Goal: Transaction & Acquisition: Purchase product/service

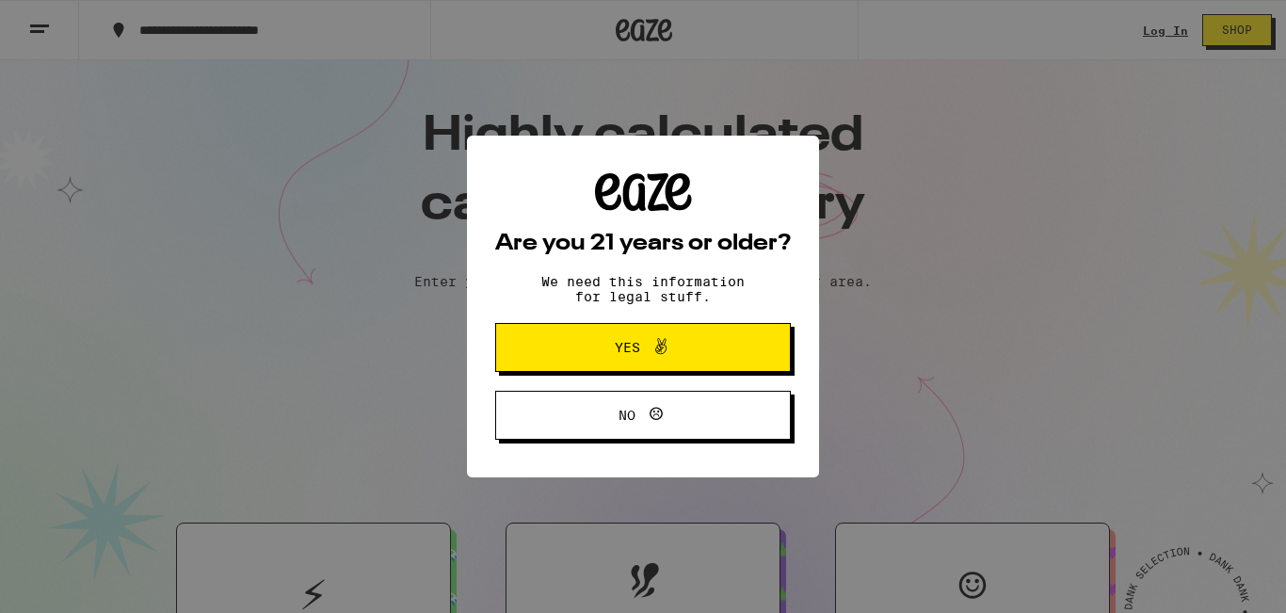
click at [735, 346] on button "Yes" at bounding box center [643, 347] width 296 height 49
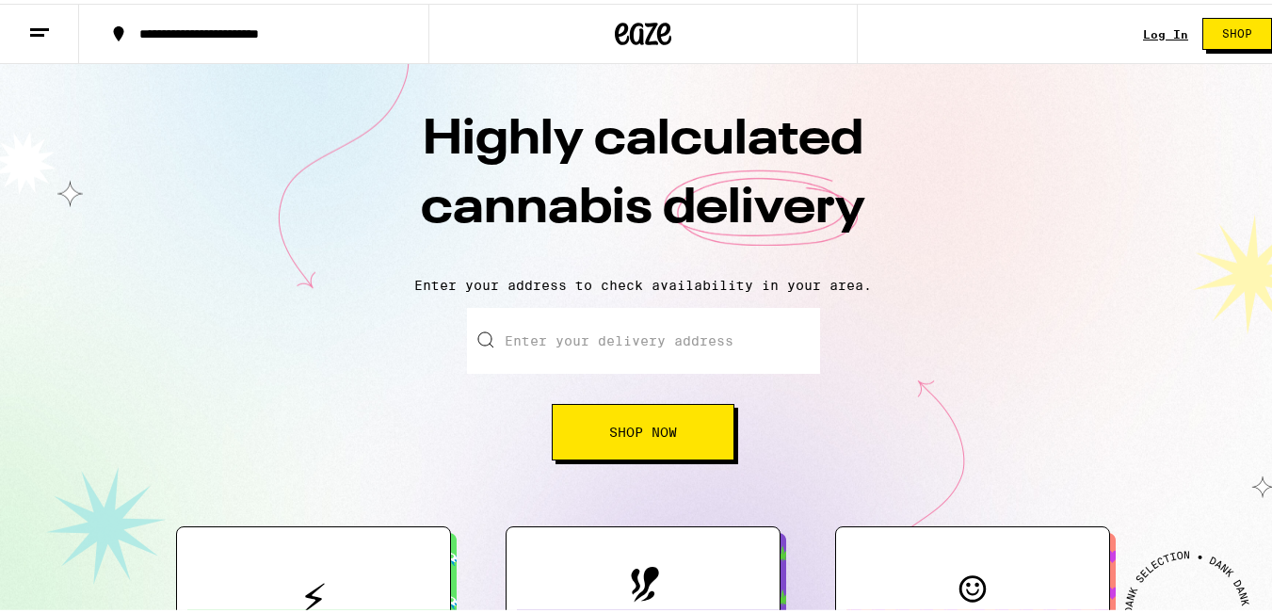
click at [754, 330] on input "Enter your delivery address" at bounding box center [643, 337] width 353 height 66
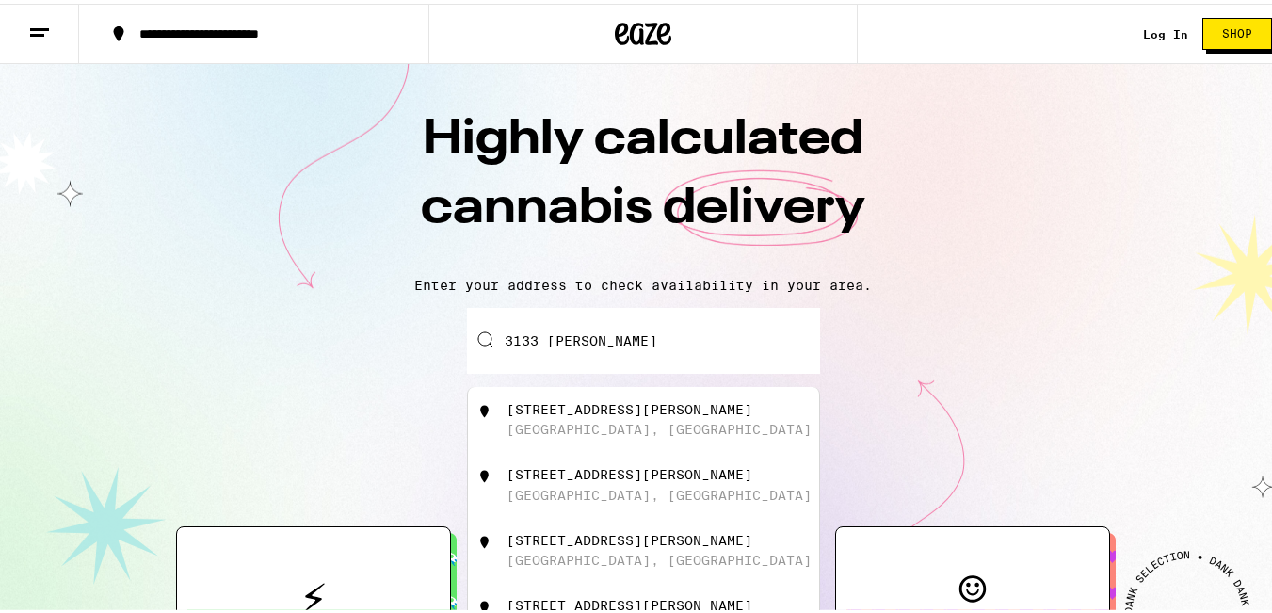
click at [666, 423] on div "[STREET_ADDRESS][PERSON_NAME]" at bounding box center [675, 416] width 336 height 36
type input "[STREET_ADDRESS][PERSON_NAME]"
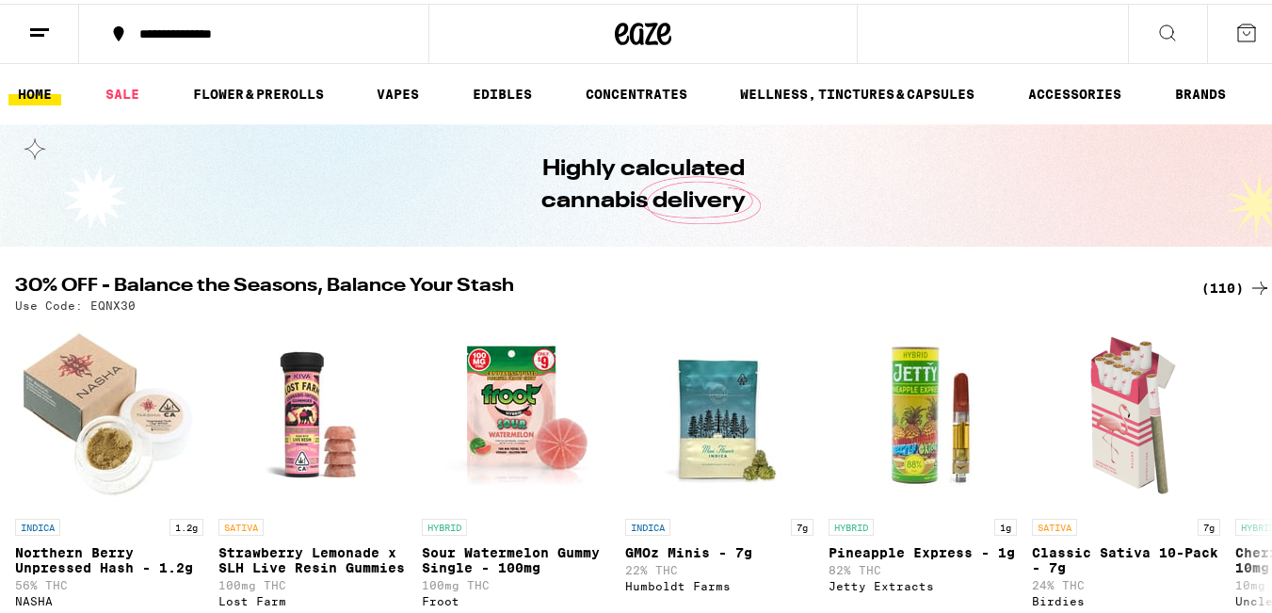
click at [52, 28] on button at bounding box center [39, 30] width 79 height 59
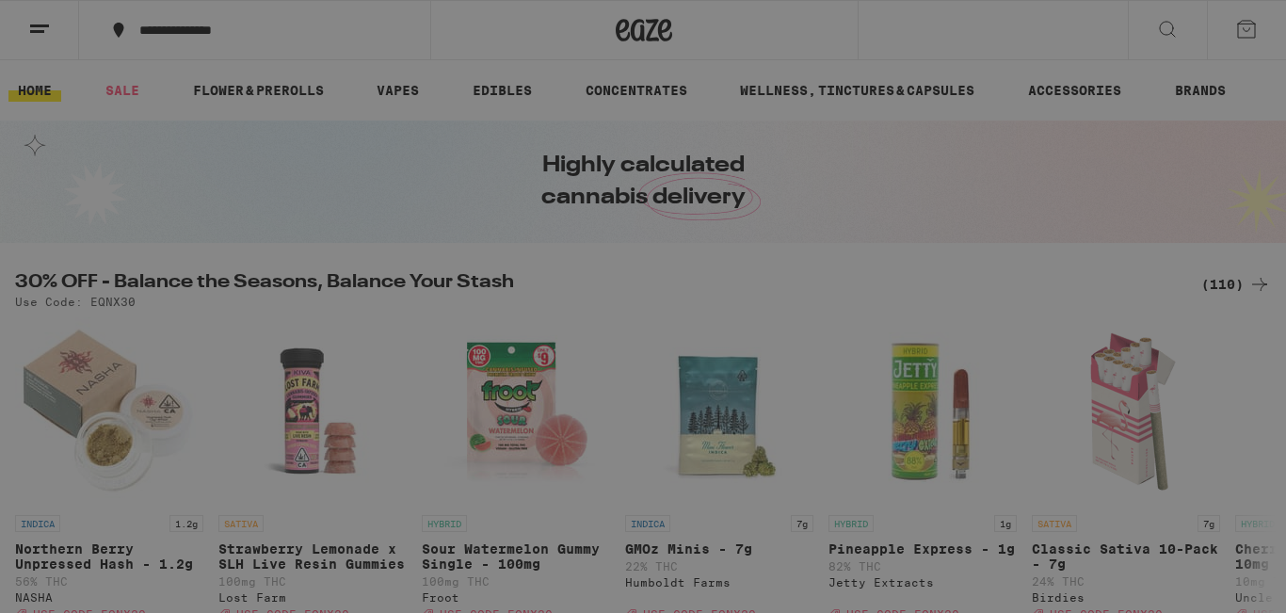
click at [258, 152] on span "Sign Up" at bounding box center [261, 152] width 59 height 13
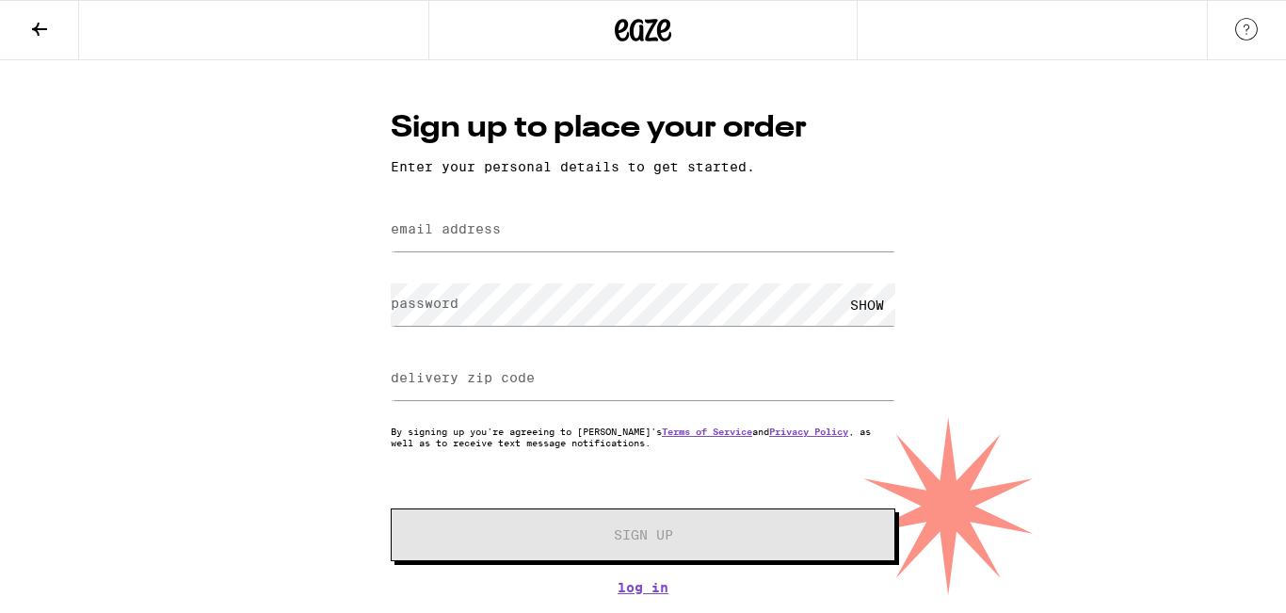
click at [471, 230] on label "email address" at bounding box center [446, 228] width 110 height 15
type input "[EMAIL_ADDRESS][DOMAIN_NAME]"
click at [515, 396] on input "delivery zip code" at bounding box center [643, 379] width 505 height 42
type input "95051"
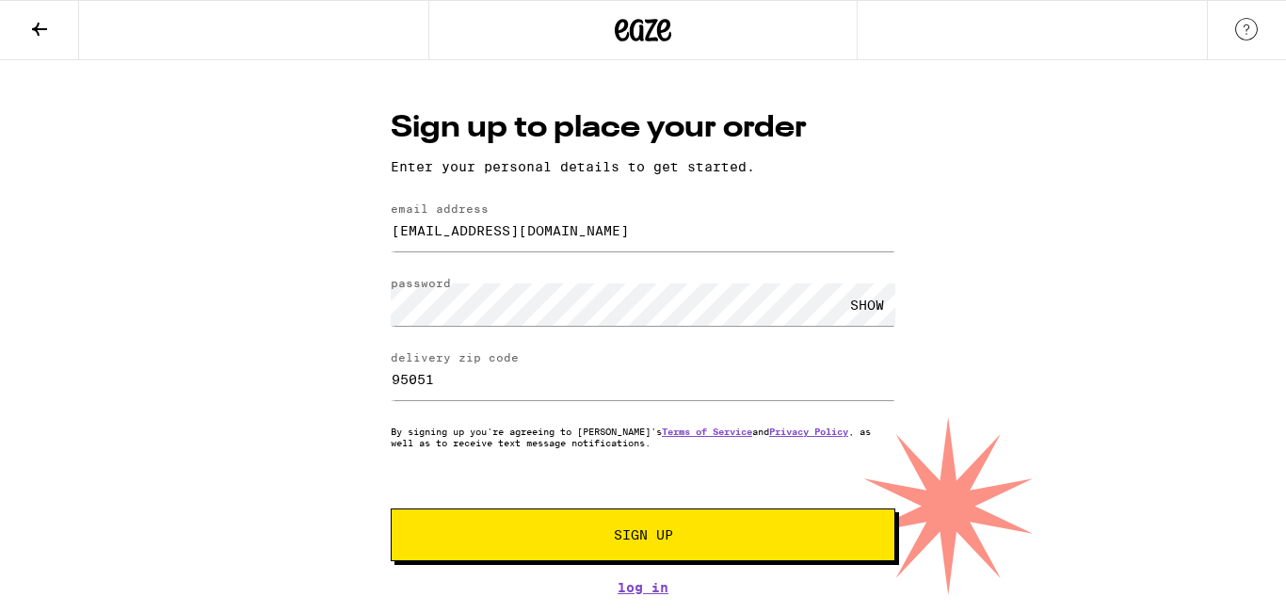
click at [564, 525] on button "Sign Up" at bounding box center [643, 534] width 505 height 53
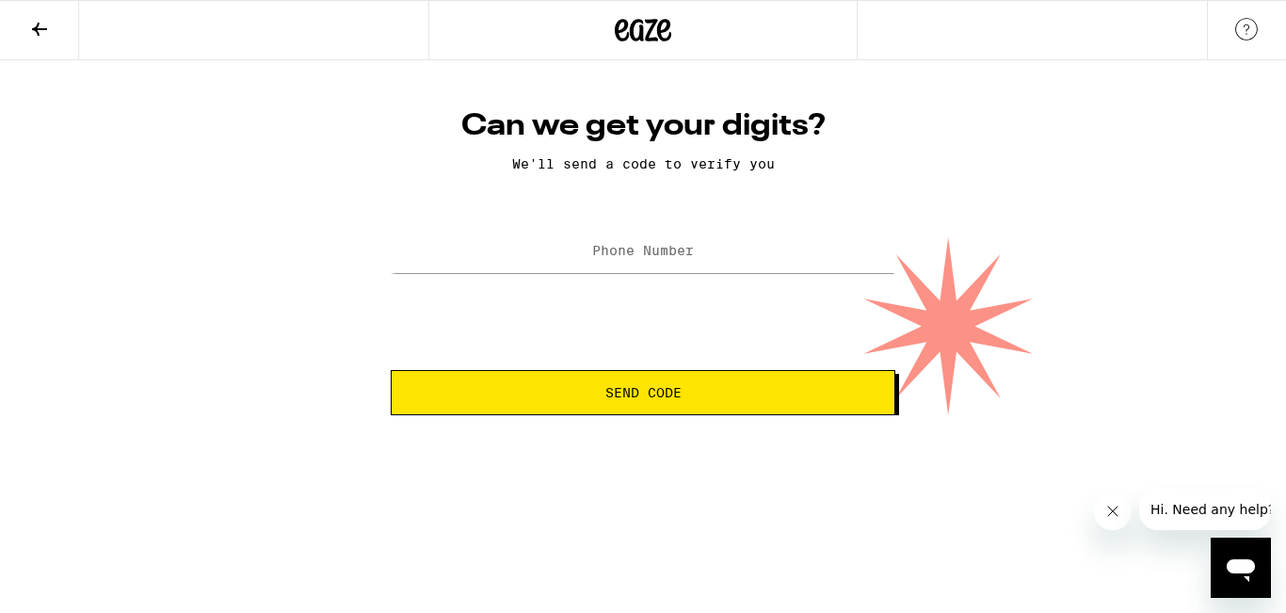
click at [660, 257] on label "Phone Number" at bounding box center [643, 250] width 102 height 15
type input "[PHONE_NUMBER]"
click at [677, 388] on span "Send Code" at bounding box center [643, 392] width 76 height 13
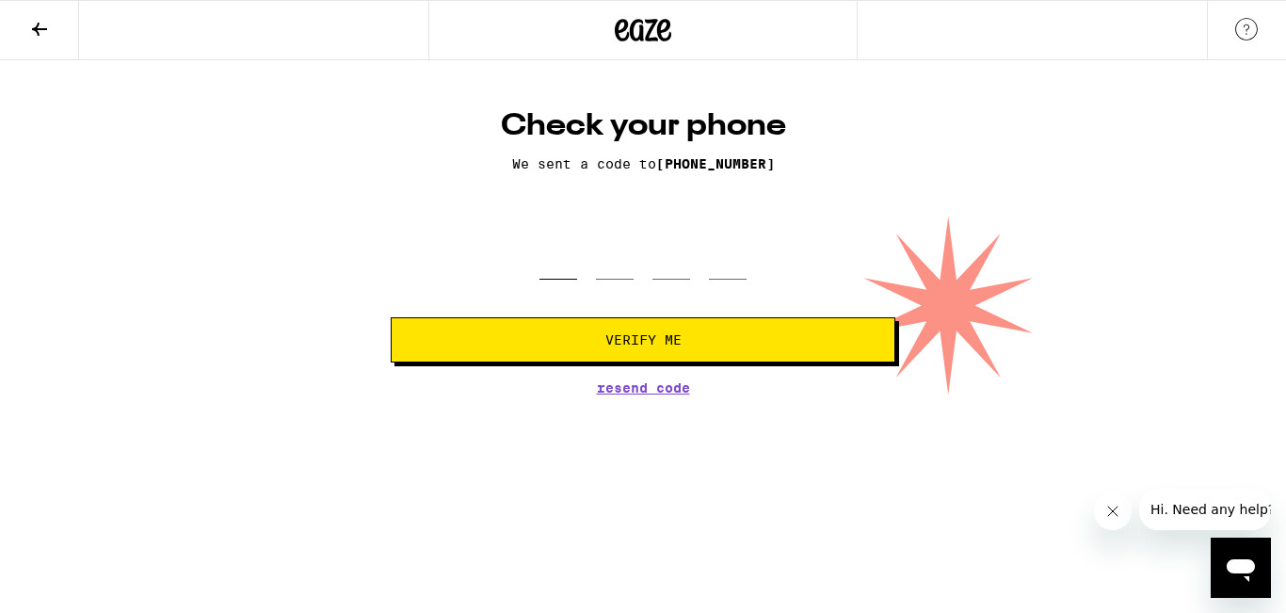
click at [552, 248] on input "tel" at bounding box center [558, 252] width 38 height 56
type input "7"
type input "5"
type input "3"
type input "7"
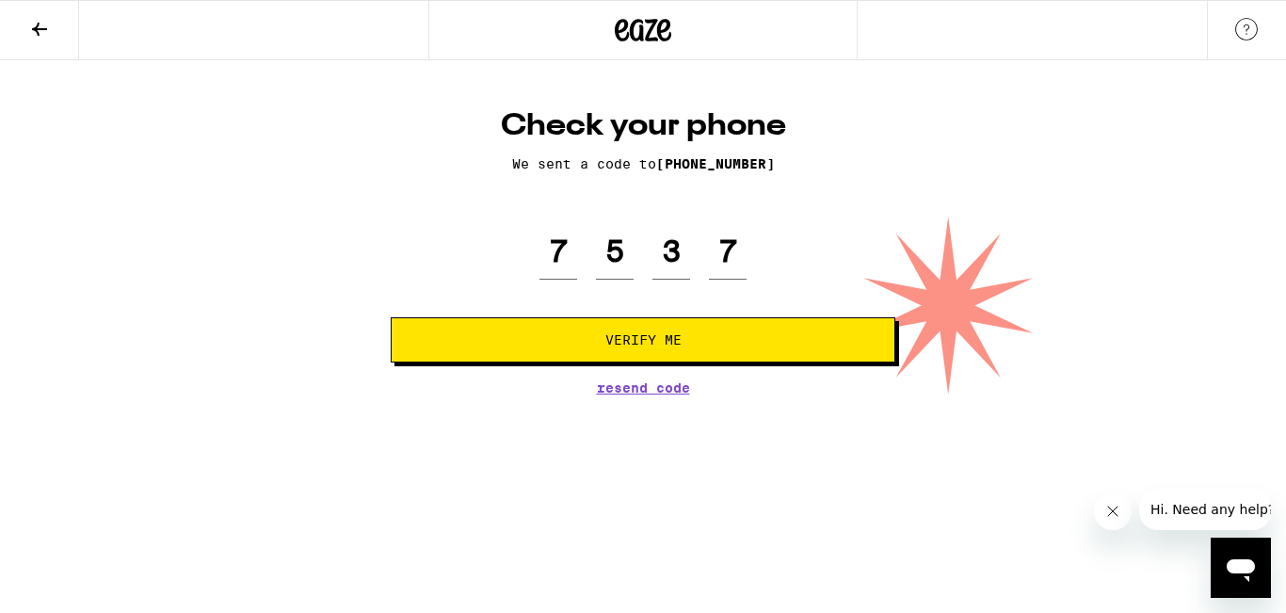
click at [588, 339] on span "Verify Me" at bounding box center [643, 339] width 473 height 13
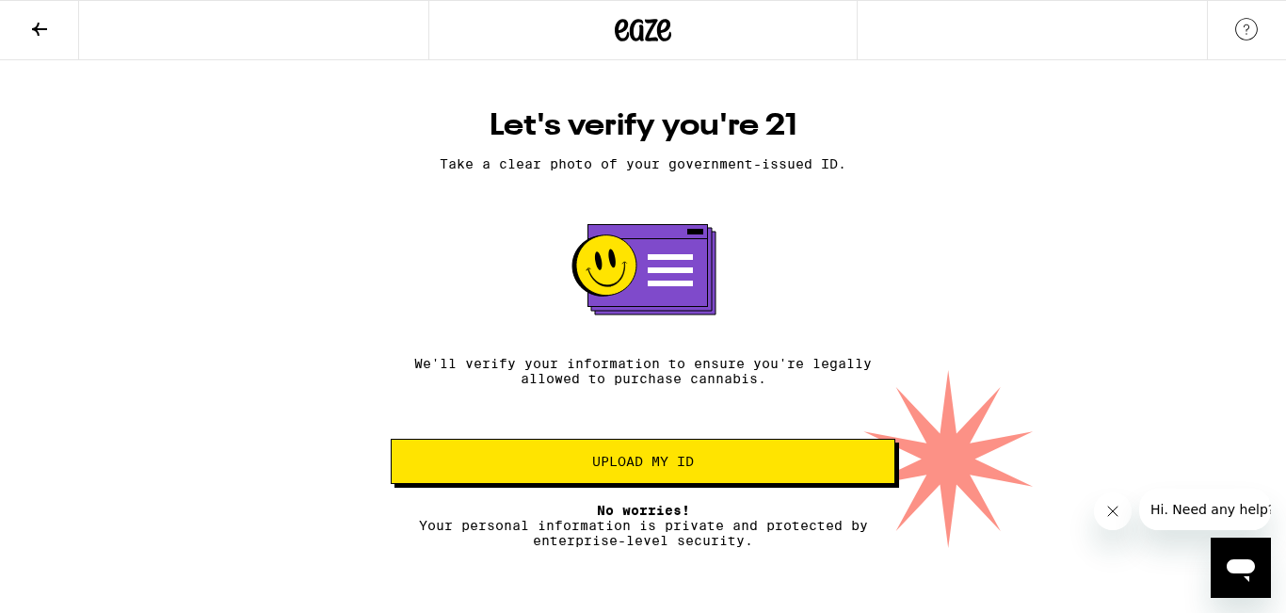
click at [839, 459] on button "Upload my ID" at bounding box center [643, 461] width 505 height 45
click at [699, 468] on span "Upload my ID" at bounding box center [643, 461] width 473 height 13
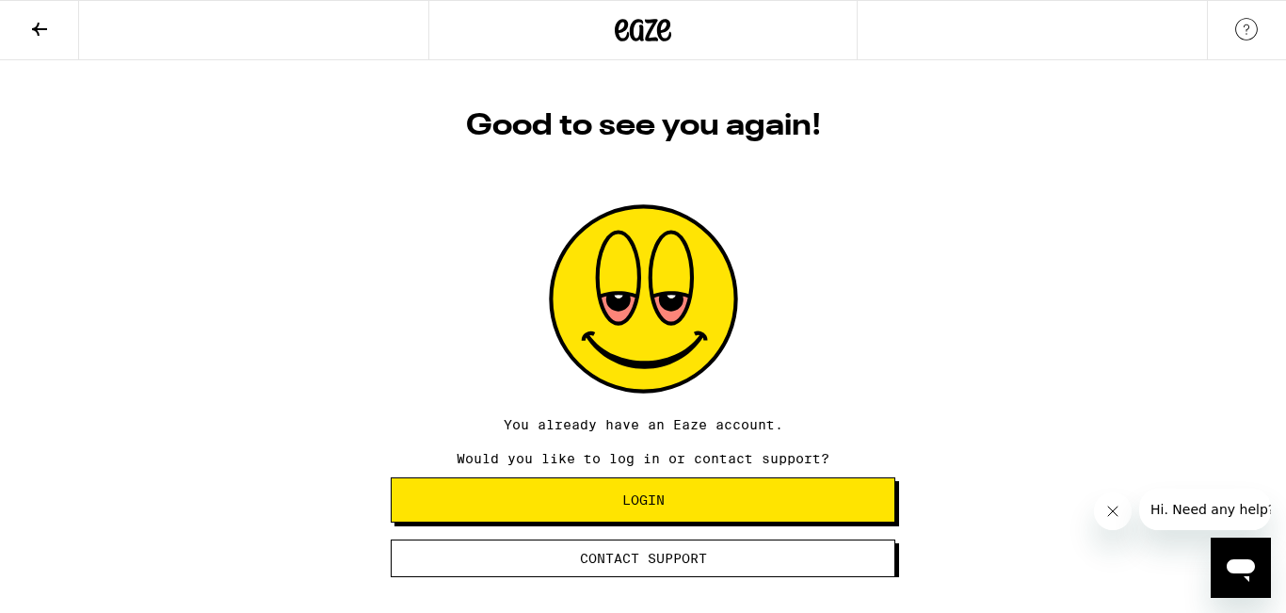
click at [698, 519] on button "Login" at bounding box center [643, 499] width 505 height 45
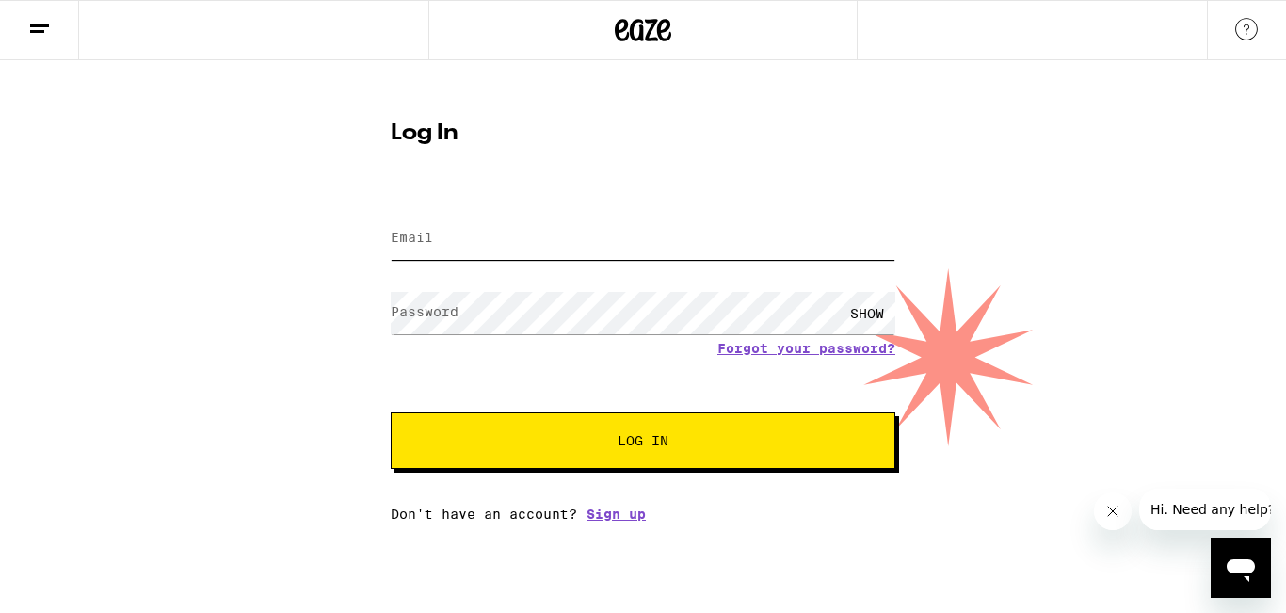
click at [645, 242] on input "Email" at bounding box center [643, 238] width 505 height 42
type input "[EMAIL_ADDRESS][DOMAIN_NAME]"
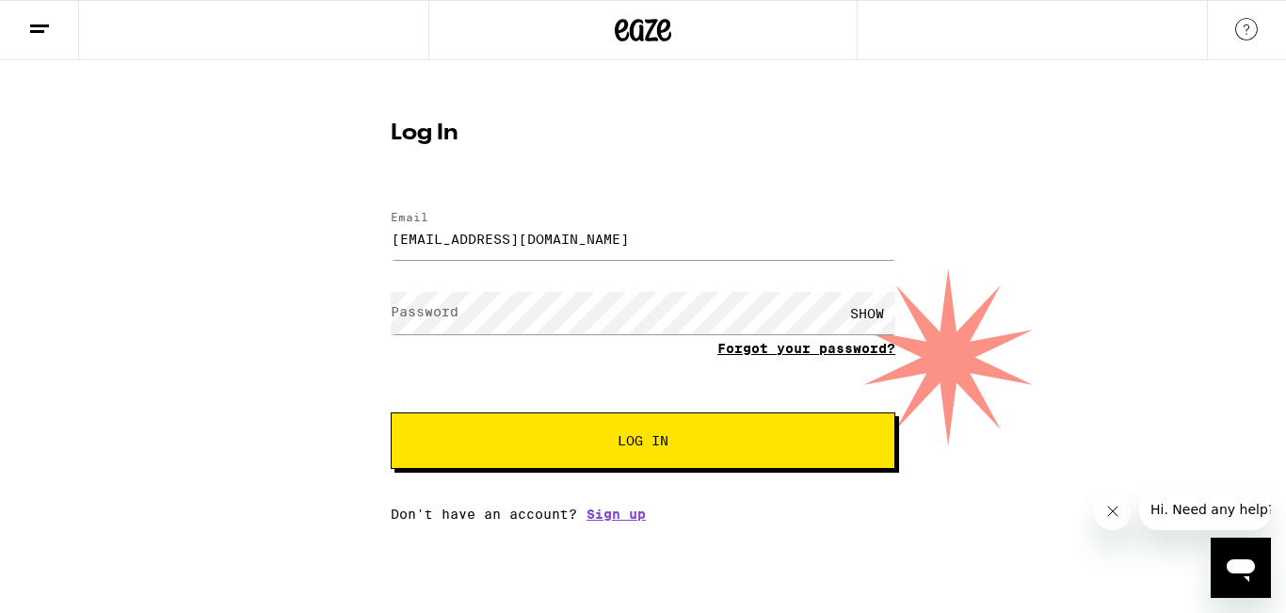
click at [773, 350] on link "Forgot your password?" at bounding box center [806, 348] width 178 height 15
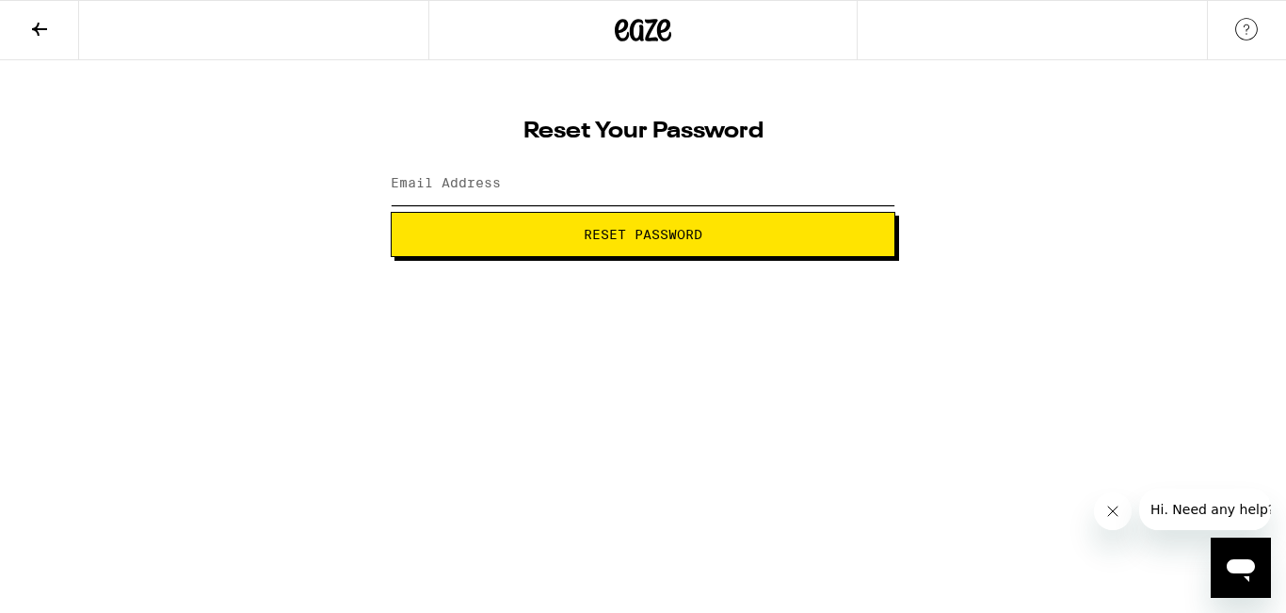
click at [657, 185] on input "Email Address" at bounding box center [643, 184] width 505 height 42
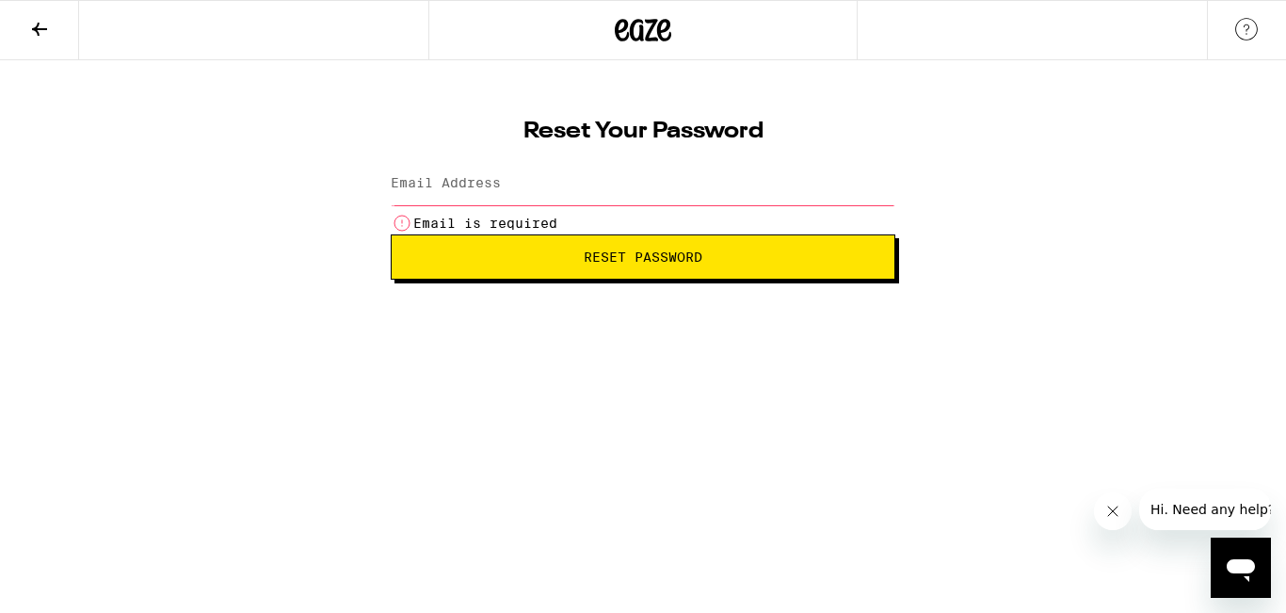
click at [466, 124] on h1 "Reset Your Password" at bounding box center [643, 132] width 505 height 23
click at [516, 189] on input "Email Address" at bounding box center [643, 184] width 505 height 42
type input "[EMAIL_ADDRESS][DOMAIN_NAME]"
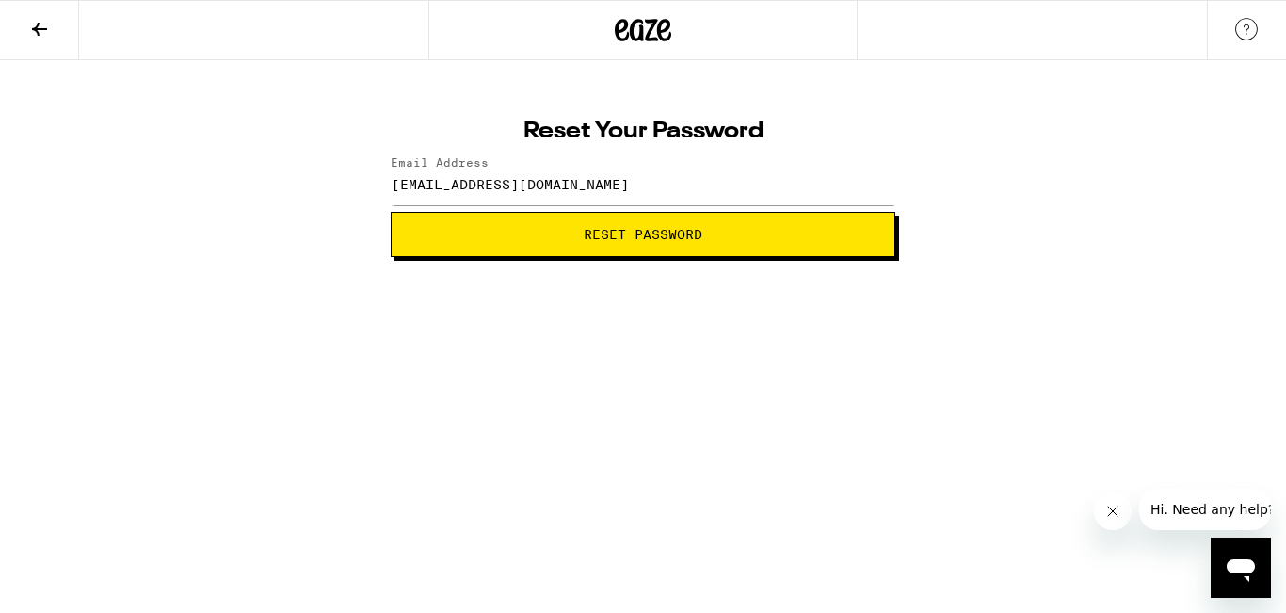
click at [541, 227] on button "Reset Password" at bounding box center [643, 234] width 505 height 45
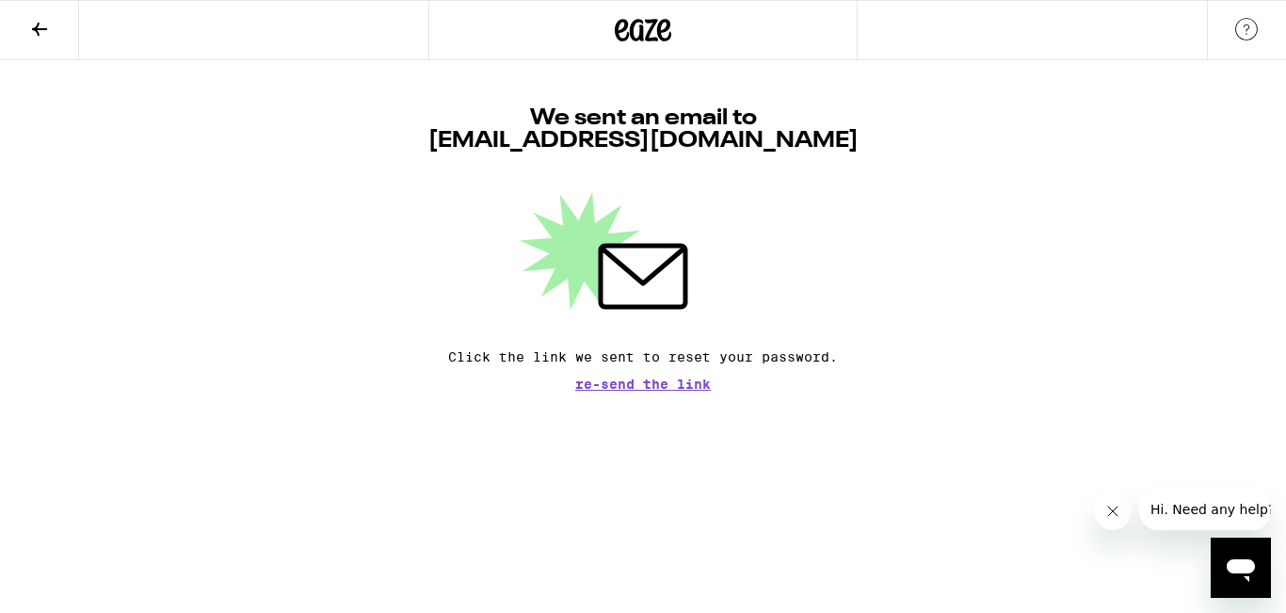
click at [732, 228] on div at bounding box center [643, 251] width 505 height 118
click at [17, 57] on button at bounding box center [39, 30] width 79 height 59
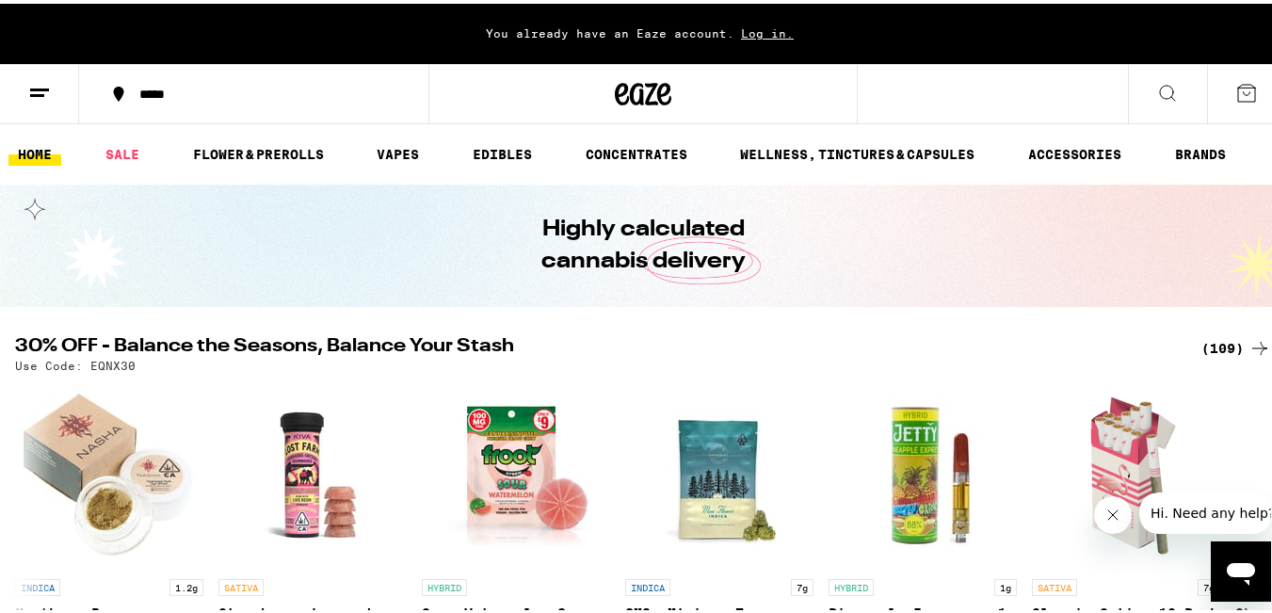
click at [737, 22] on div "You already have an Eaze account. Log in." at bounding box center [643, 30] width 1286 height 60
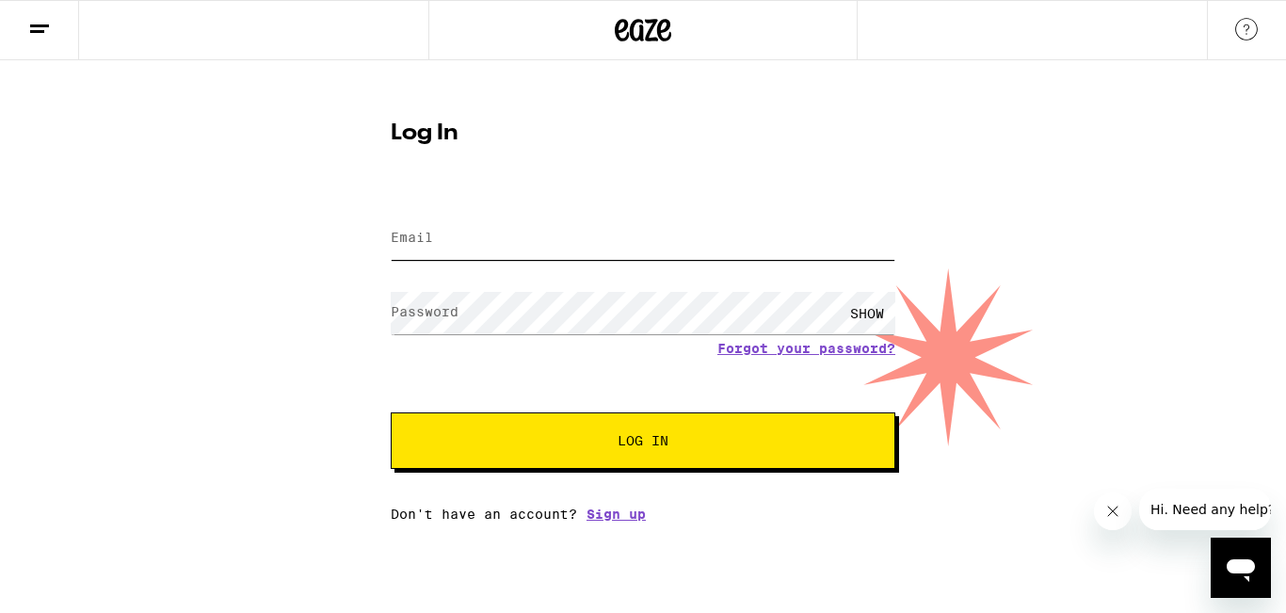
click at [570, 255] on input "Email" at bounding box center [643, 238] width 505 height 42
type input "[EMAIL_ADDRESS][DOMAIN_NAME]"
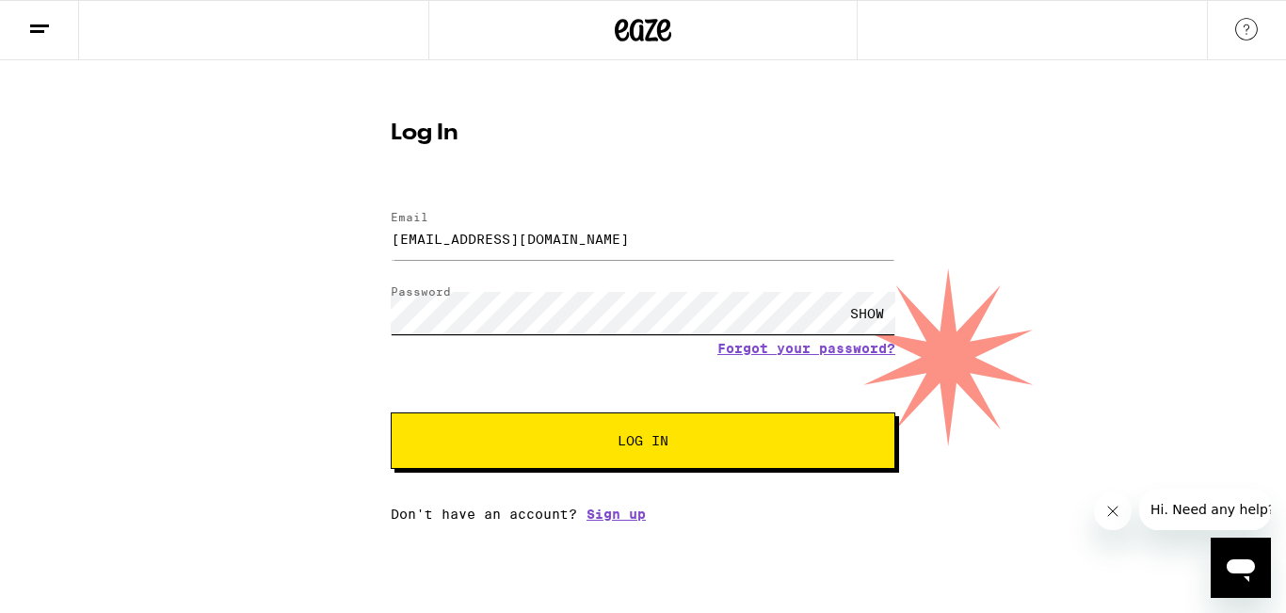
click at [391, 412] on button "Log In" at bounding box center [643, 440] width 505 height 56
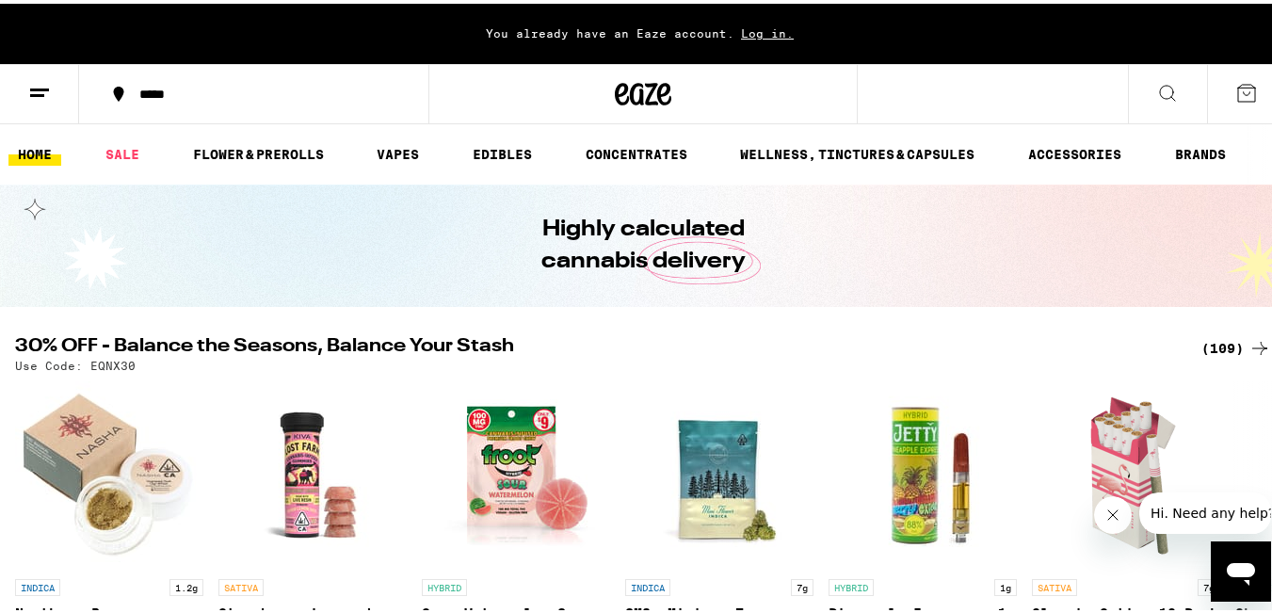
click at [48, 91] on icon at bounding box center [39, 89] width 23 height 23
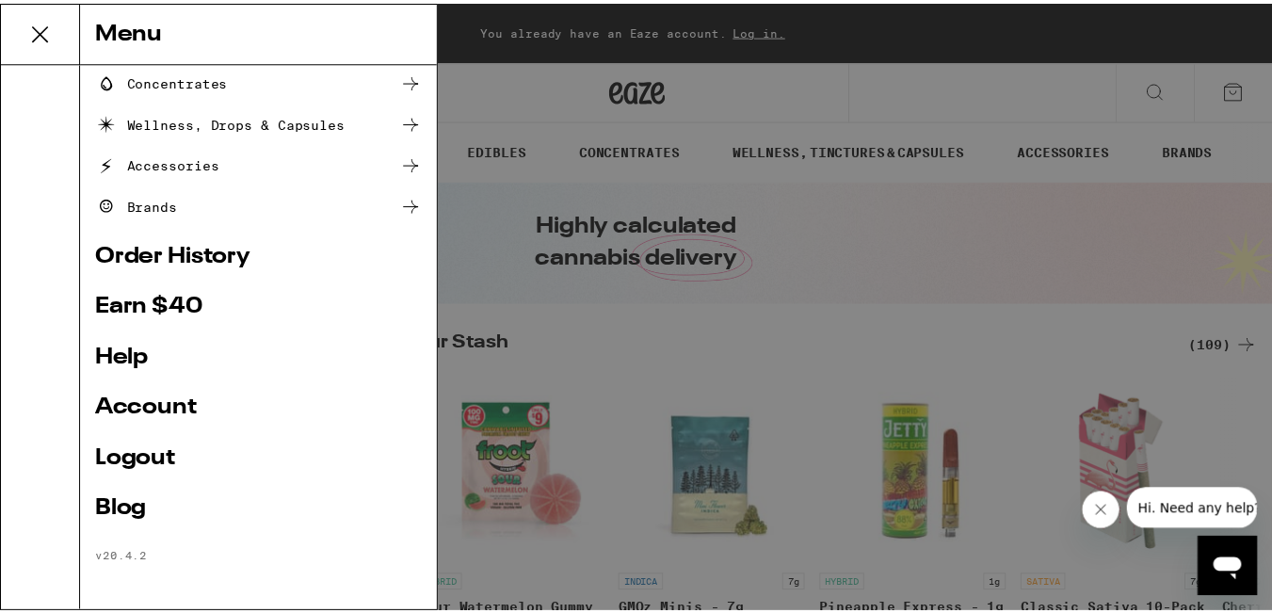
scroll to position [252, 0]
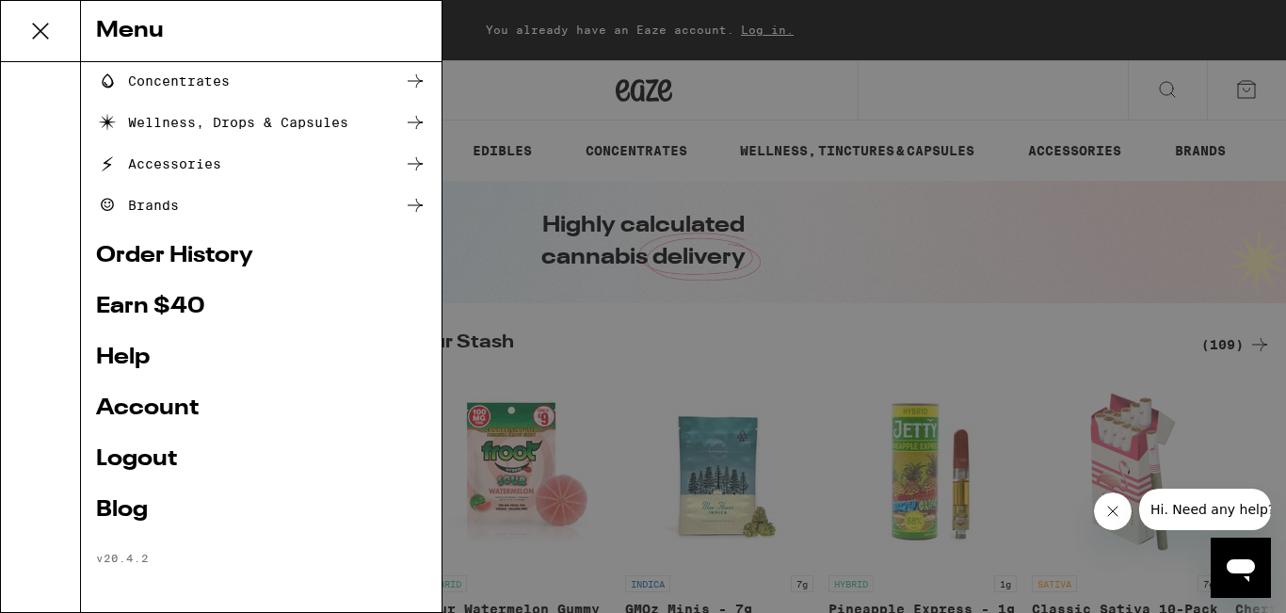
click at [197, 309] on link "Earn $ 40" at bounding box center [261, 307] width 330 height 23
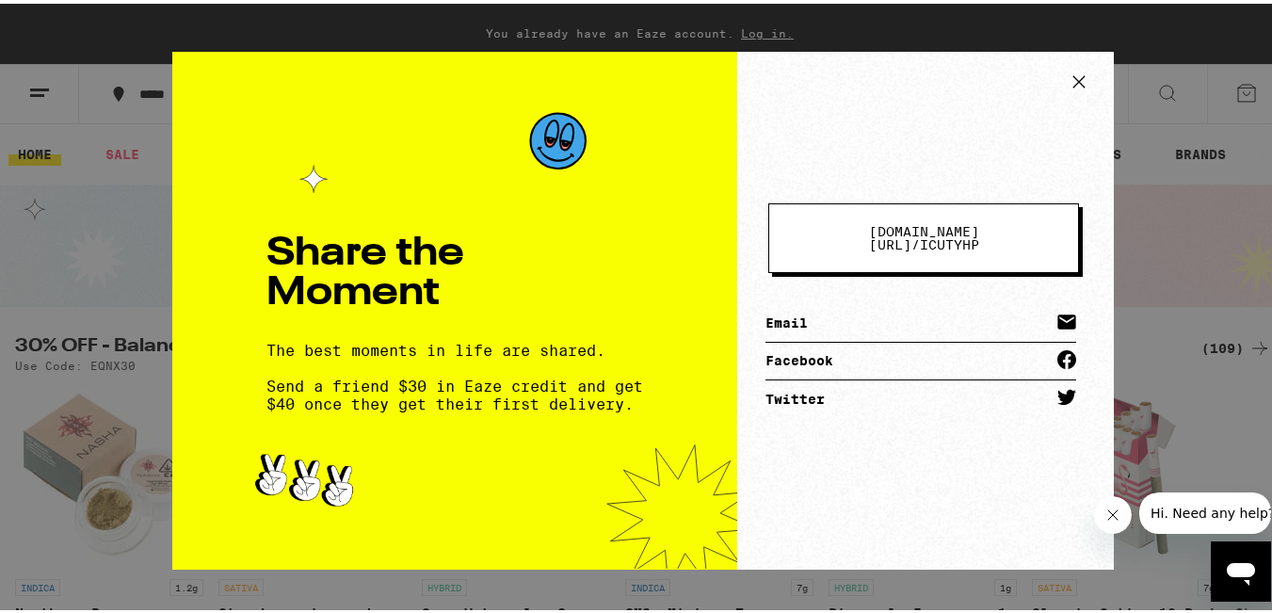
click at [1076, 79] on icon at bounding box center [1079, 78] width 28 height 28
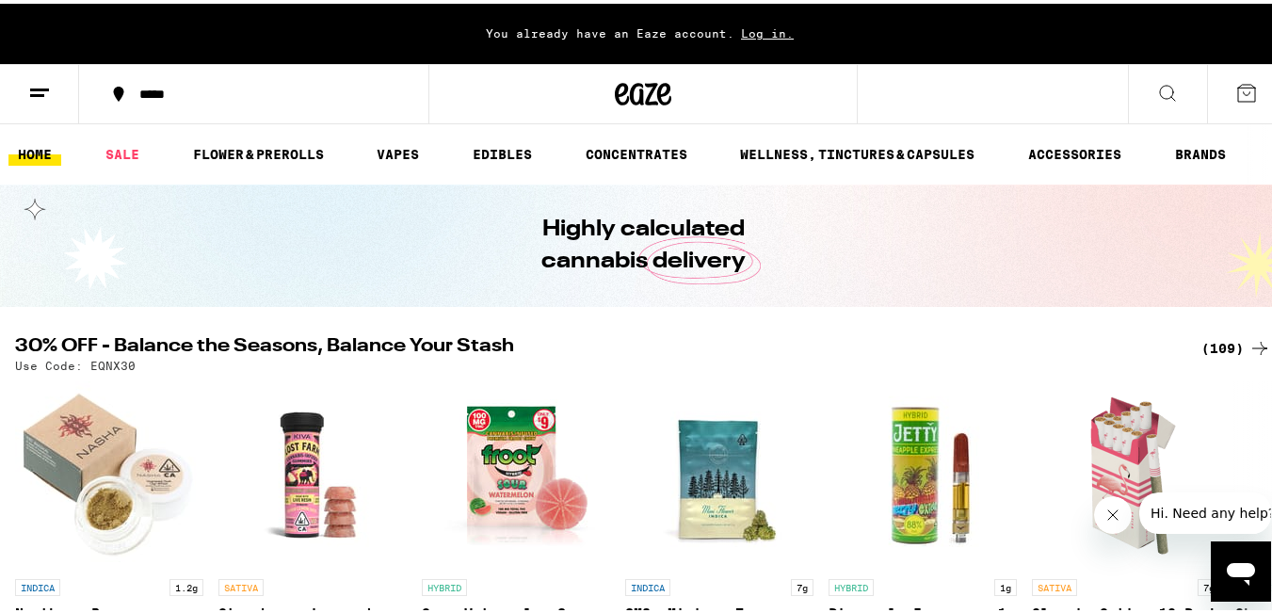
click at [50, 102] on button at bounding box center [39, 90] width 79 height 59
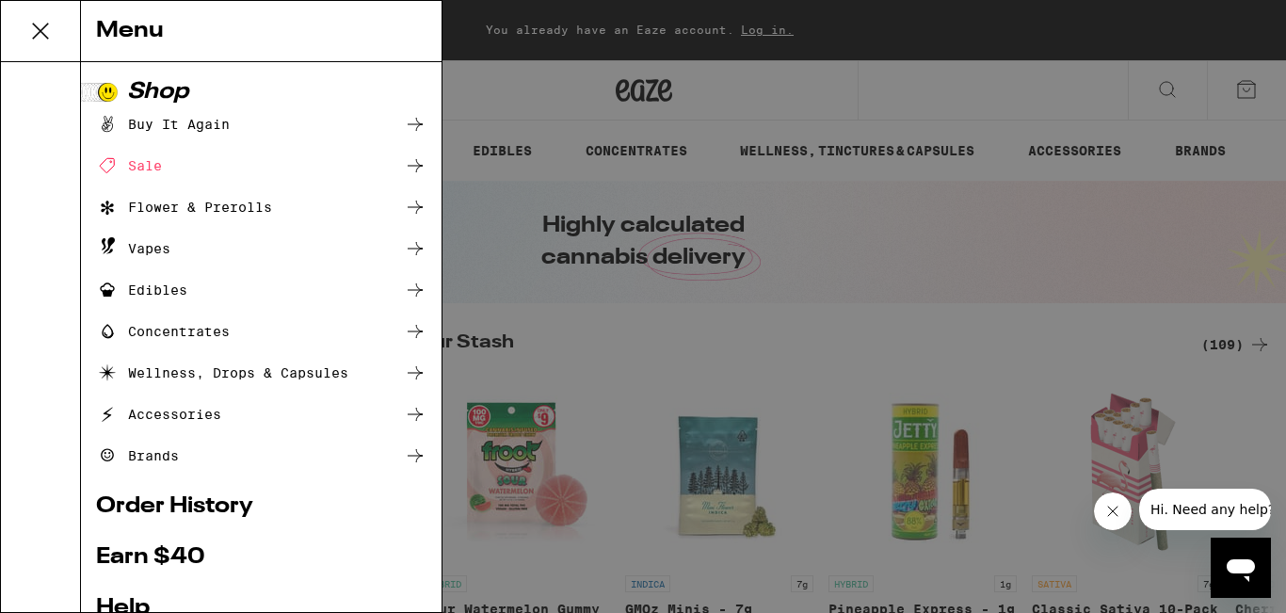
click at [214, 205] on div "Flower & Prerolls" at bounding box center [184, 207] width 176 height 23
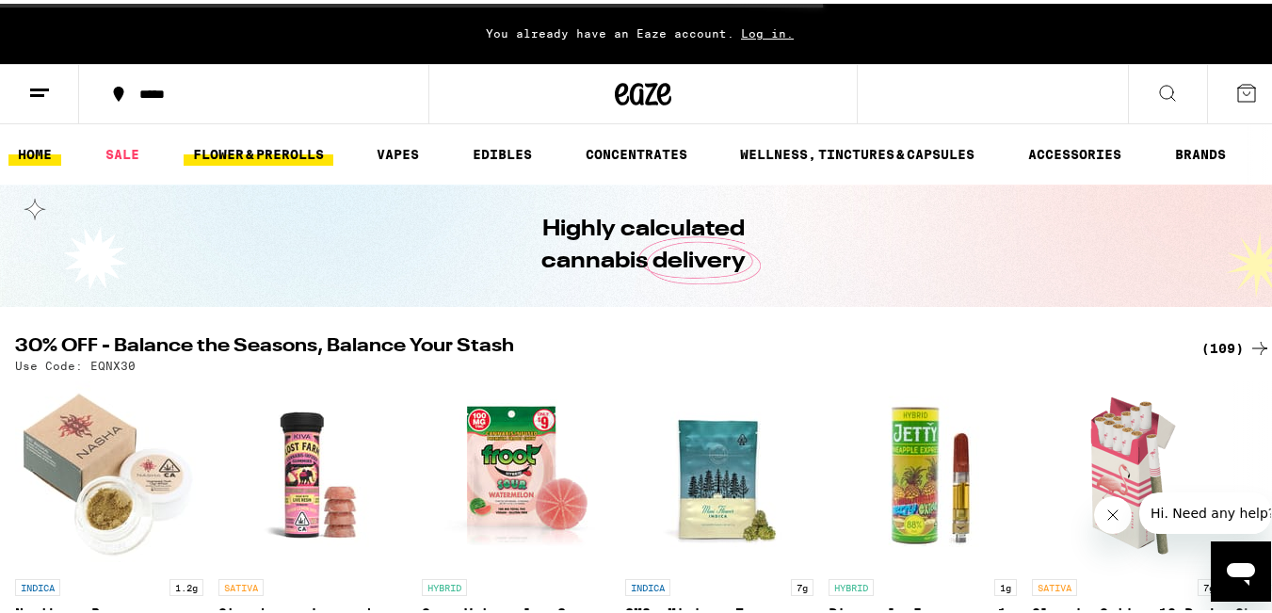
click at [252, 139] on link "FLOWER & PREROLLS" at bounding box center [259, 150] width 150 height 23
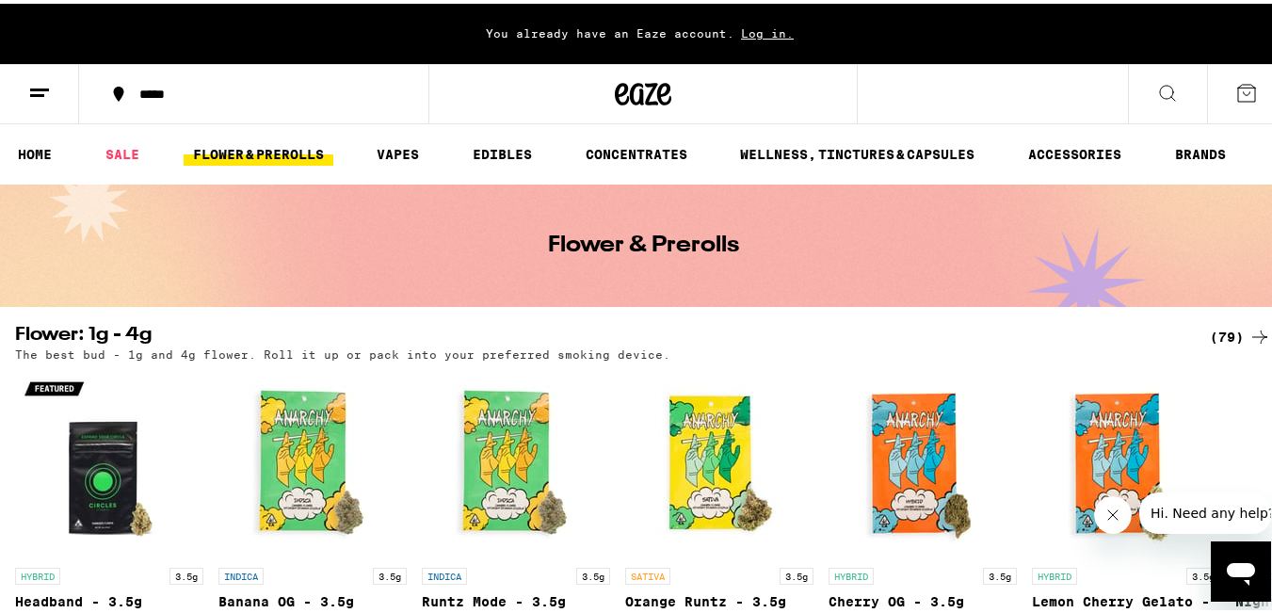
click at [621, 82] on icon at bounding box center [643, 90] width 56 height 34
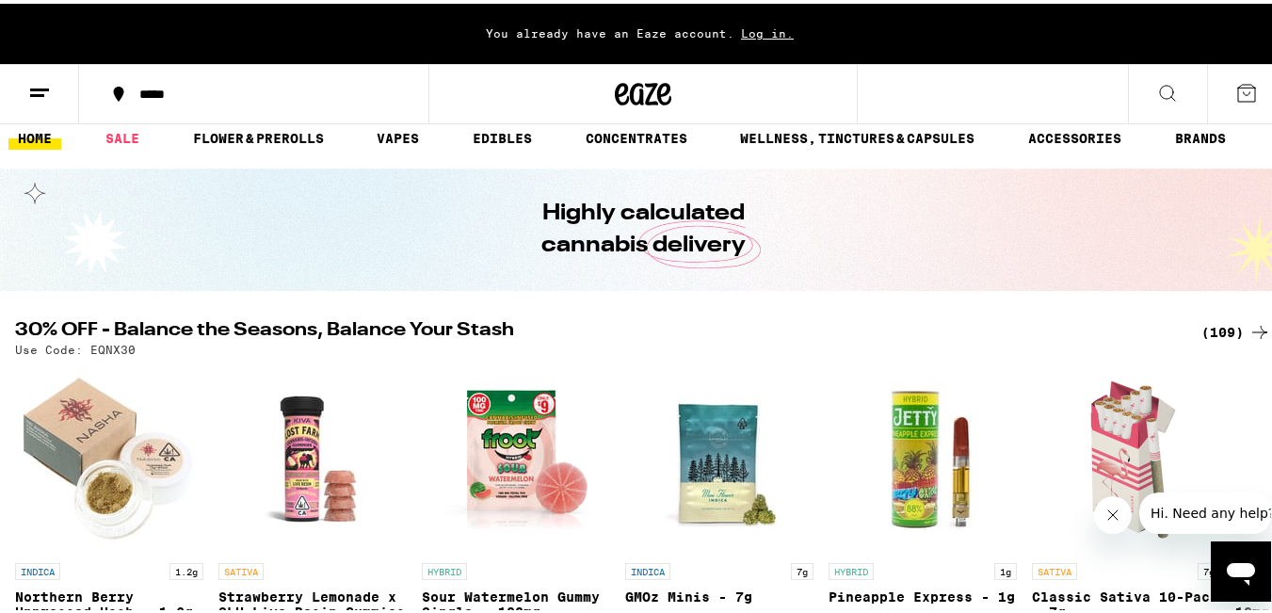
scroll to position [19, 0]
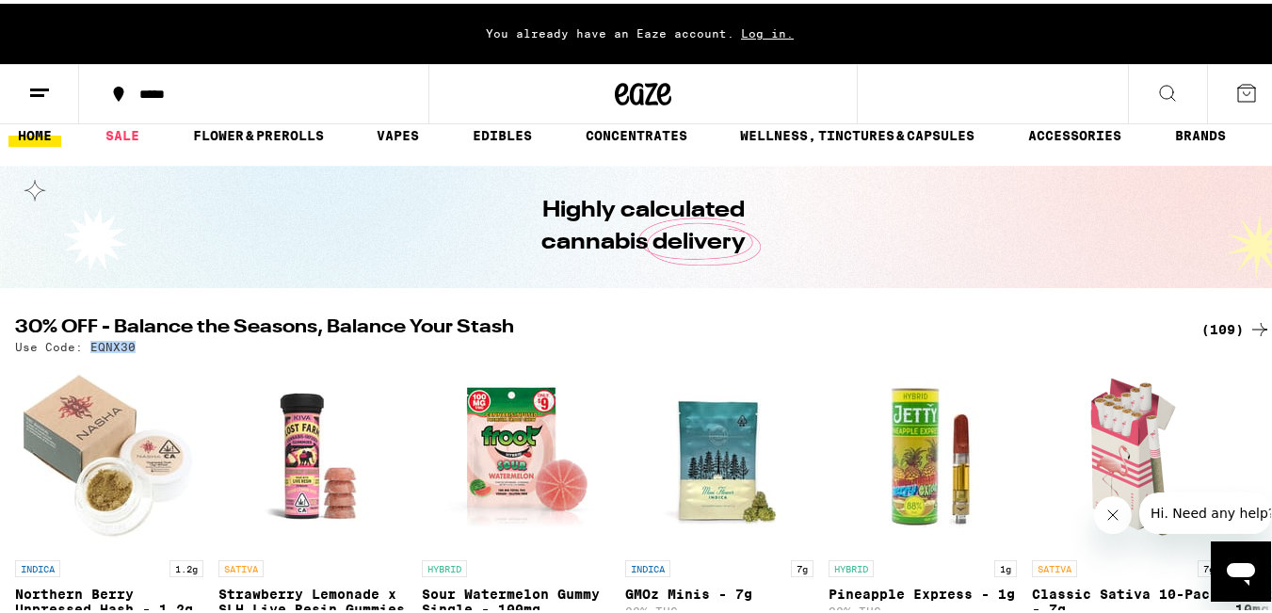
drag, startPoint x: 134, startPoint y: 343, endPoint x: 89, endPoint y: 343, distance: 45.2
click at [89, 343] on div "Use Code: EQNX30" at bounding box center [643, 343] width 1256 height 12
copy p "EQNX30"
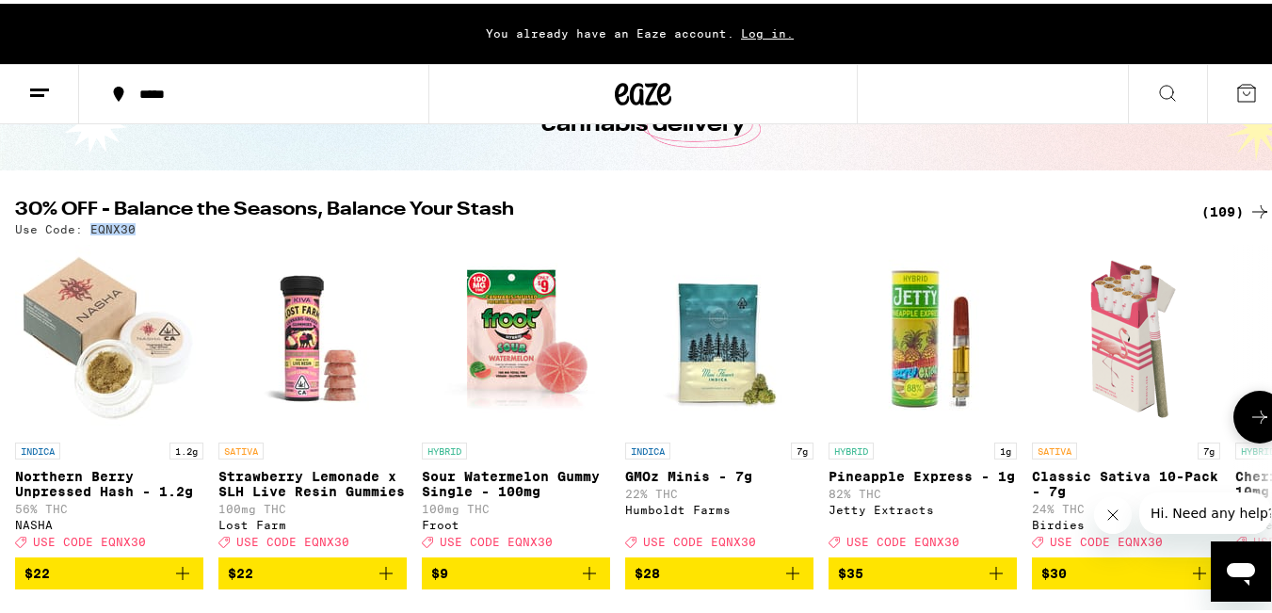
scroll to position [0, 0]
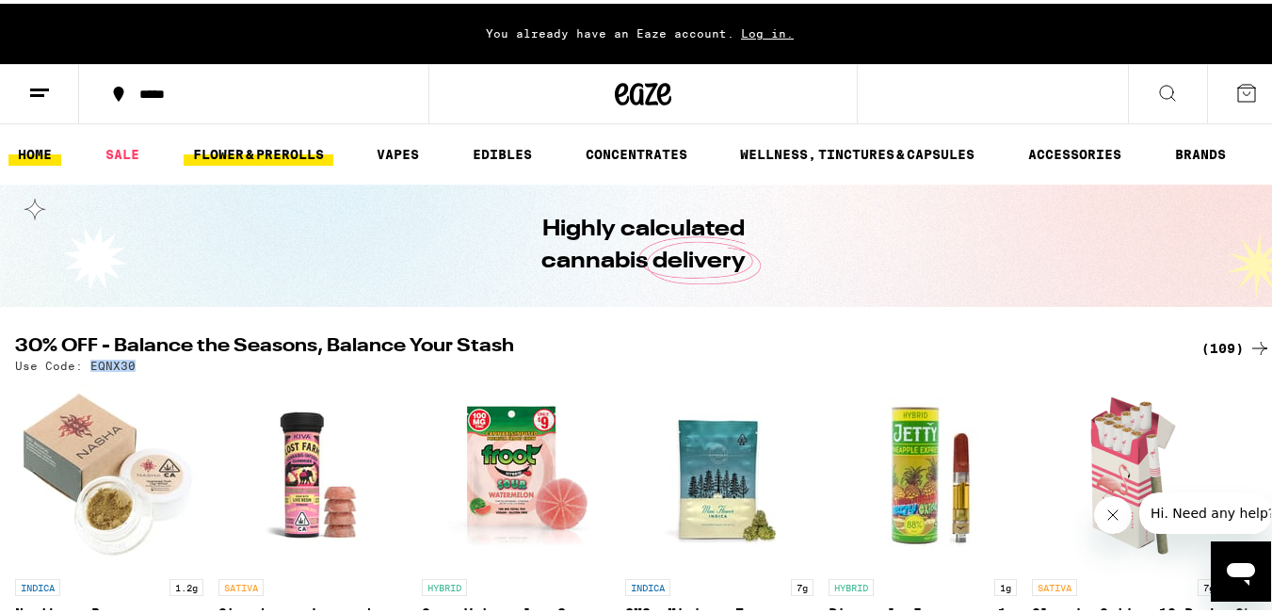
click at [291, 142] on link "FLOWER & PREROLLS" at bounding box center [259, 150] width 150 height 23
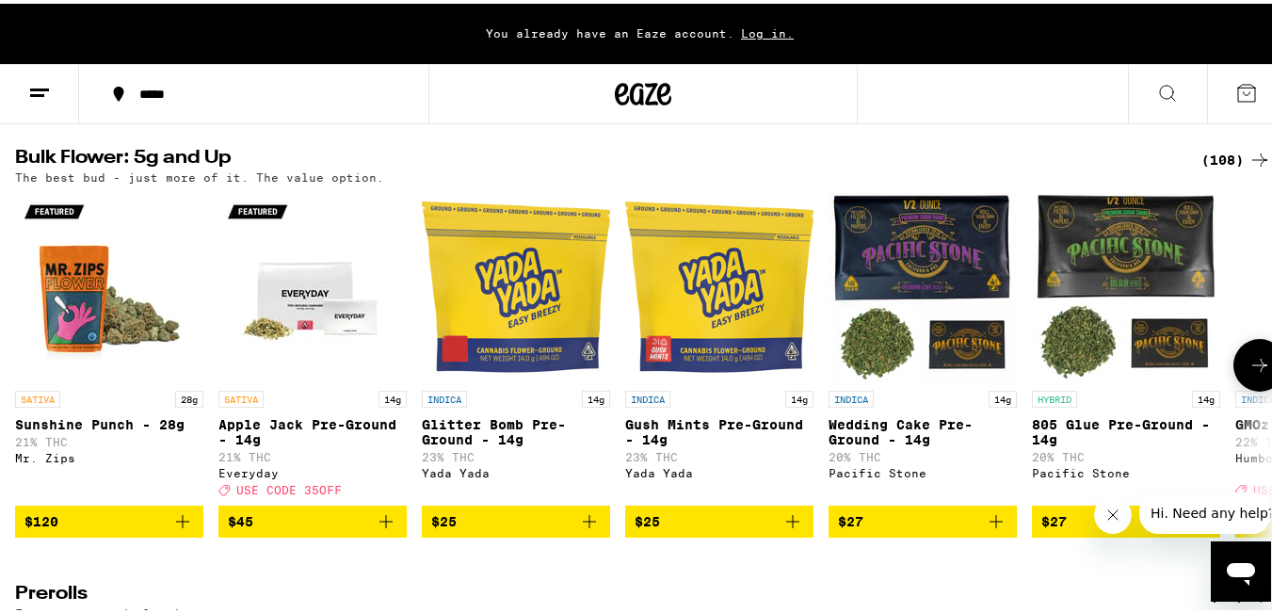
scroll to position [598, 0]
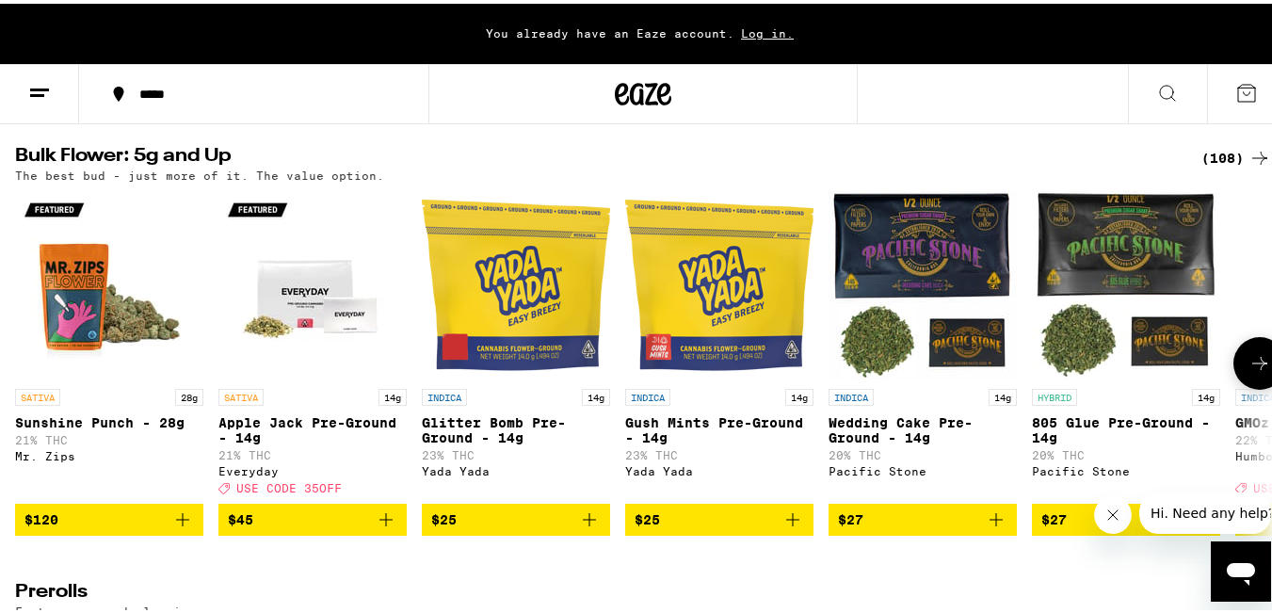
click at [1255, 371] on icon at bounding box center [1259, 359] width 23 height 23
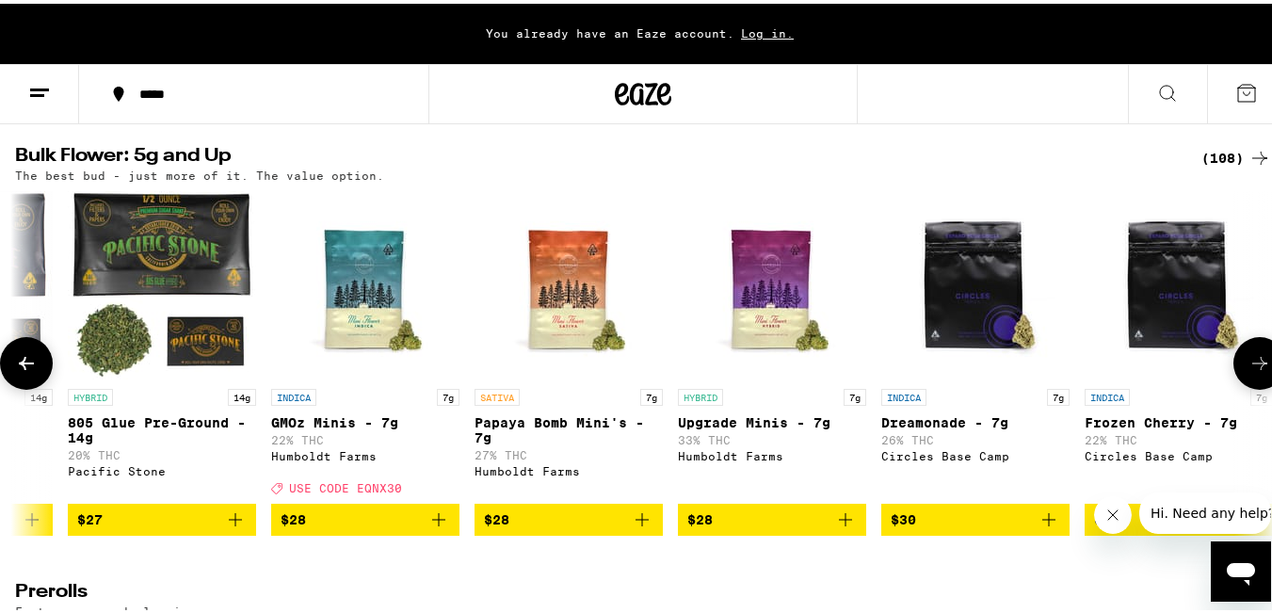
scroll to position [0, 1037]
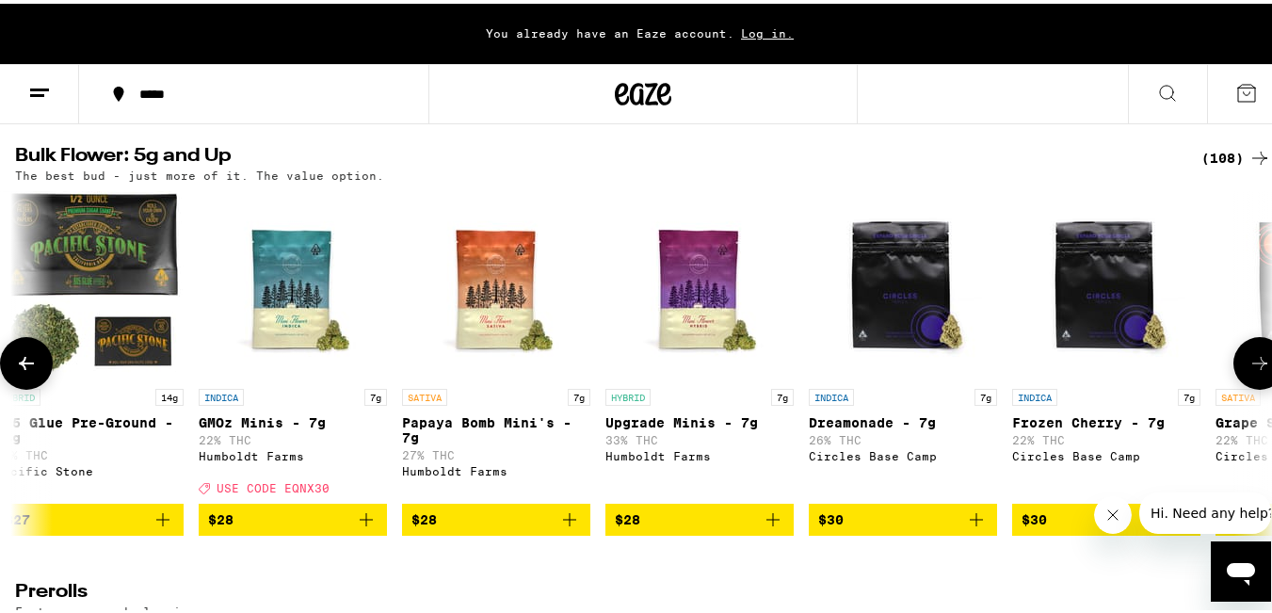
click at [1255, 371] on icon at bounding box center [1259, 359] width 23 height 23
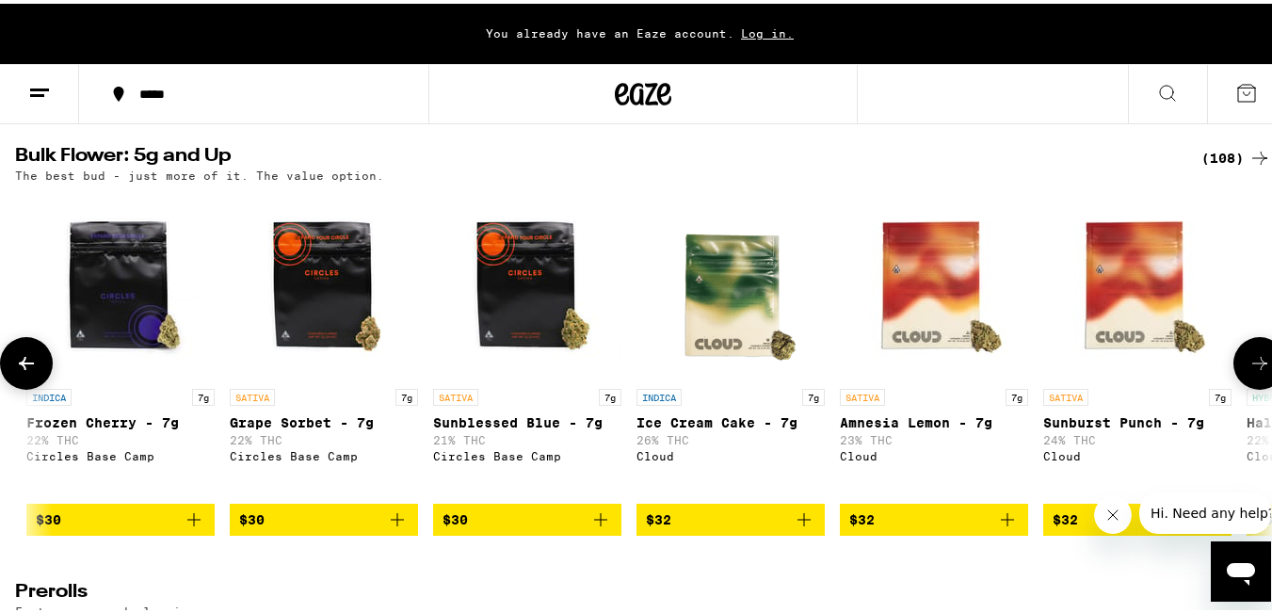
scroll to position [0, 2073]
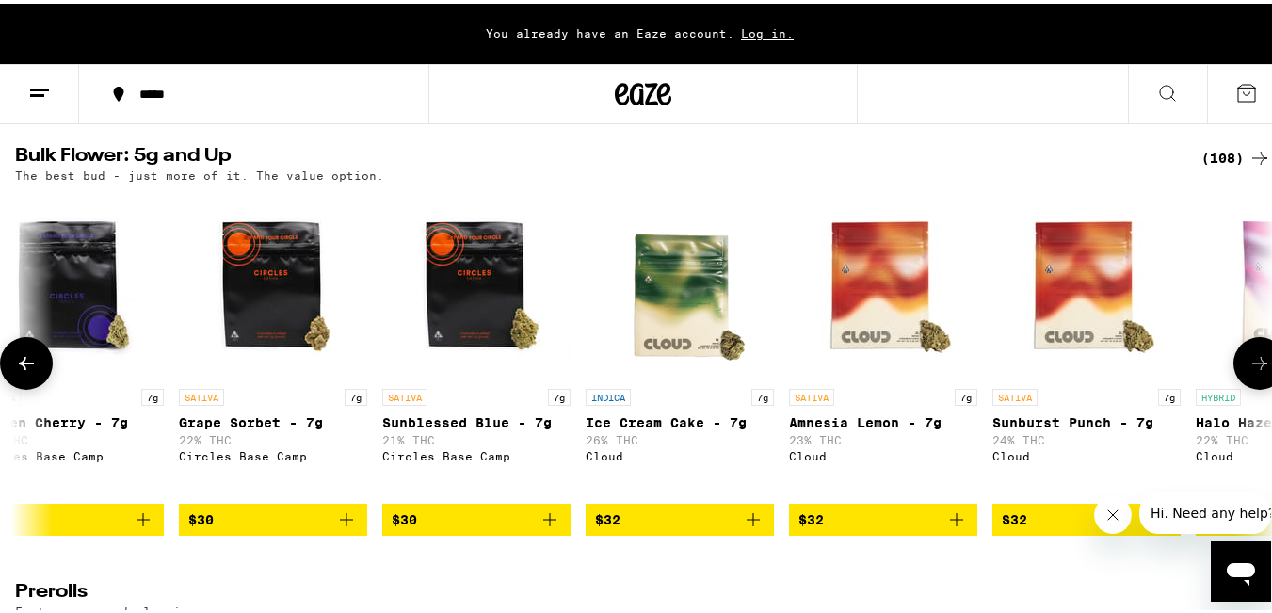
click at [1255, 371] on icon at bounding box center [1259, 359] width 23 height 23
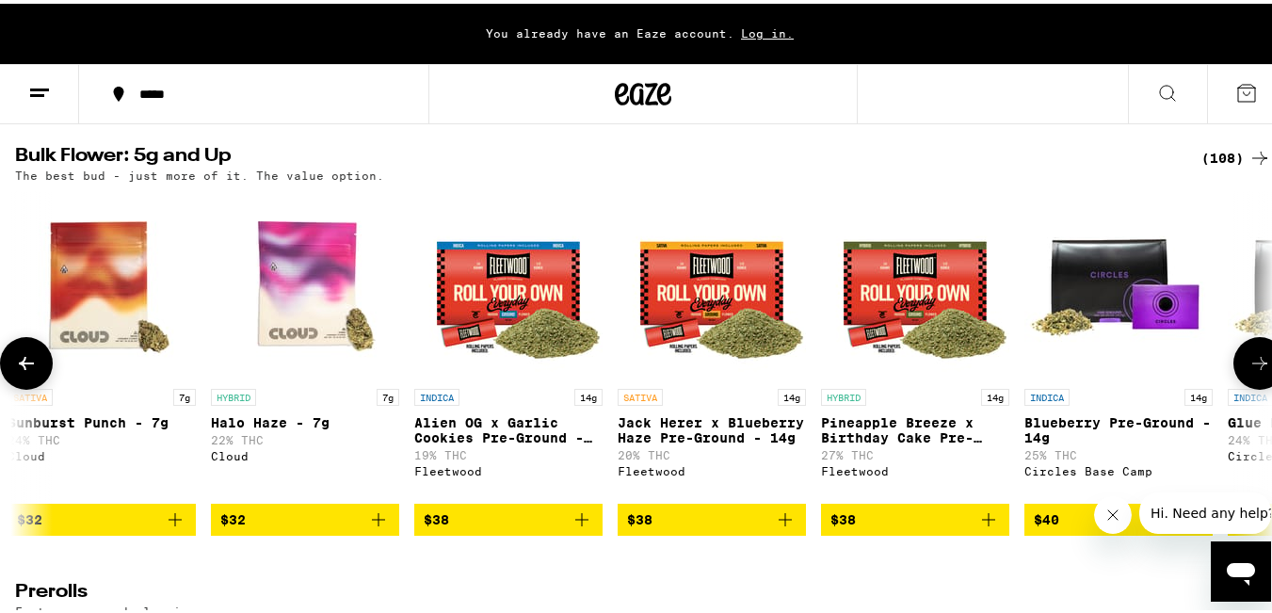
scroll to position [0, 3110]
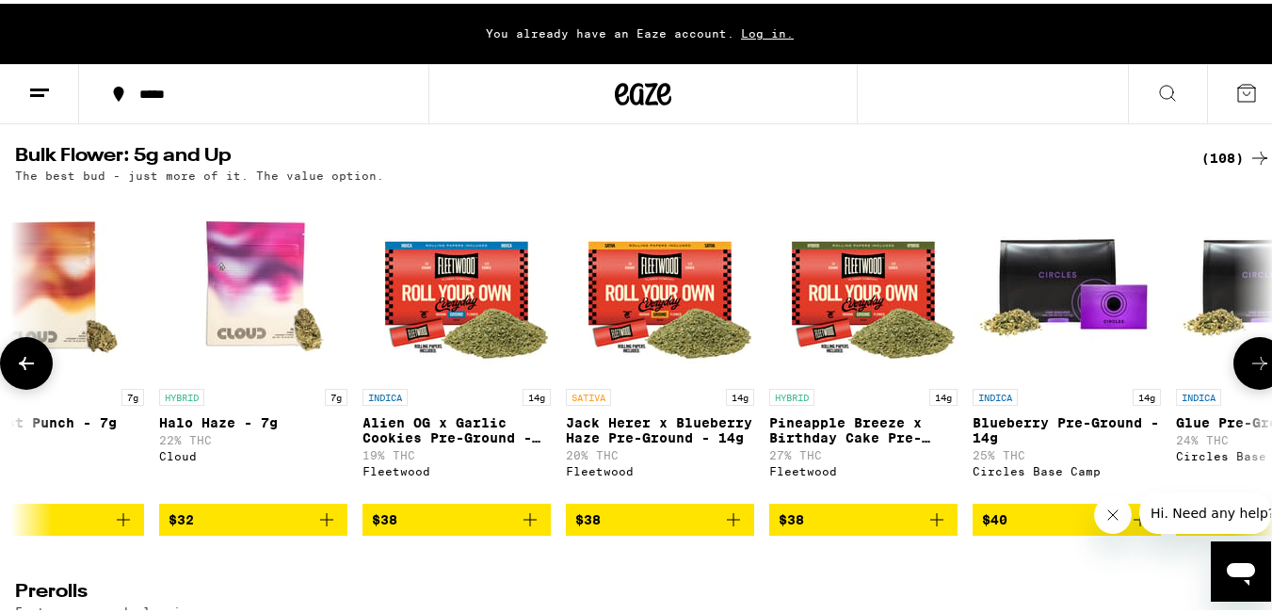
click at [1255, 371] on icon at bounding box center [1259, 359] width 23 height 23
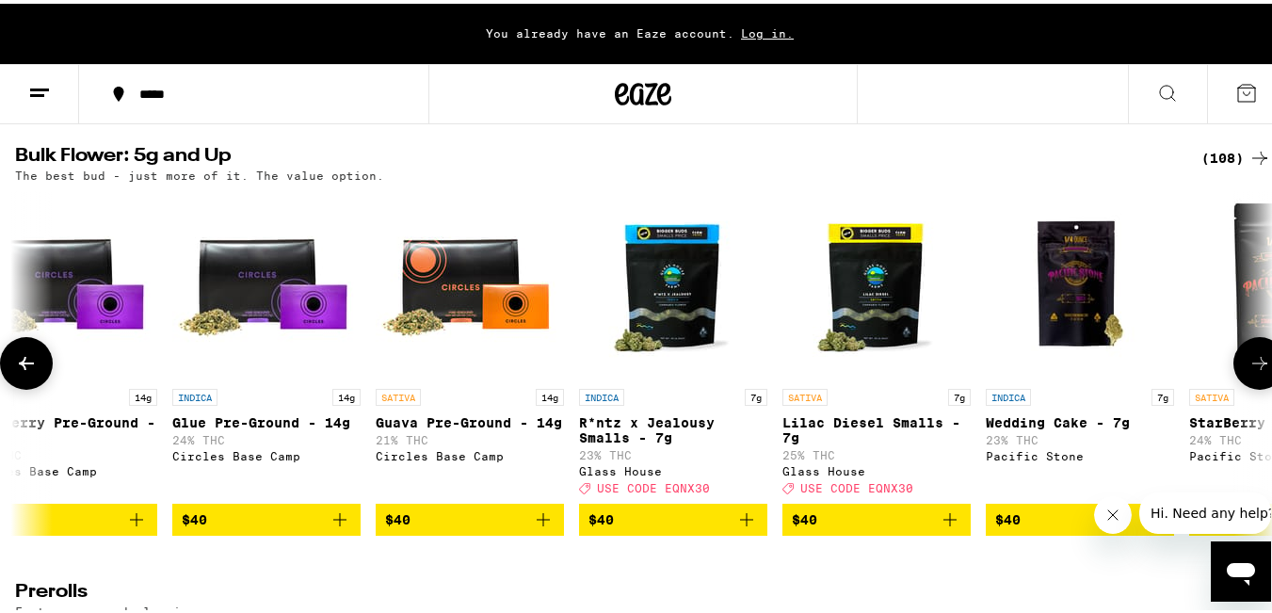
scroll to position [0, 4146]
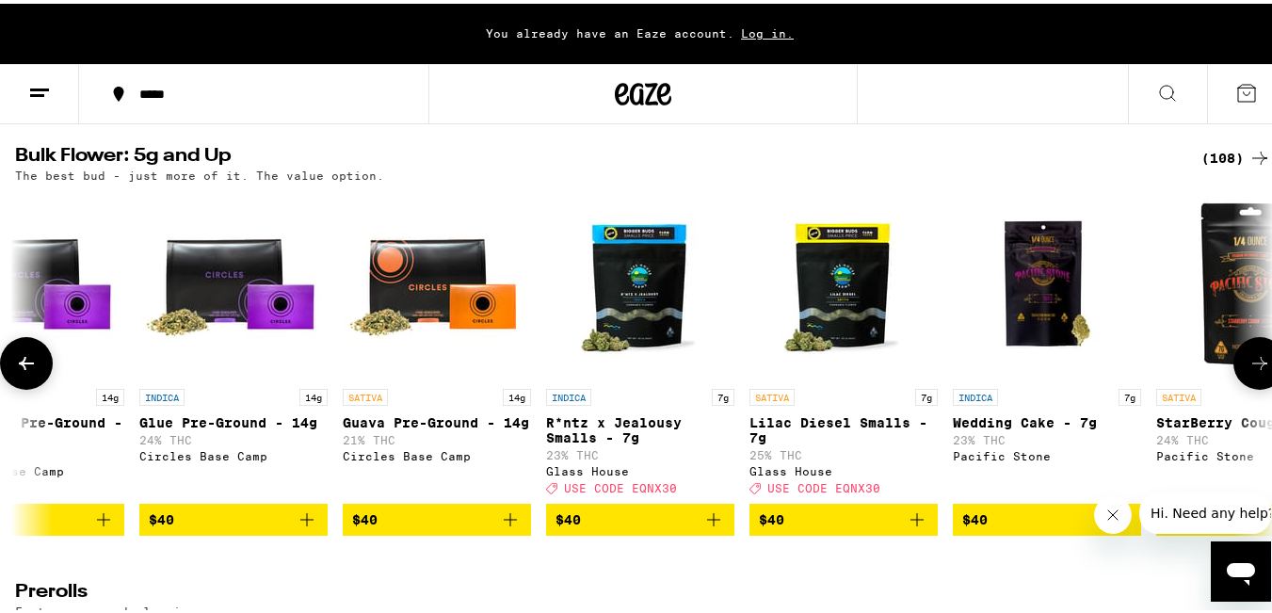
click at [1255, 371] on icon at bounding box center [1259, 359] width 23 height 23
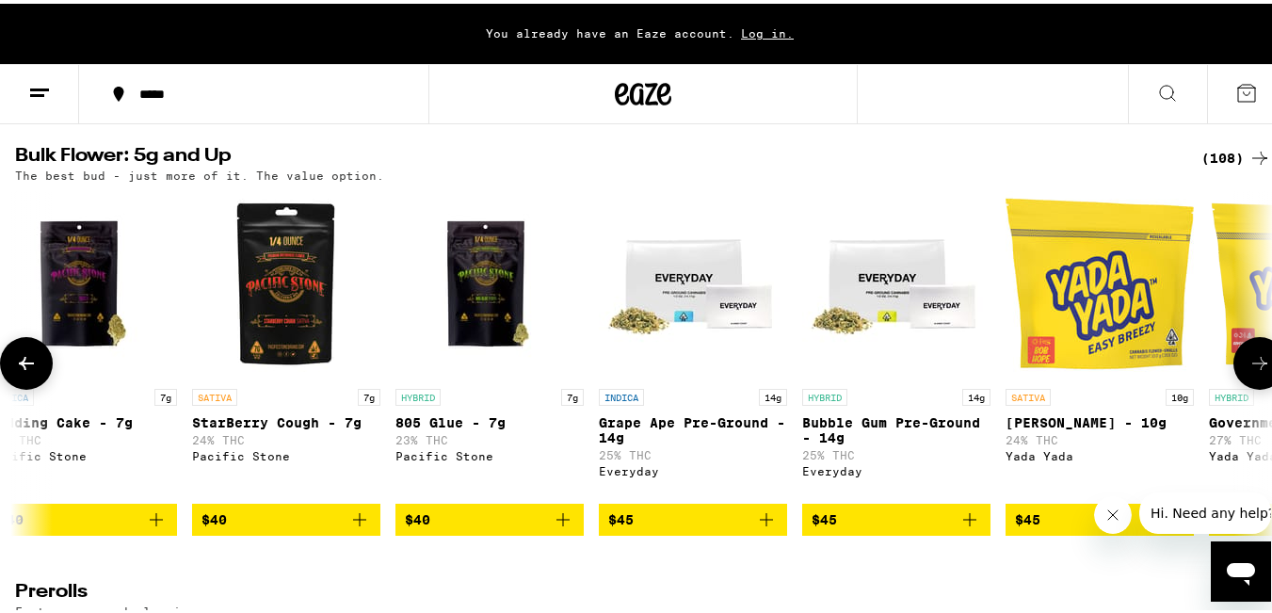
scroll to position [0, 5183]
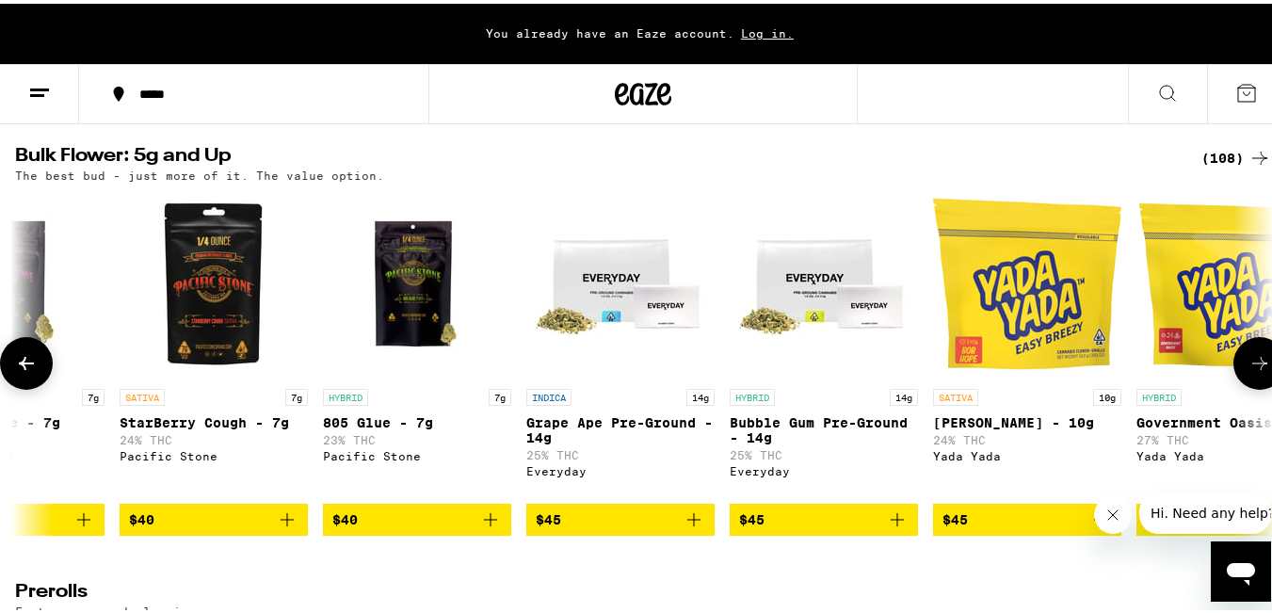
click at [1255, 371] on icon at bounding box center [1259, 359] width 23 height 23
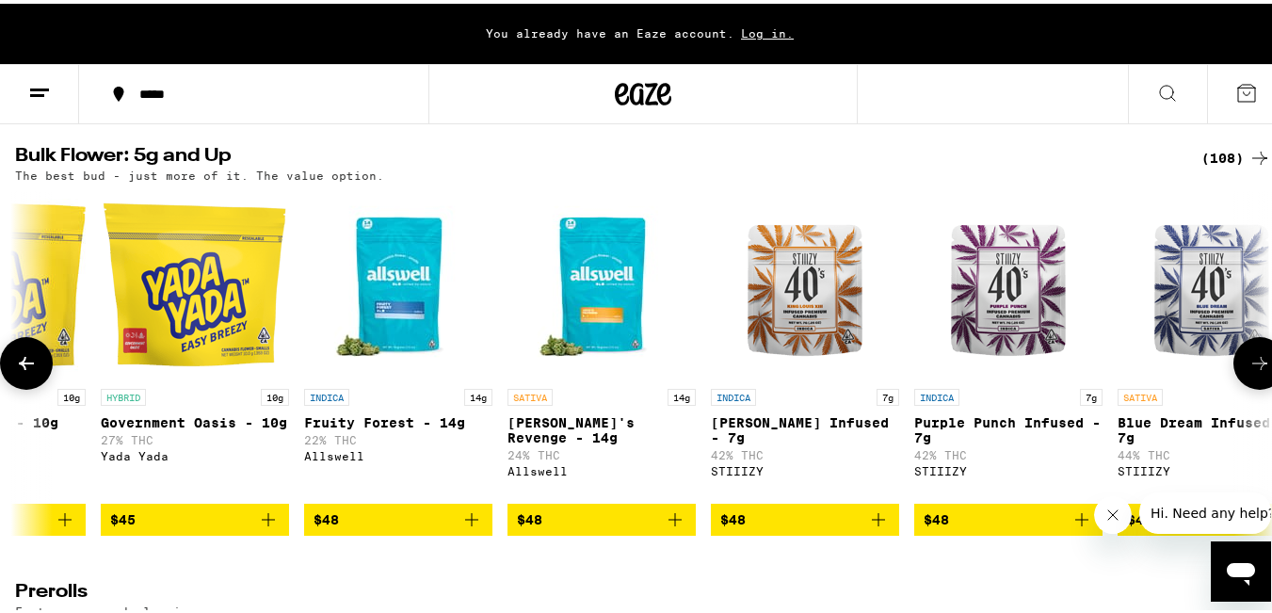
scroll to position [0, 6220]
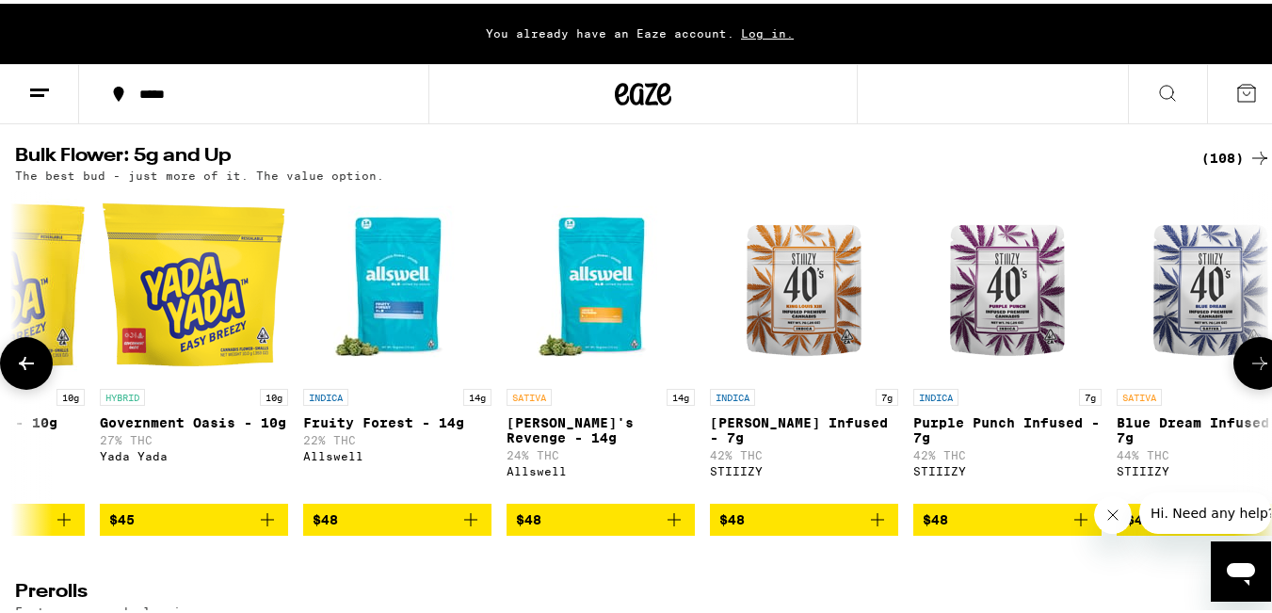
click at [1255, 371] on icon at bounding box center [1259, 359] width 23 height 23
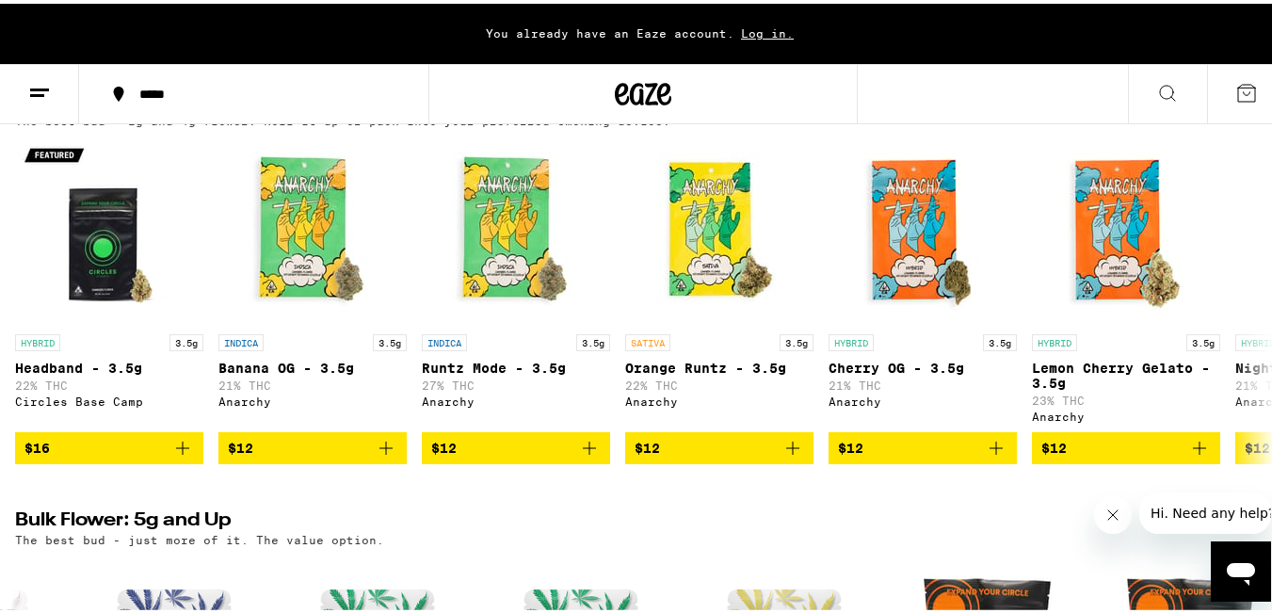
scroll to position [232, 0]
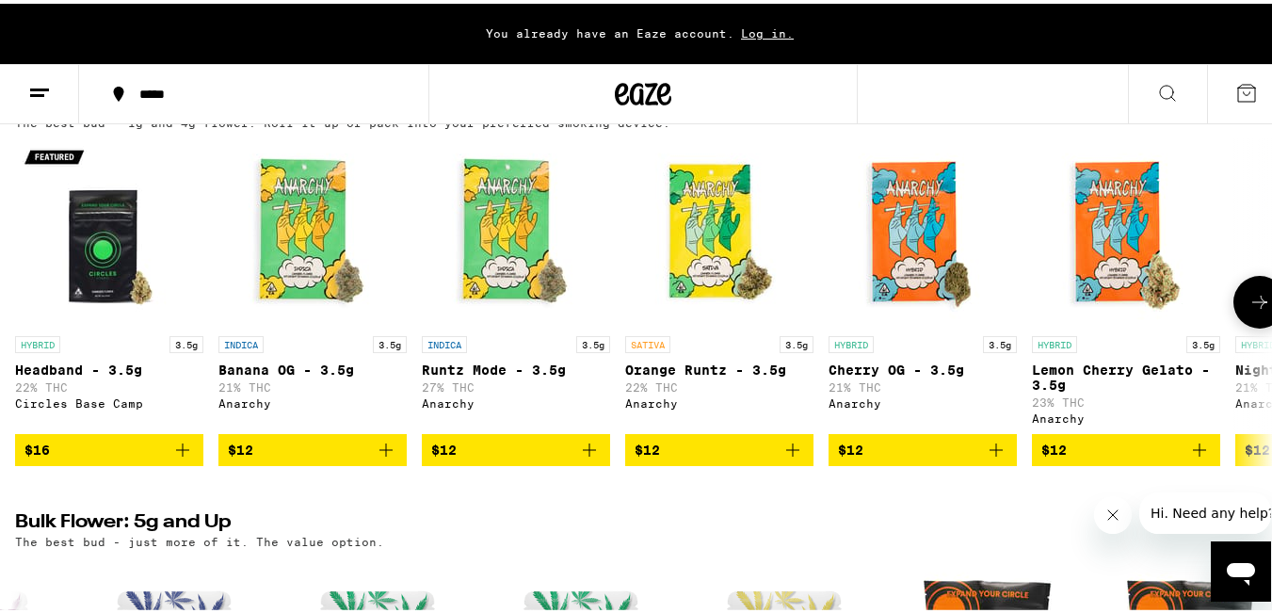
click at [1255, 305] on icon at bounding box center [1259, 298] width 23 height 23
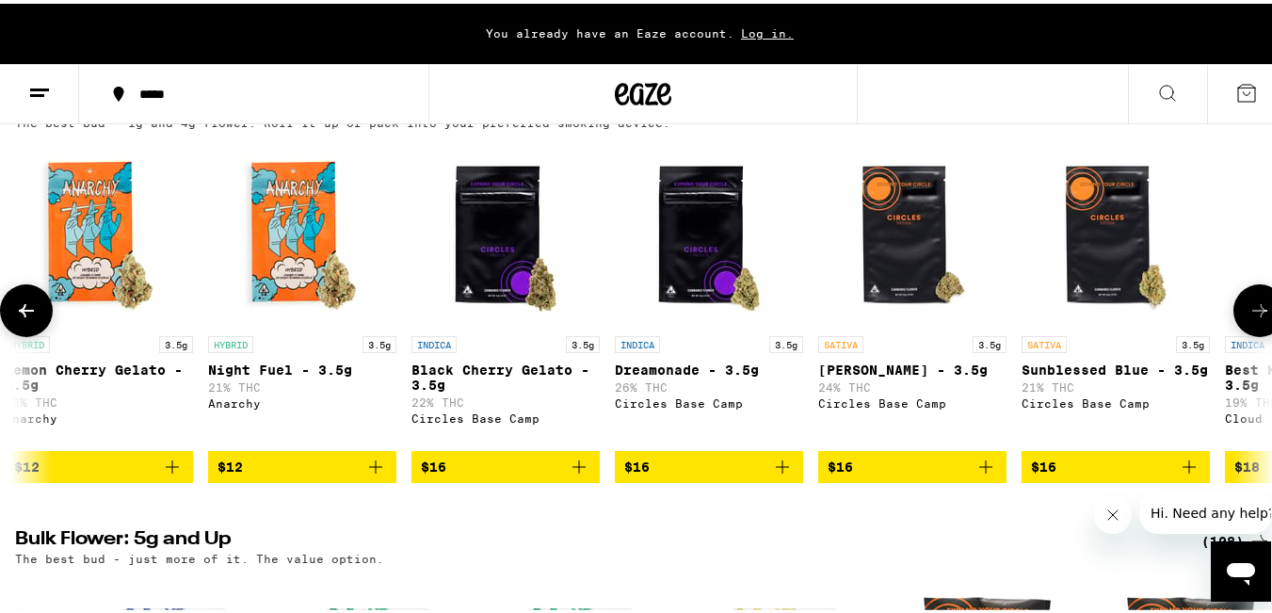
scroll to position [0, 1037]
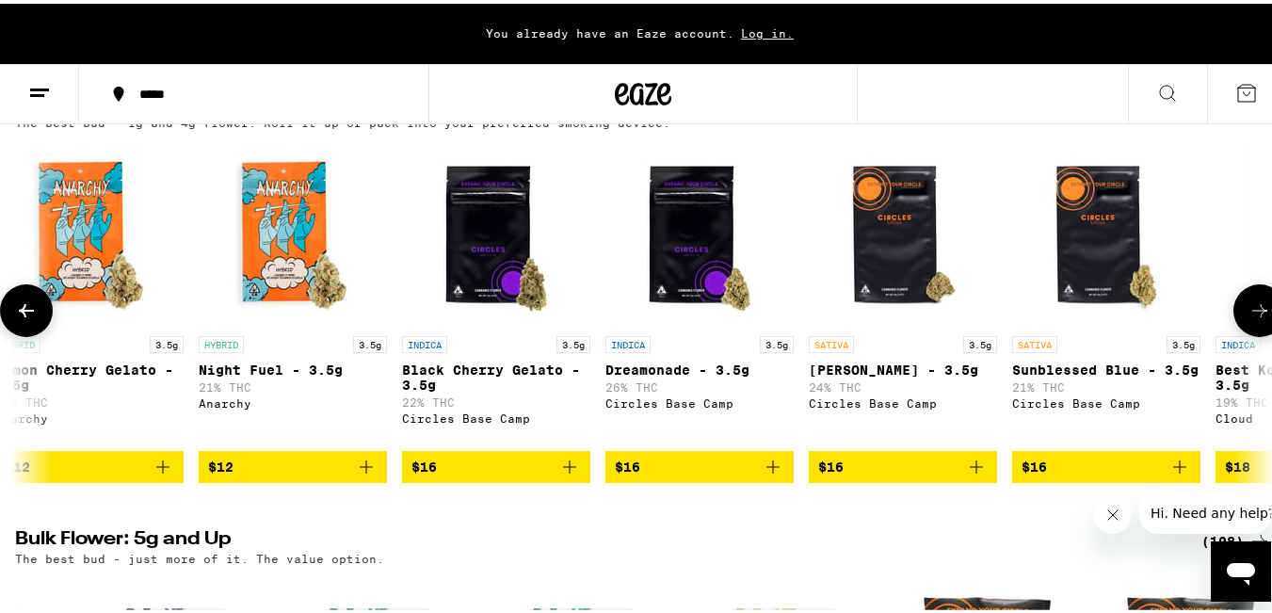
click at [1255, 305] on icon at bounding box center [1259, 307] width 23 height 23
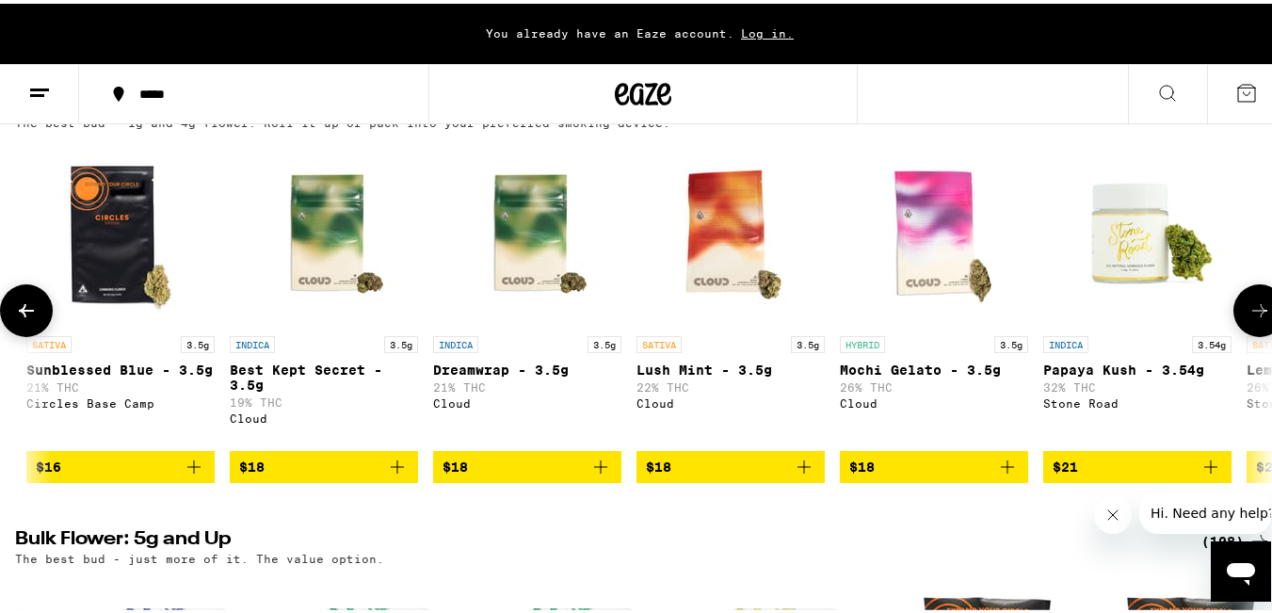
scroll to position [0, 2073]
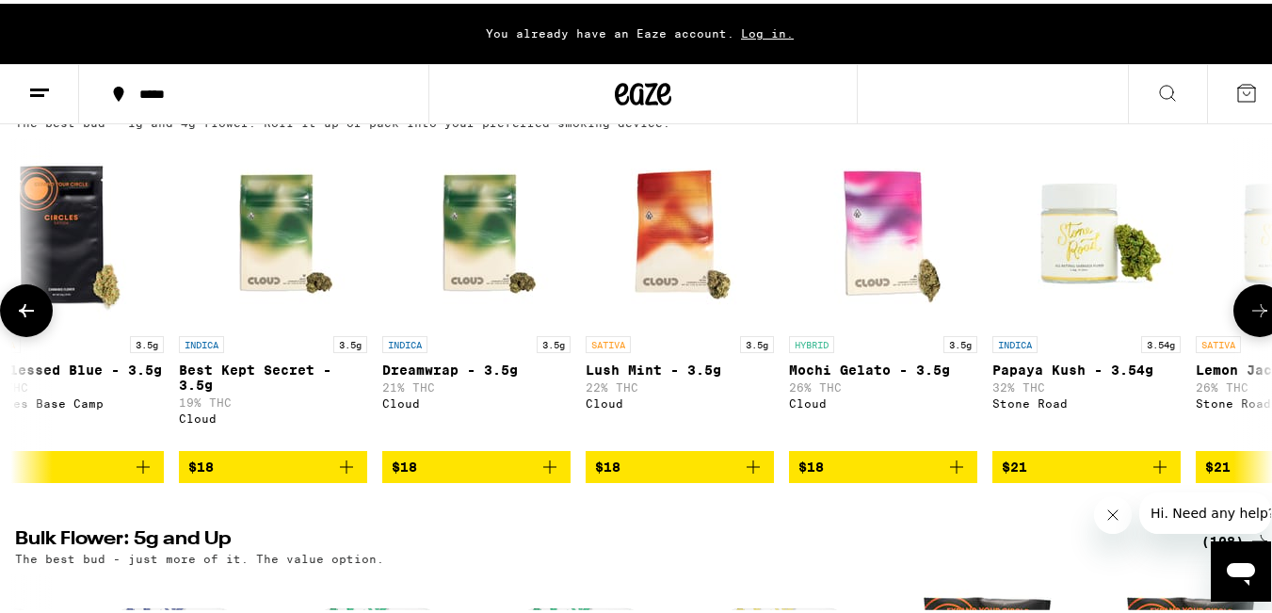
click at [1255, 305] on icon at bounding box center [1259, 307] width 23 height 23
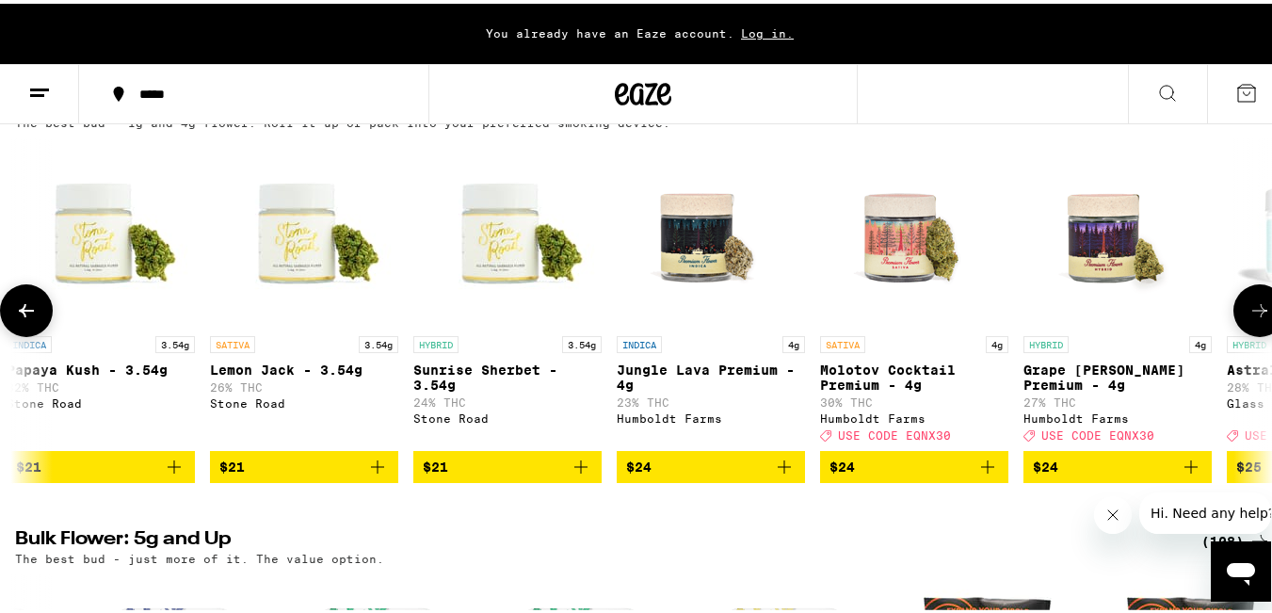
scroll to position [0, 3110]
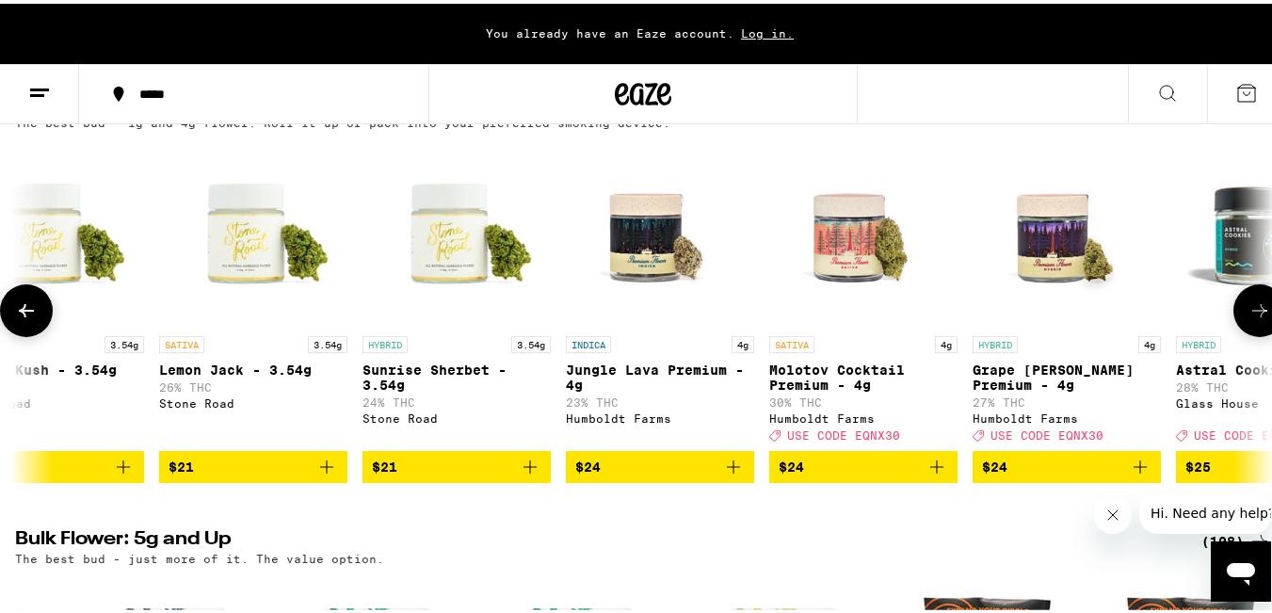
click at [910, 475] on span "$24" at bounding box center [863, 463] width 169 height 23
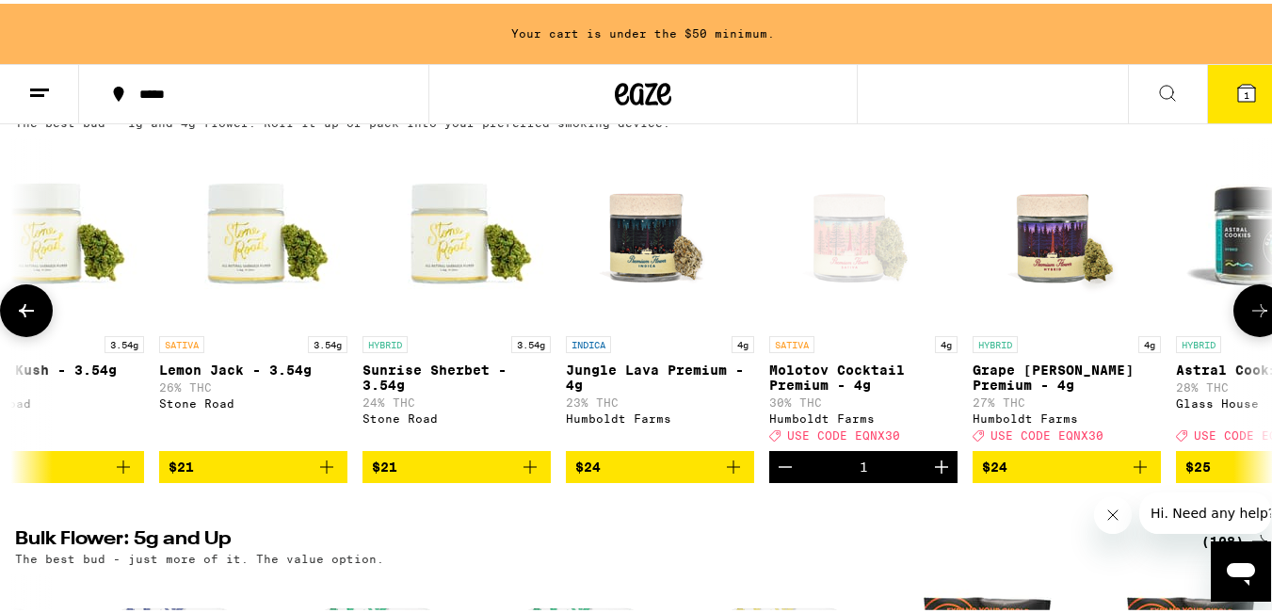
click at [943, 475] on icon "Increment" at bounding box center [941, 463] width 23 height 23
click at [776, 475] on icon "Decrement" at bounding box center [785, 463] width 23 height 23
click at [1233, 314] on button at bounding box center [1259, 307] width 53 height 53
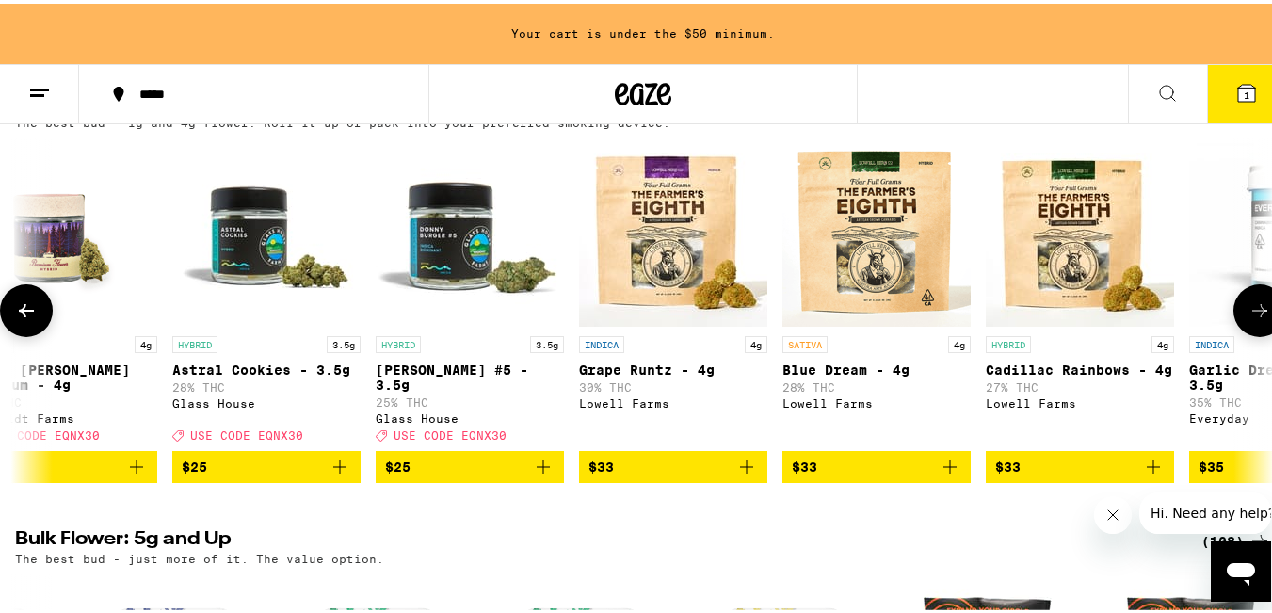
scroll to position [0, 4146]
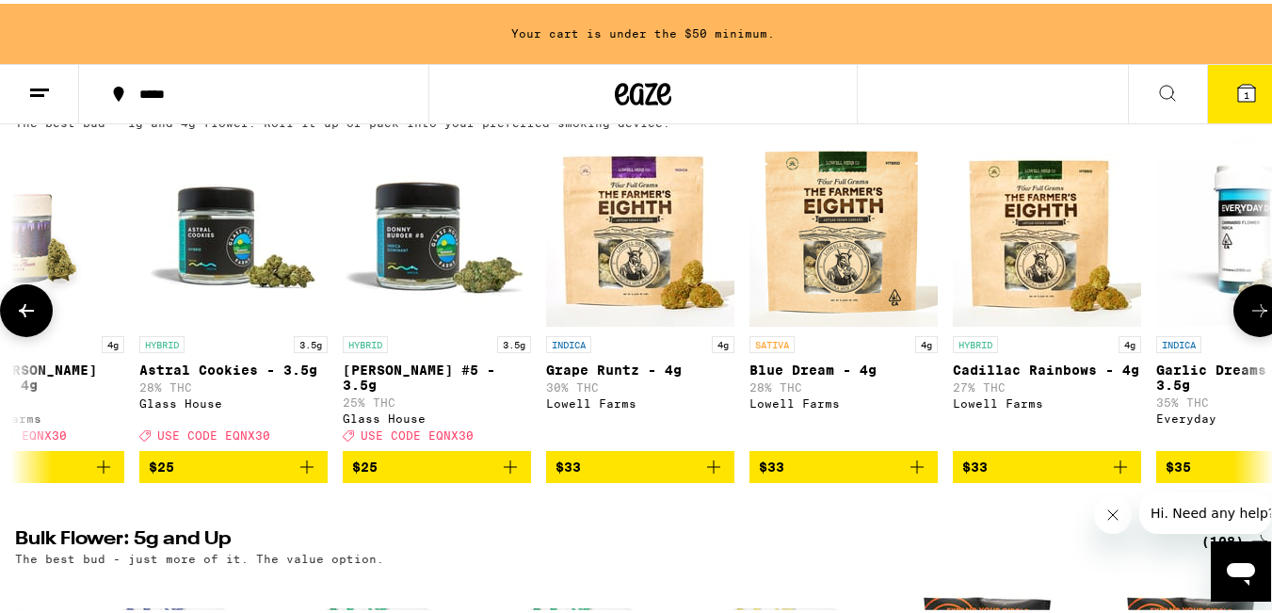
click at [1233, 314] on button at bounding box center [1259, 307] width 53 height 53
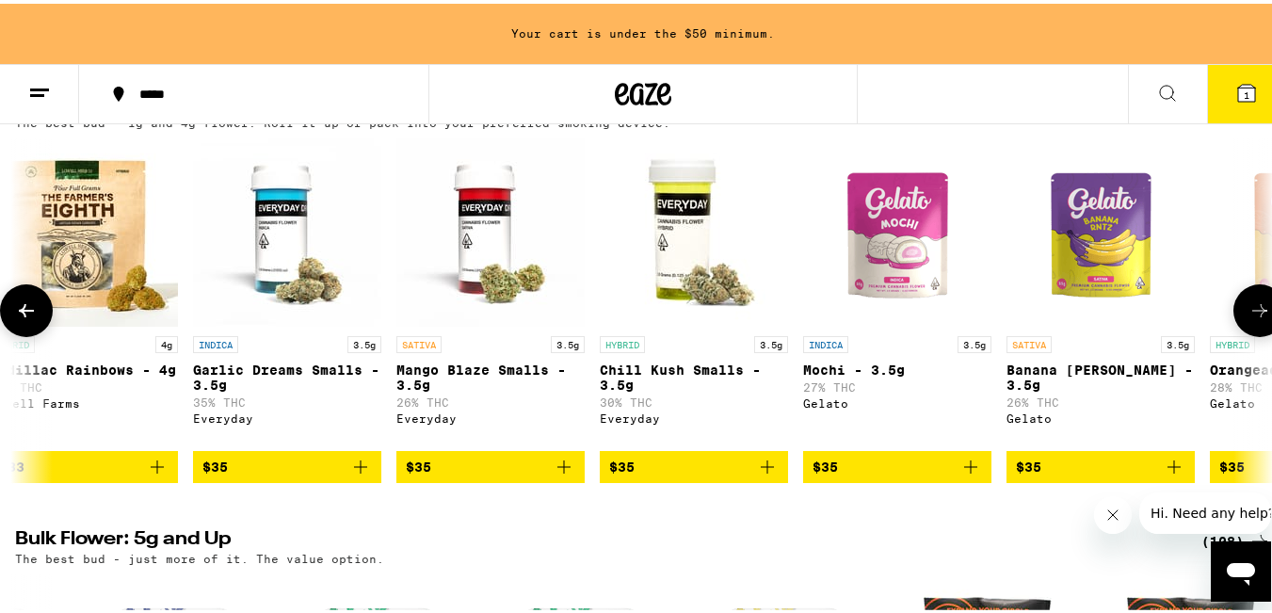
scroll to position [0, 5183]
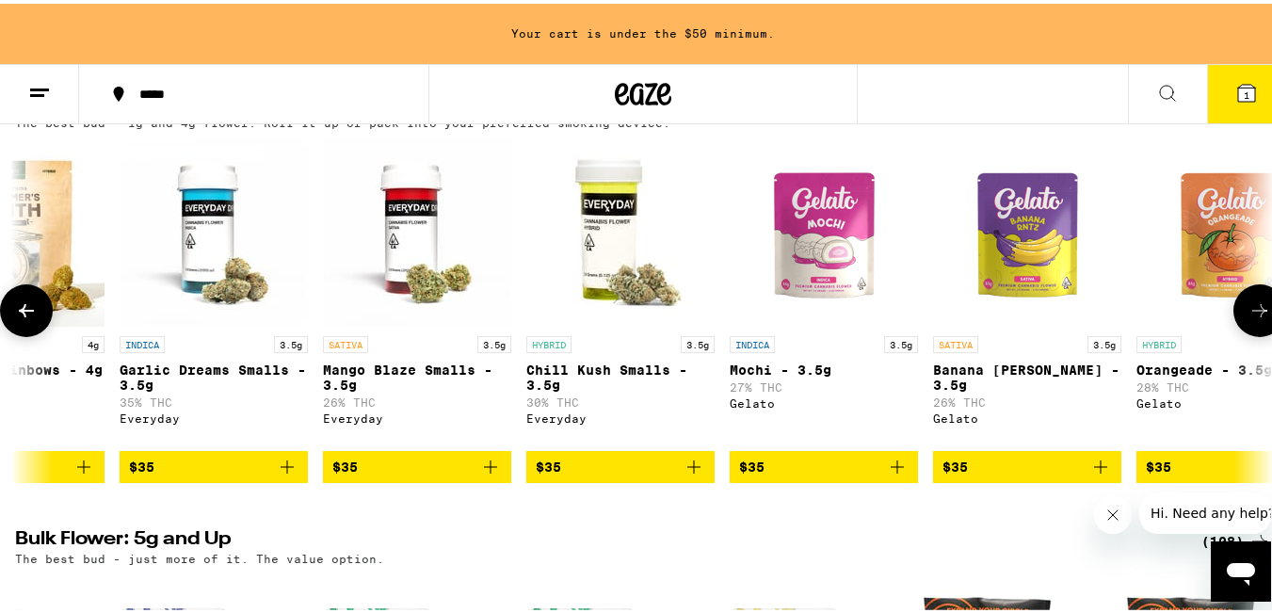
click at [1233, 314] on button at bounding box center [1259, 307] width 53 height 53
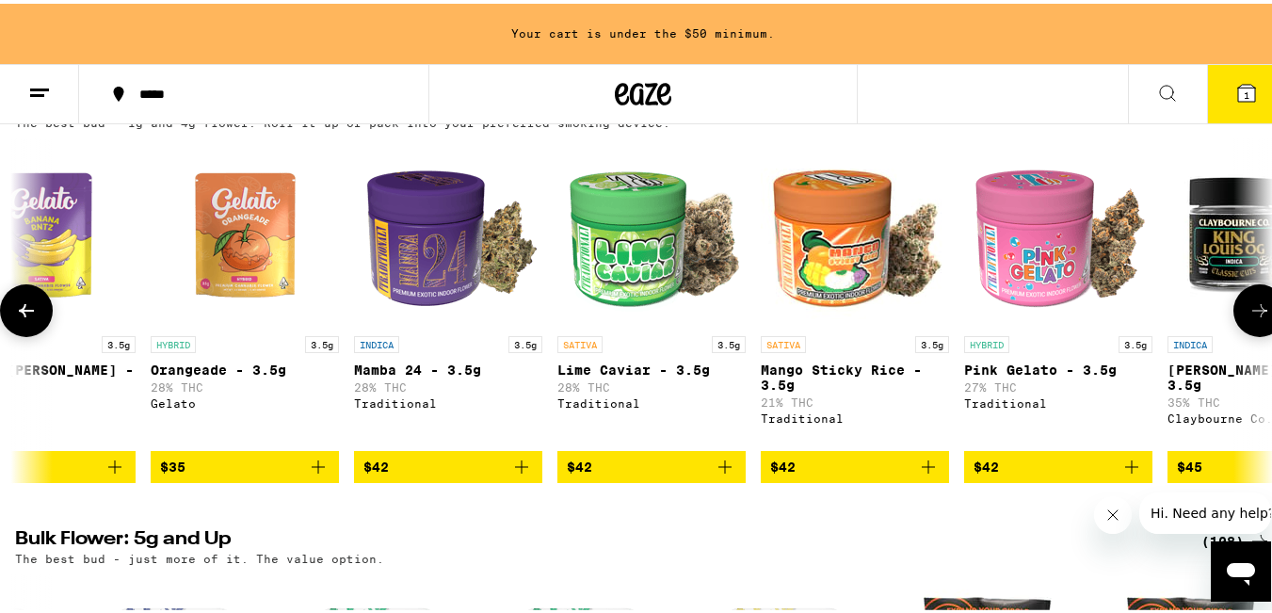
scroll to position [0, 6220]
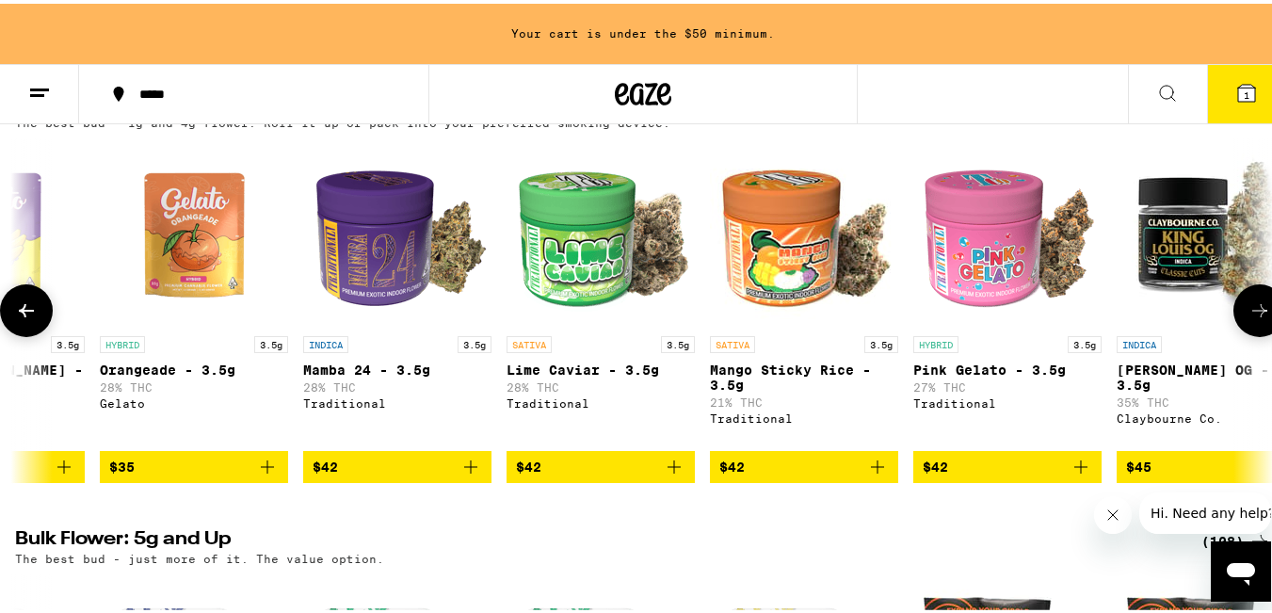
click at [1233, 314] on button at bounding box center [1259, 307] width 53 height 53
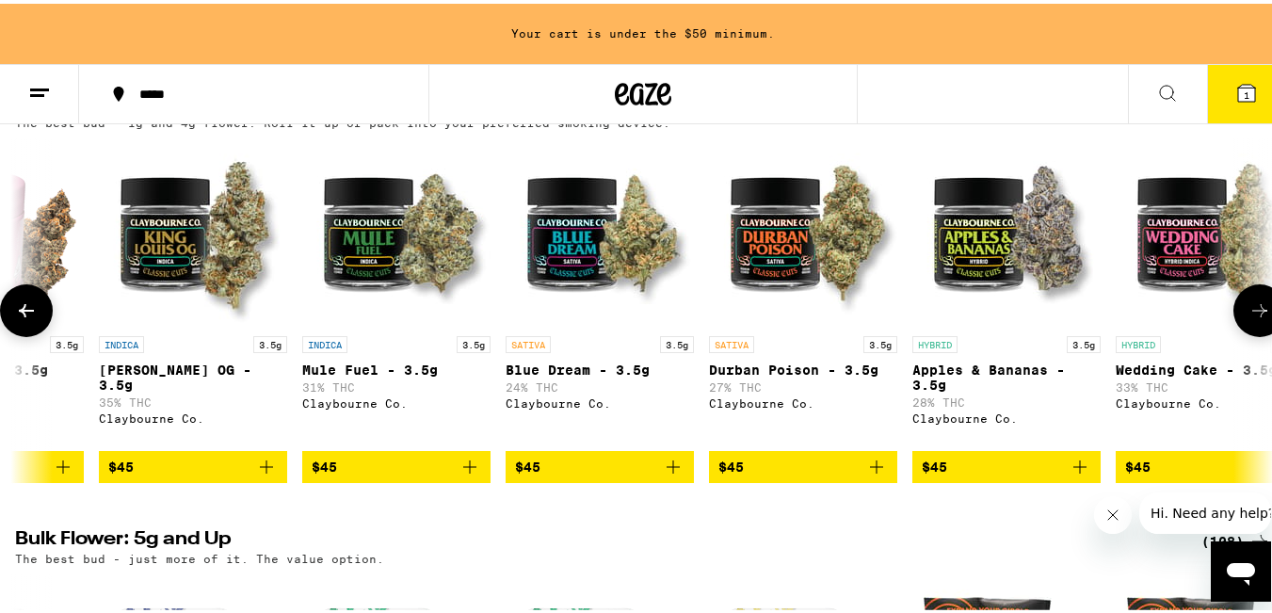
scroll to position [0, 7256]
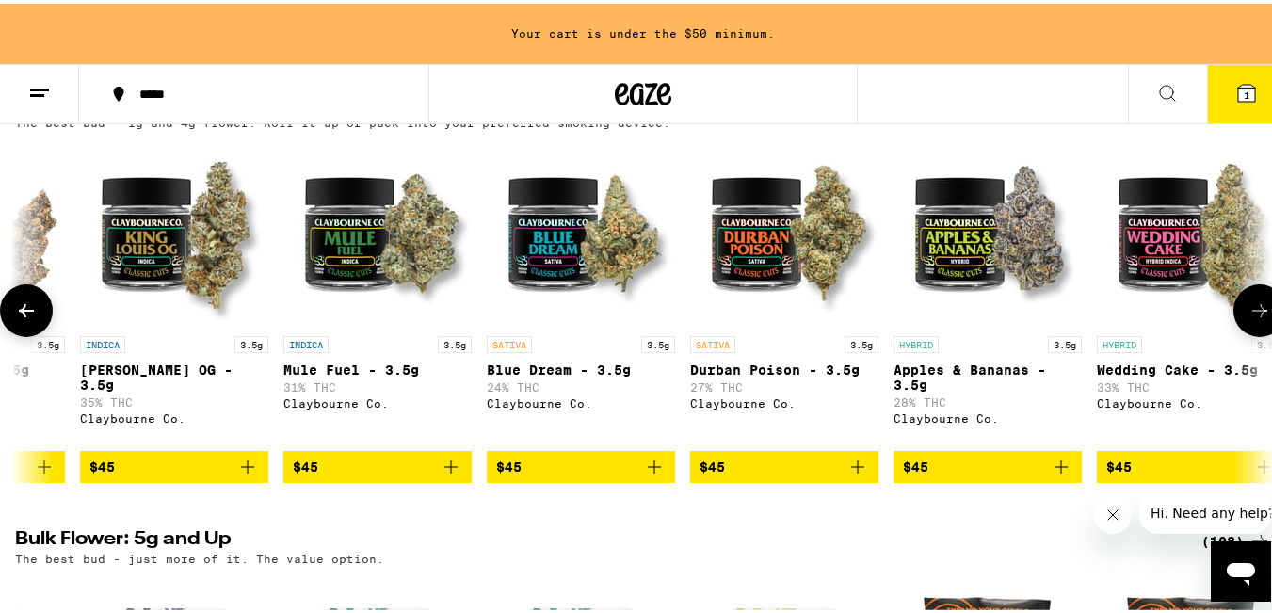
click at [1259, 298] on button at bounding box center [1259, 307] width 53 height 53
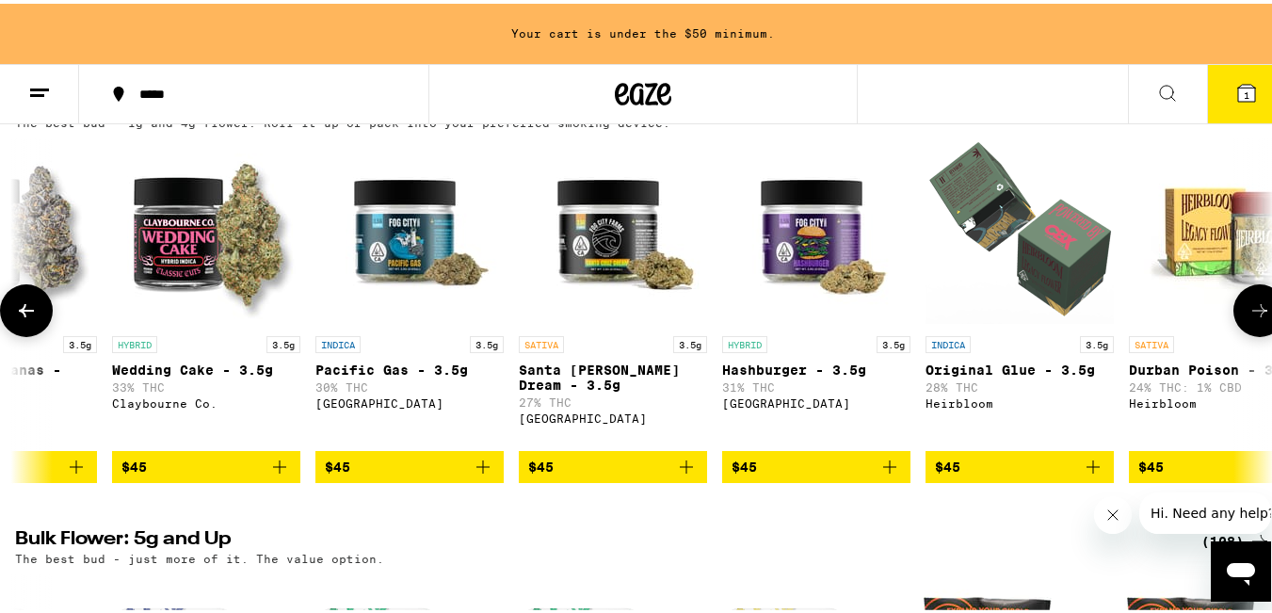
scroll to position [0, 8293]
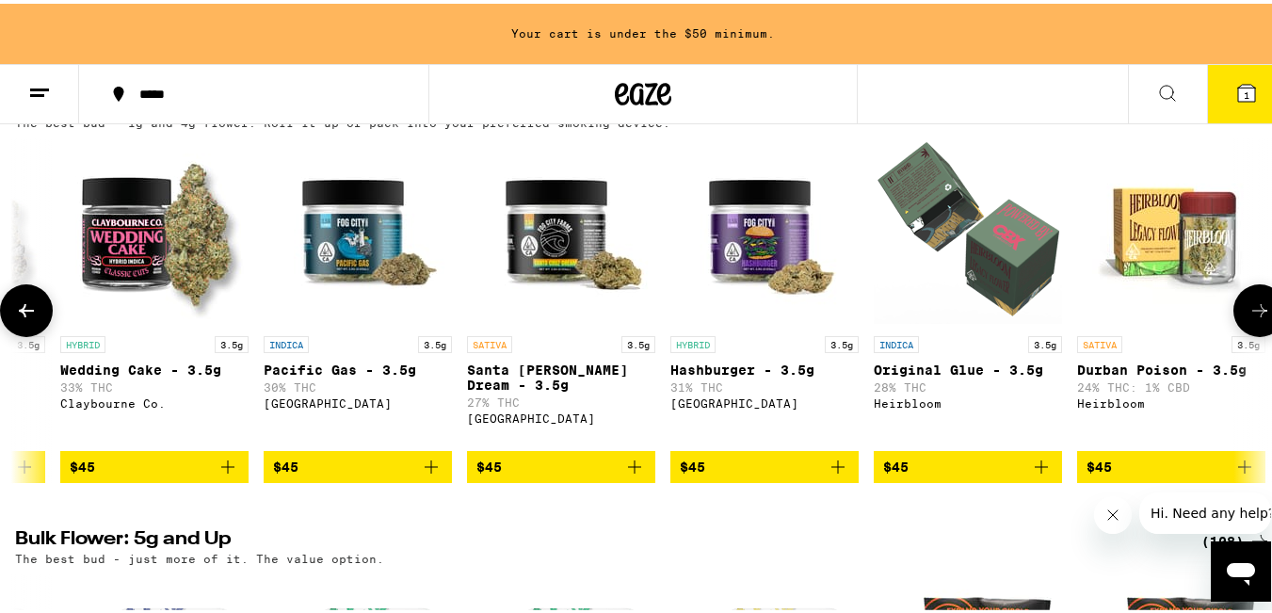
click at [24, 314] on icon at bounding box center [26, 306] width 15 height 13
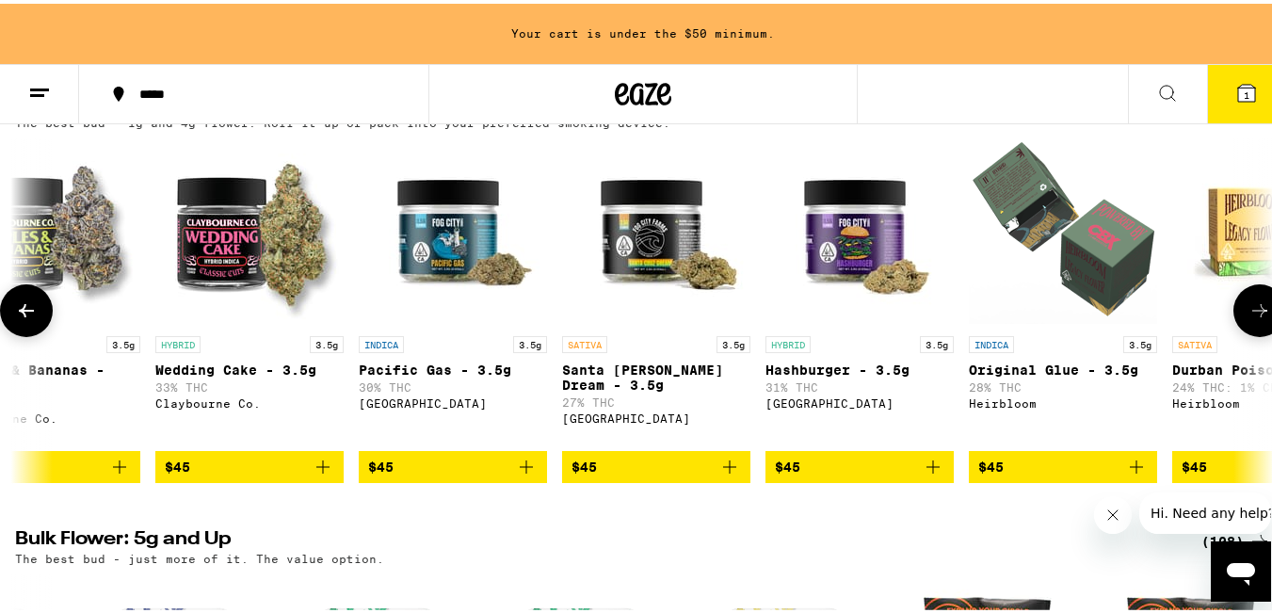
click at [24, 314] on icon at bounding box center [26, 306] width 15 height 13
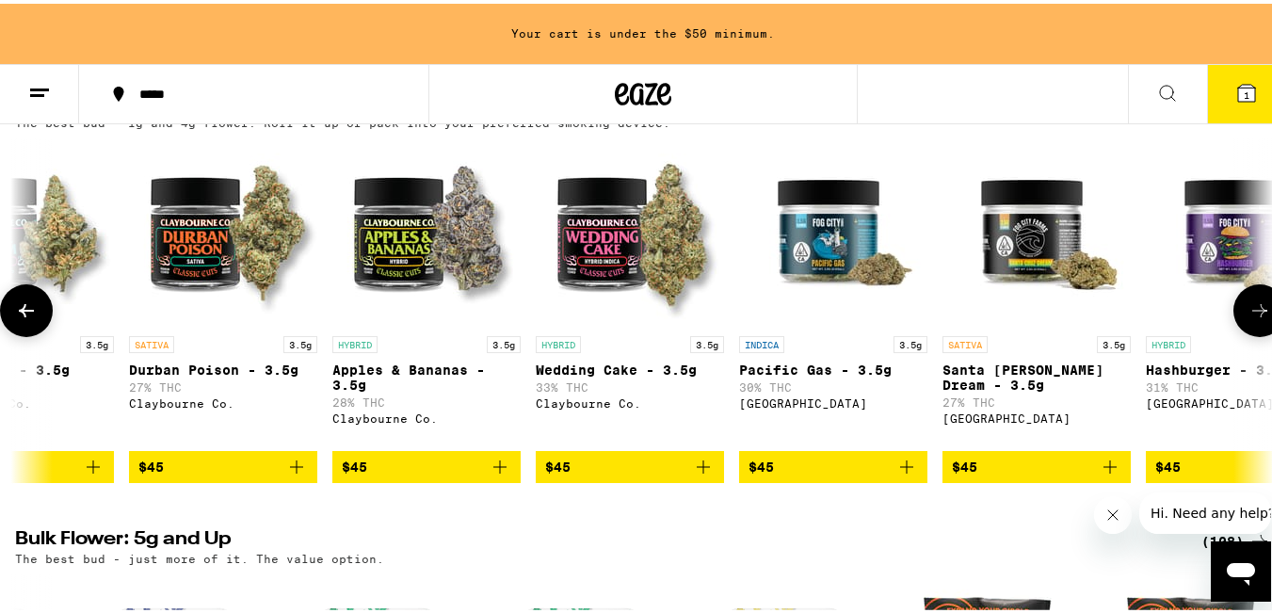
click at [24, 314] on icon at bounding box center [26, 306] width 15 height 13
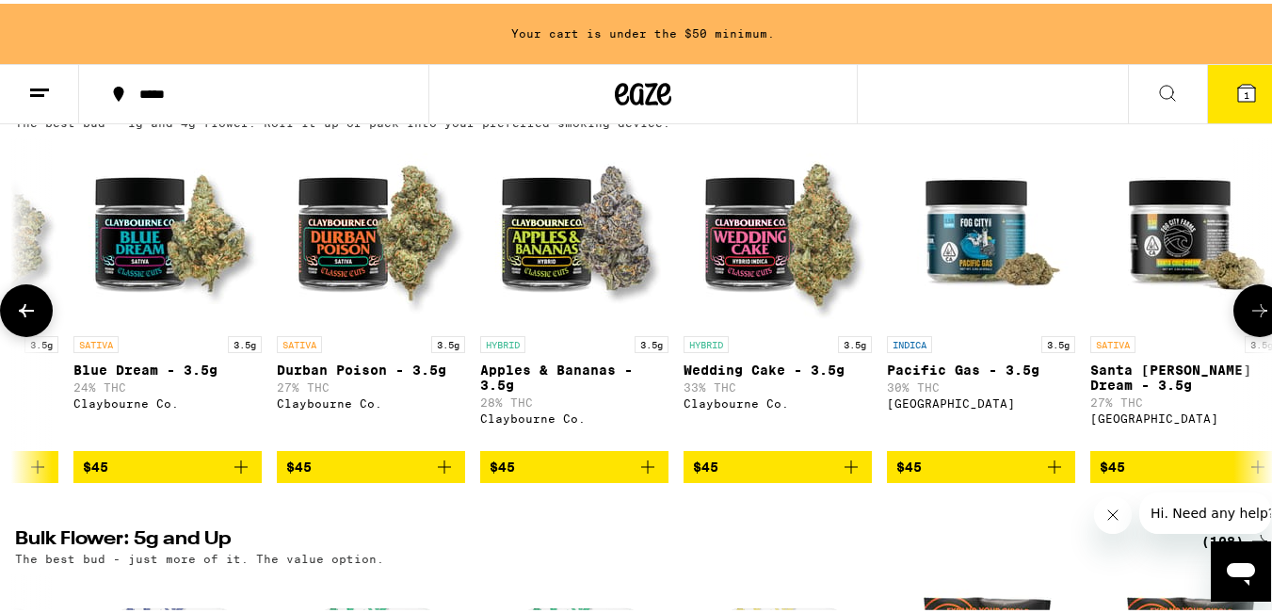
click at [24, 314] on icon at bounding box center [26, 306] width 15 height 13
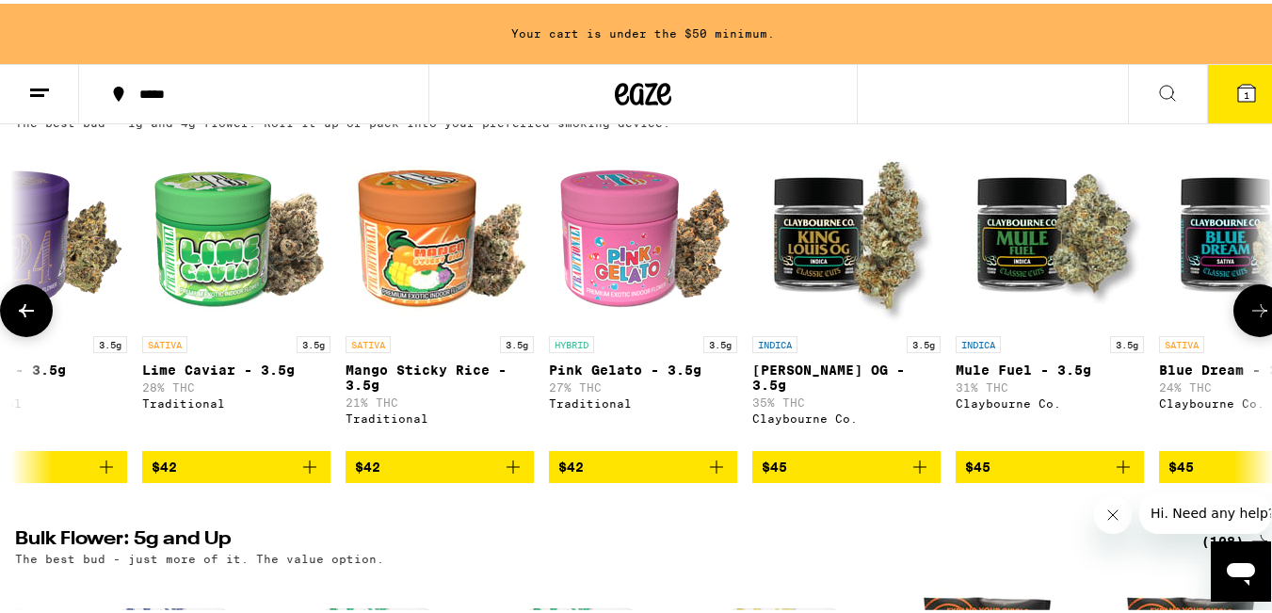
click at [24, 314] on icon at bounding box center [26, 306] width 15 height 13
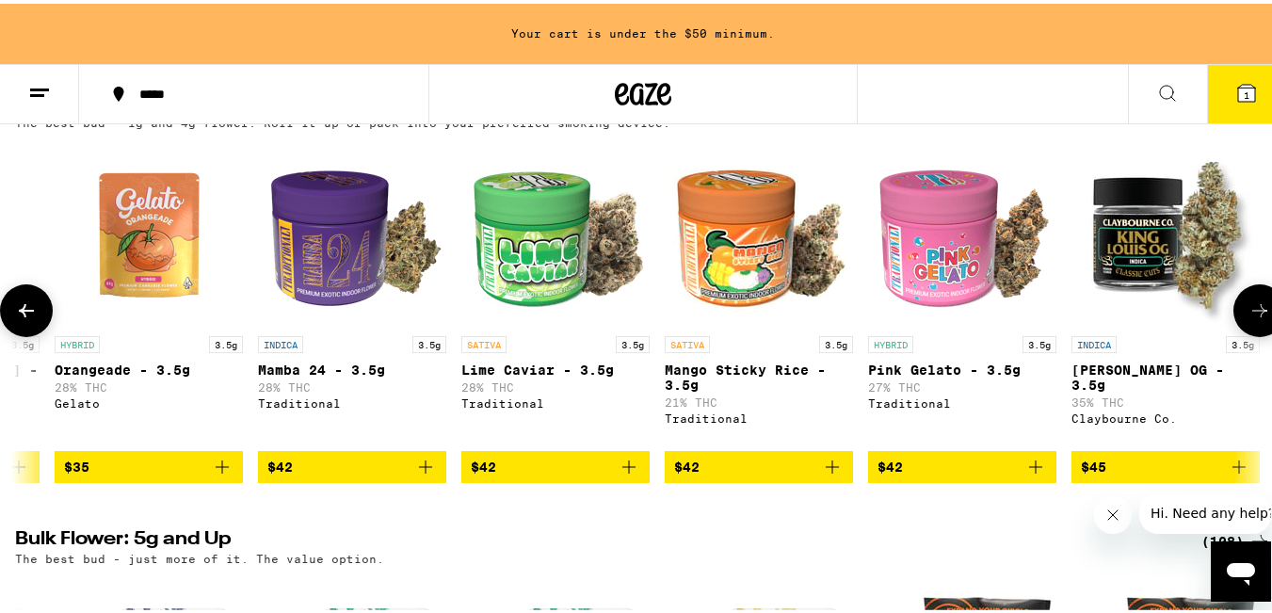
click at [24, 314] on icon at bounding box center [26, 306] width 15 height 13
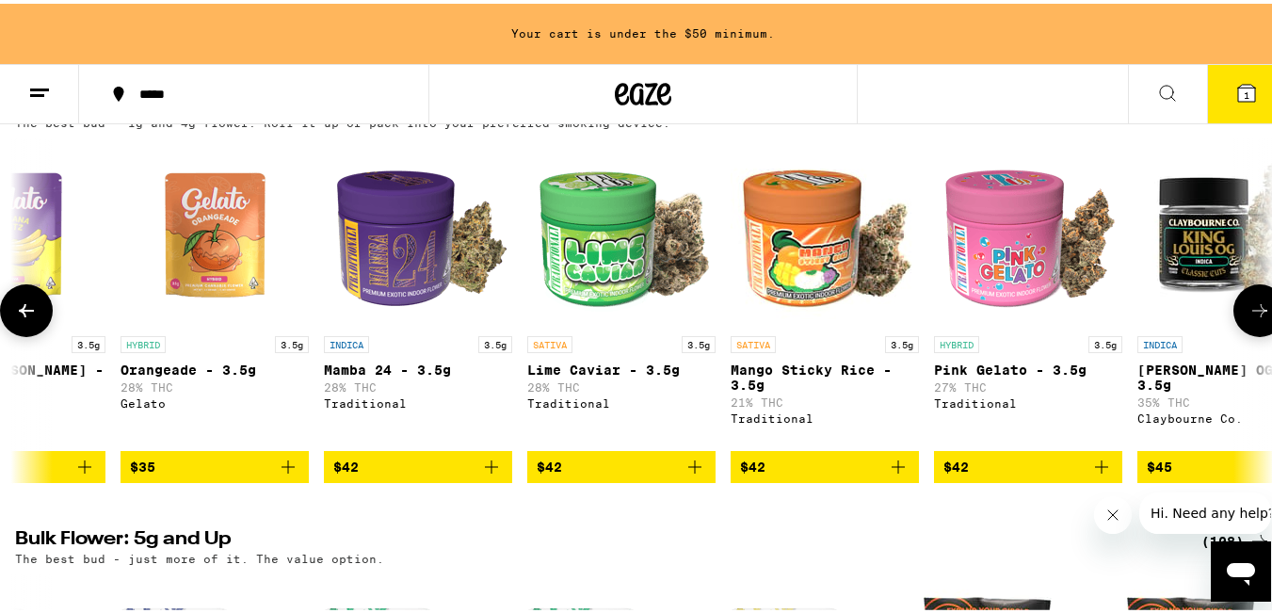
click at [24, 314] on icon at bounding box center [26, 306] width 15 height 13
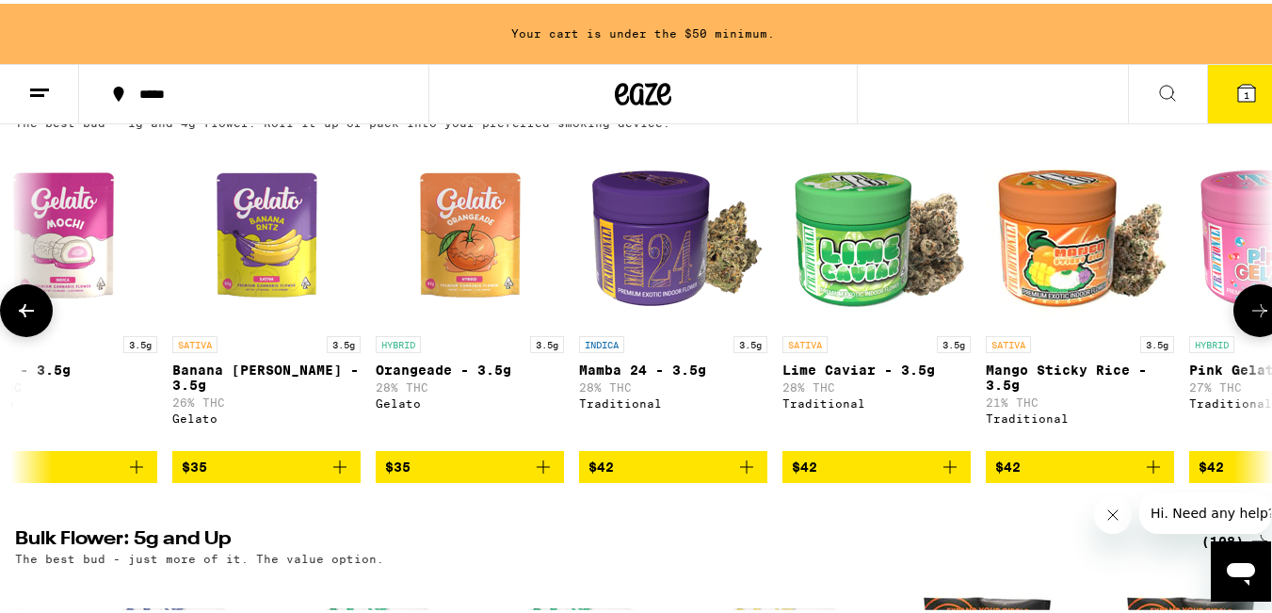
click at [24, 314] on icon at bounding box center [26, 306] width 15 height 13
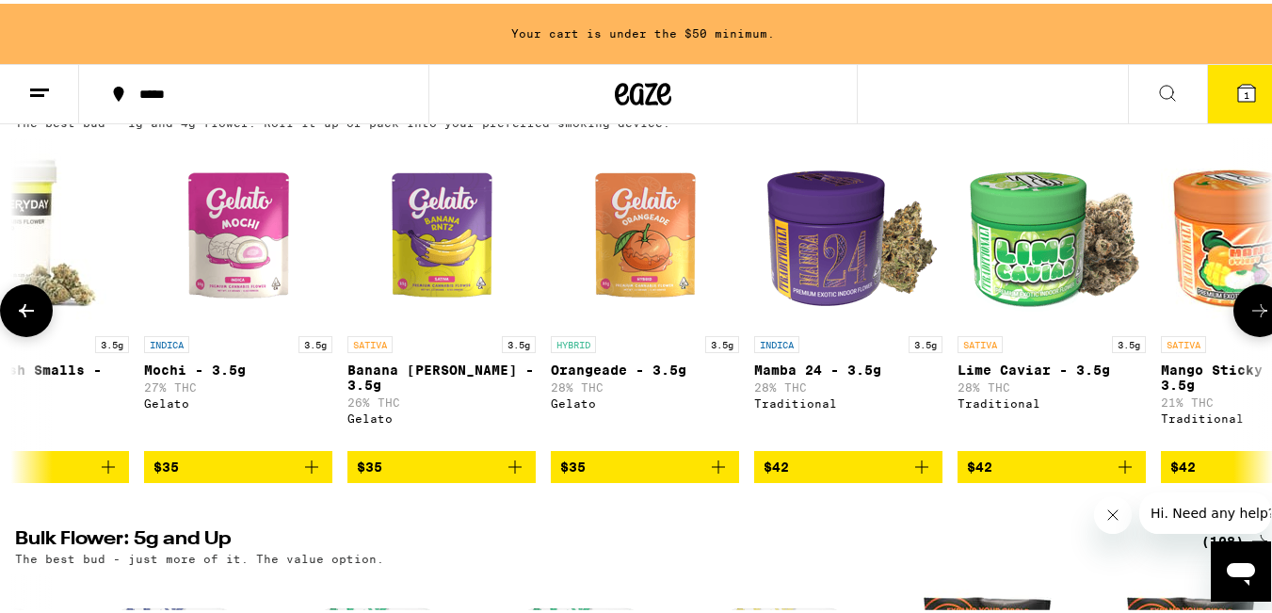
click at [24, 314] on icon at bounding box center [26, 306] width 15 height 13
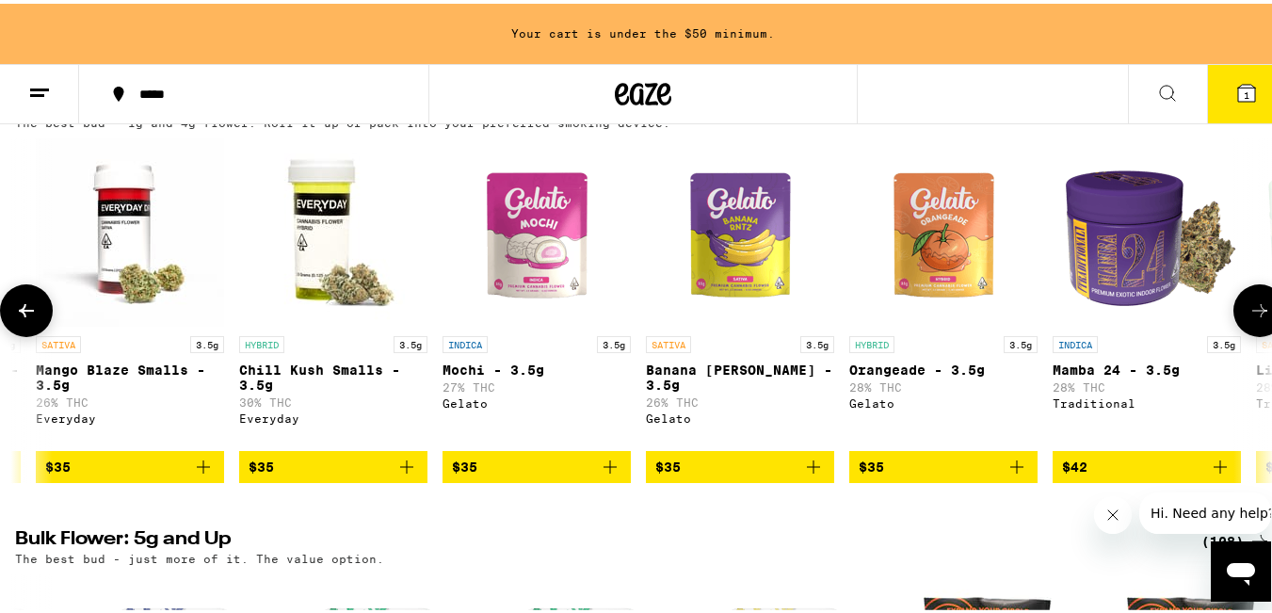
click at [24, 314] on icon at bounding box center [26, 306] width 15 height 13
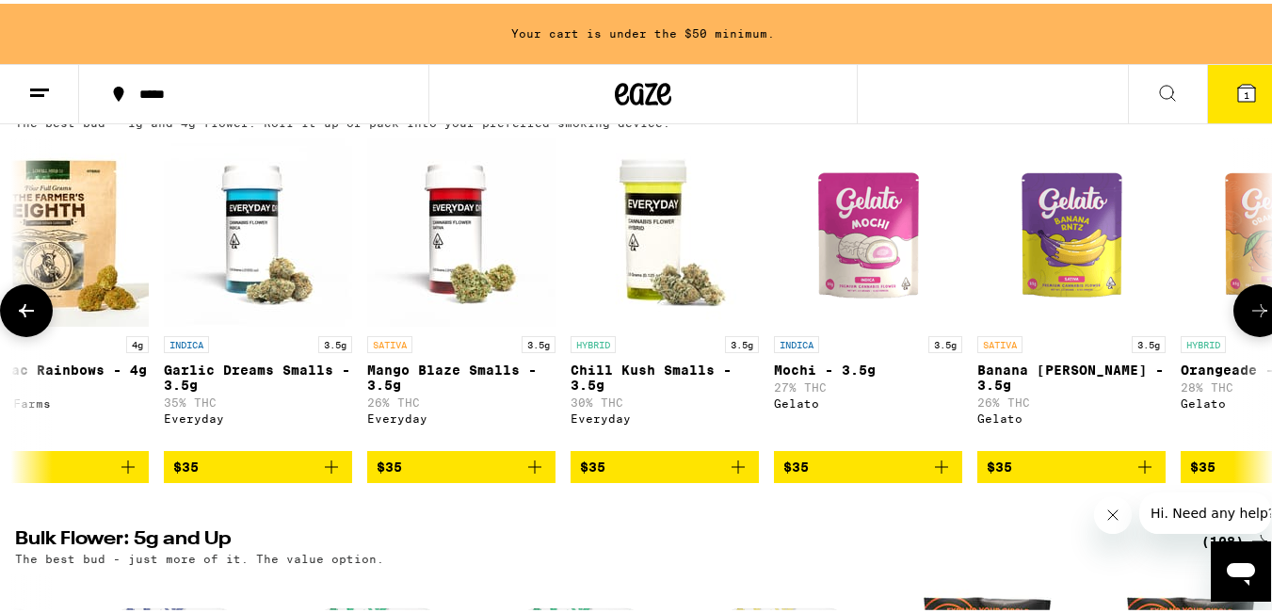
click at [24, 314] on icon at bounding box center [26, 306] width 15 height 13
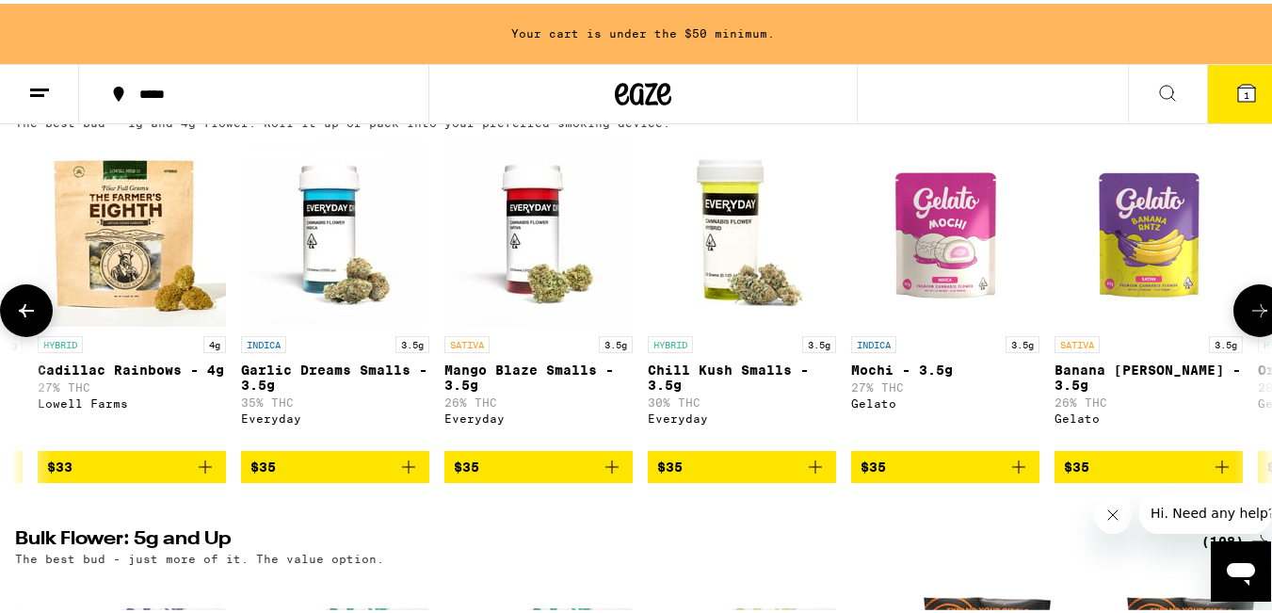
click at [24, 314] on icon at bounding box center [26, 306] width 15 height 13
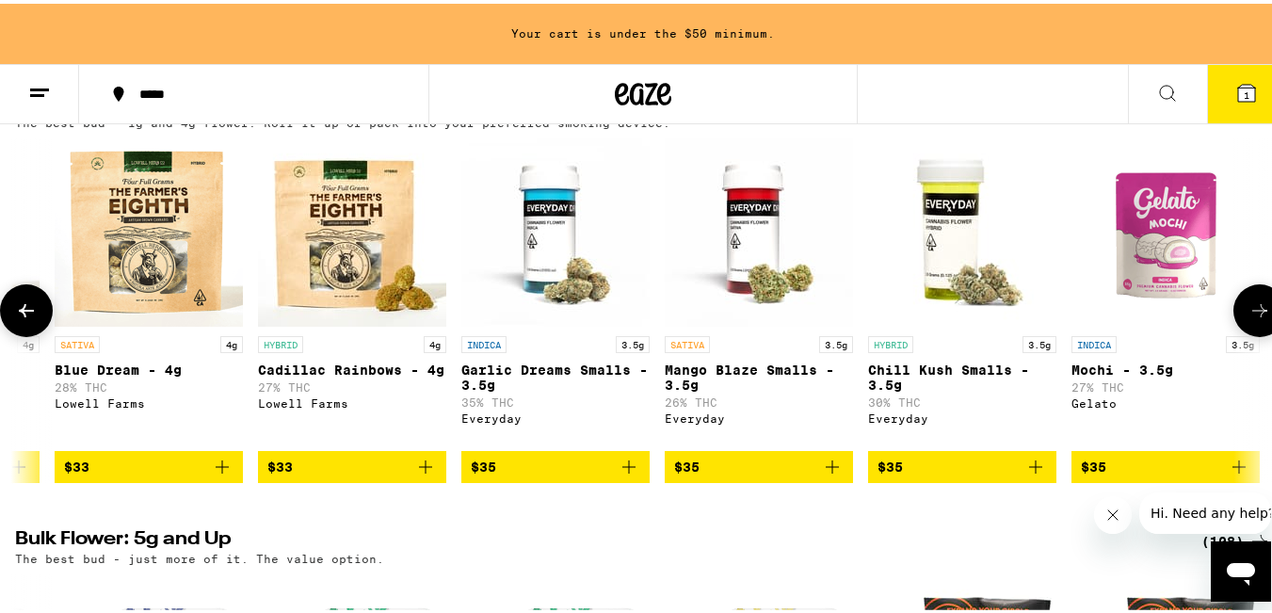
click at [24, 314] on icon at bounding box center [26, 306] width 15 height 13
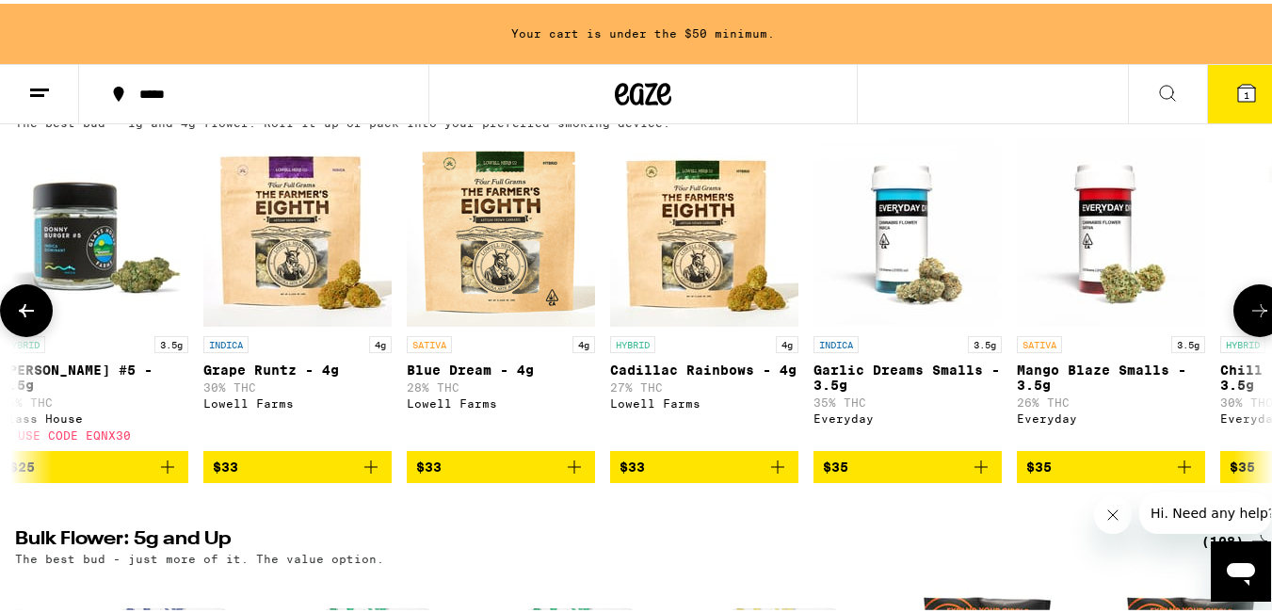
click at [24, 314] on icon at bounding box center [26, 306] width 15 height 13
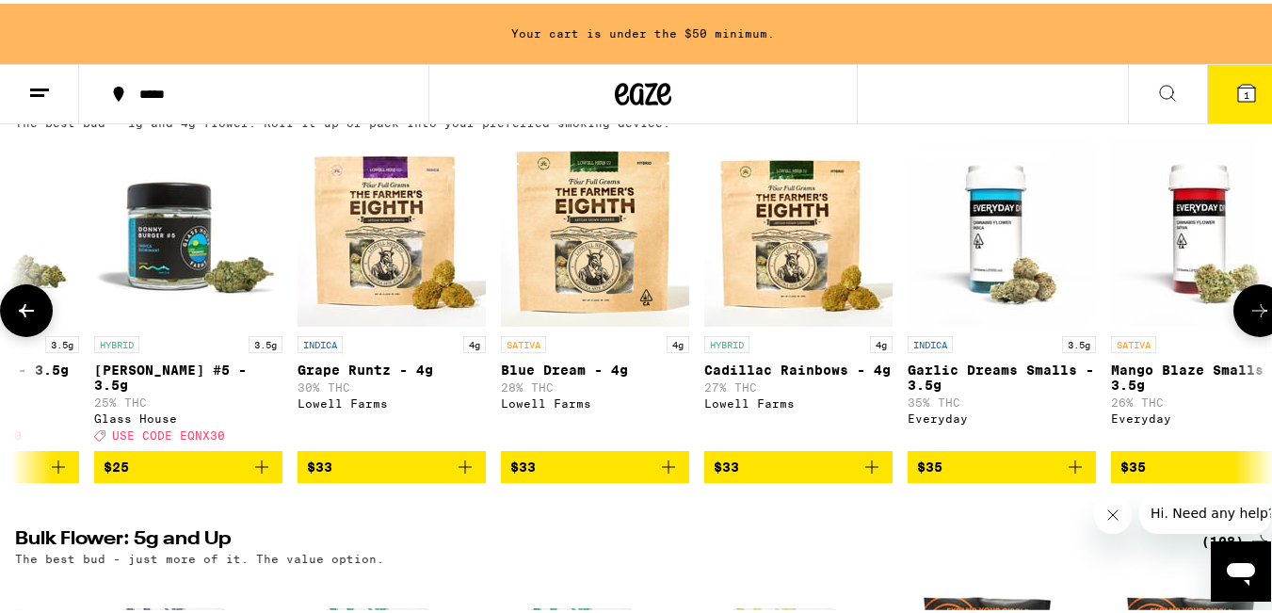
click at [24, 314] on icon at bounding box center [26, 306] width 15 height 13
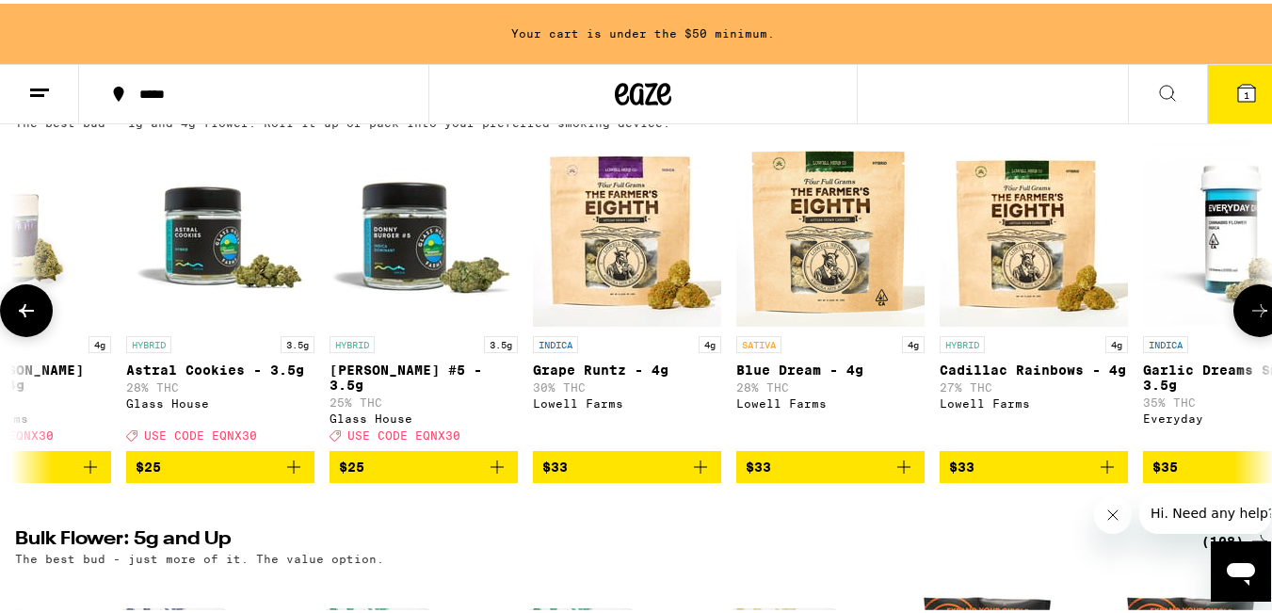
click at [24, 314] on icon at bounding box center [26, 306] width 15 height 13
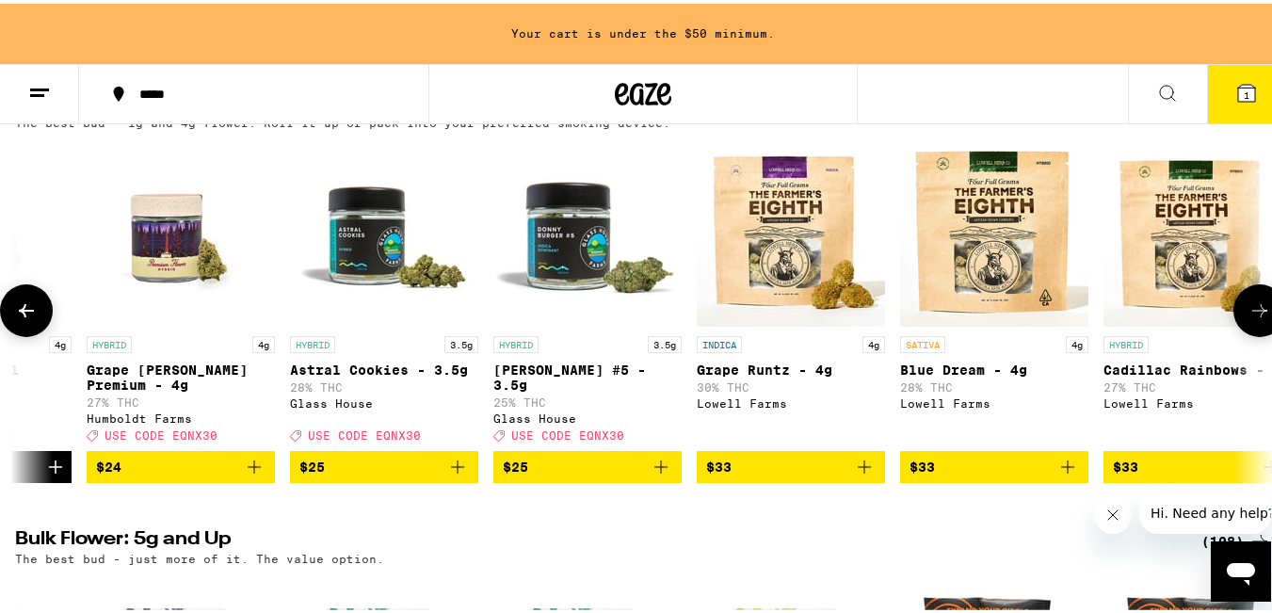
click at [24, 314] on icon at bounding box center [26, 306] width 15 height 13
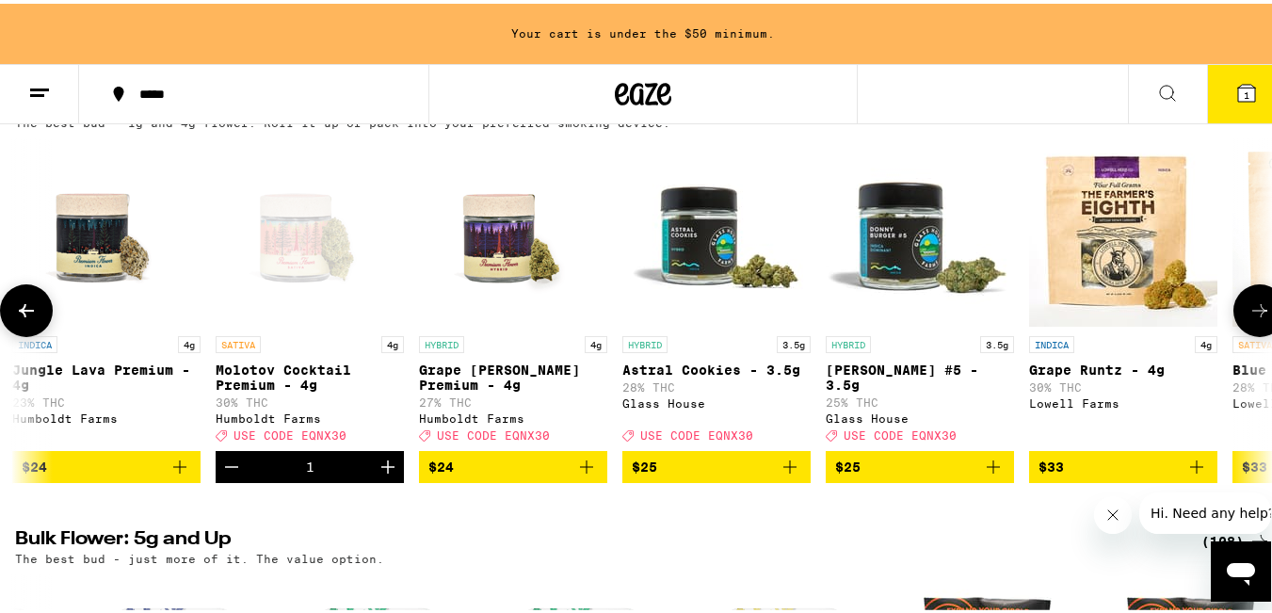
click at [24, 314] on icon at bounding box center [26, 306] width 15 height 13
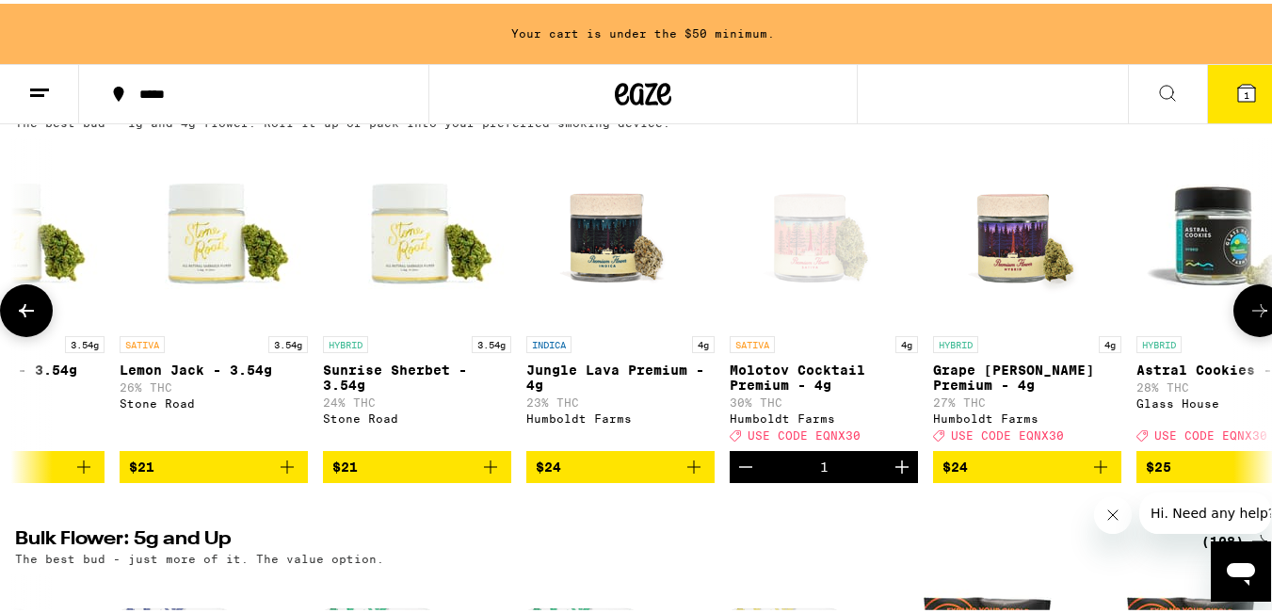
click at [24, 314] on icon at bounding box center [26, 306] width 15 height 13
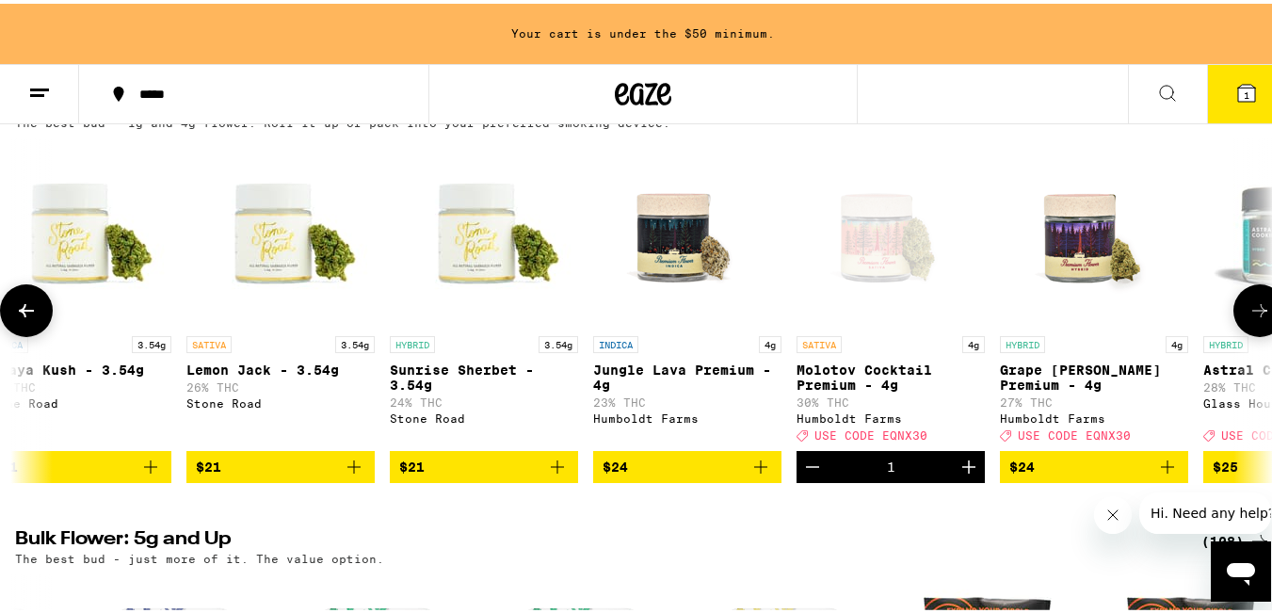
click at [24, 314] on icon at bounding box center [26, 306] width 15 height 13
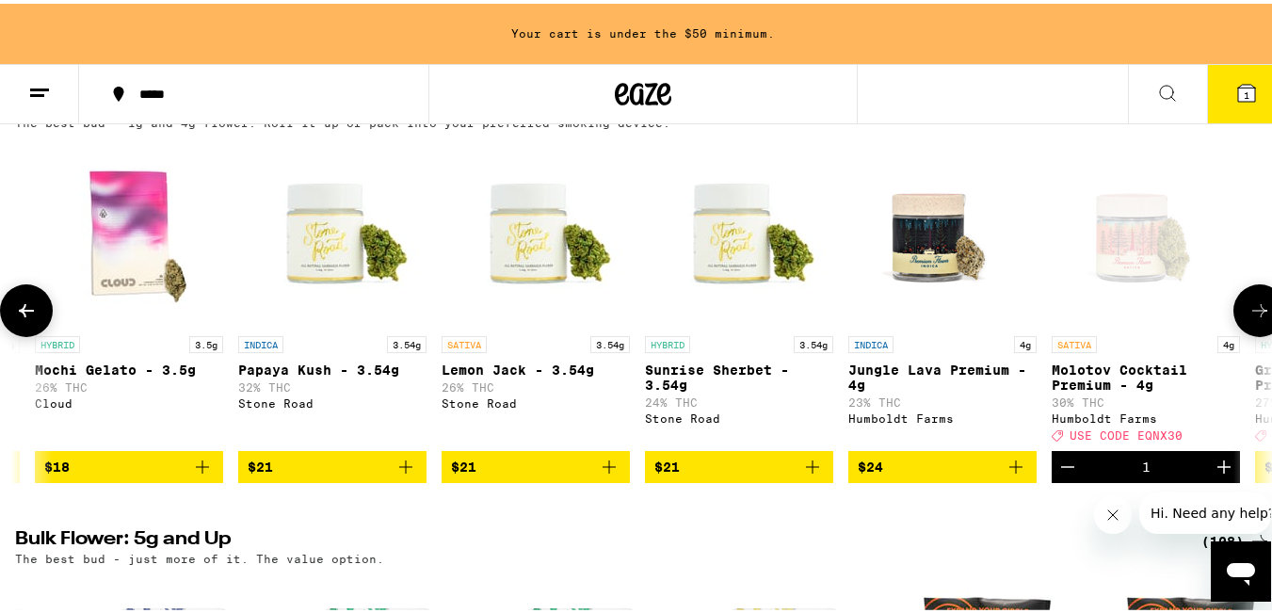
click at [24, 314] on icon at bounding box center [26, 306] width 15 height 13
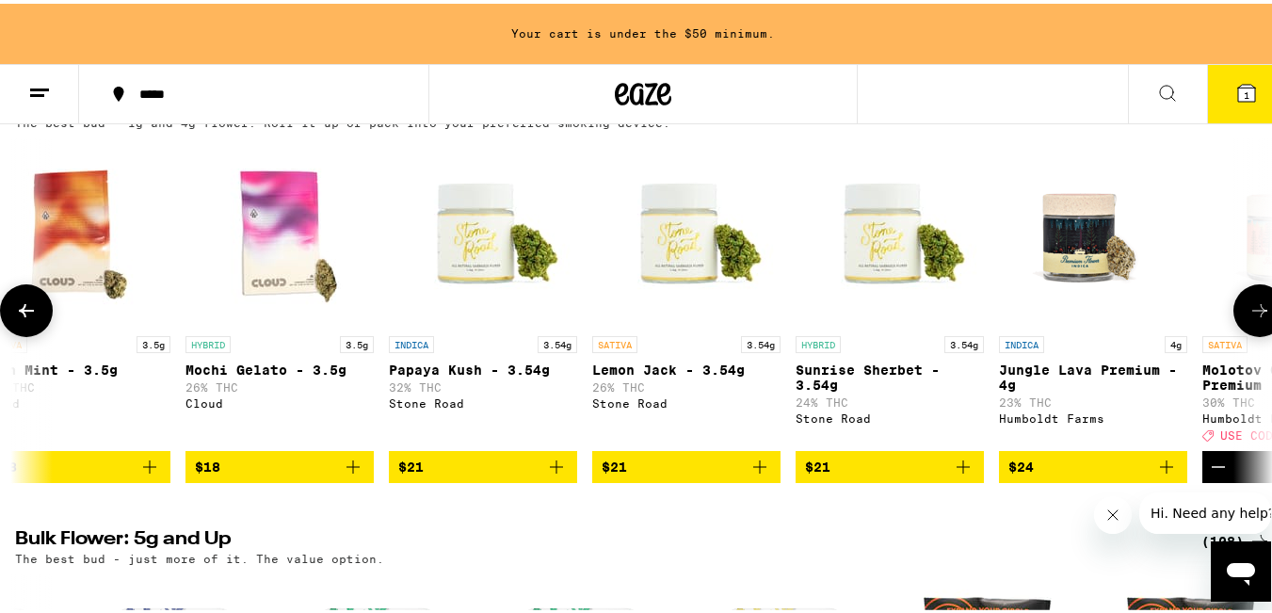
click at [24, 314] on icon at bounding box center [26, 306] width 15 height 13
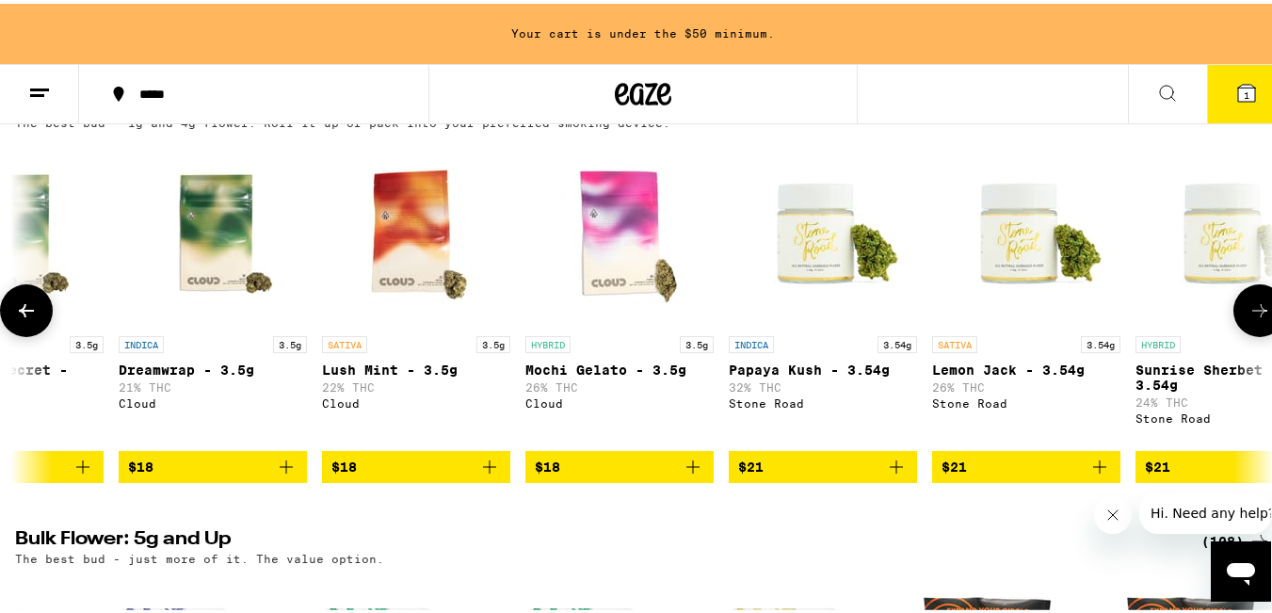
click at [24, 314] on icon at bounding box center [26, 306] width 15 height 13
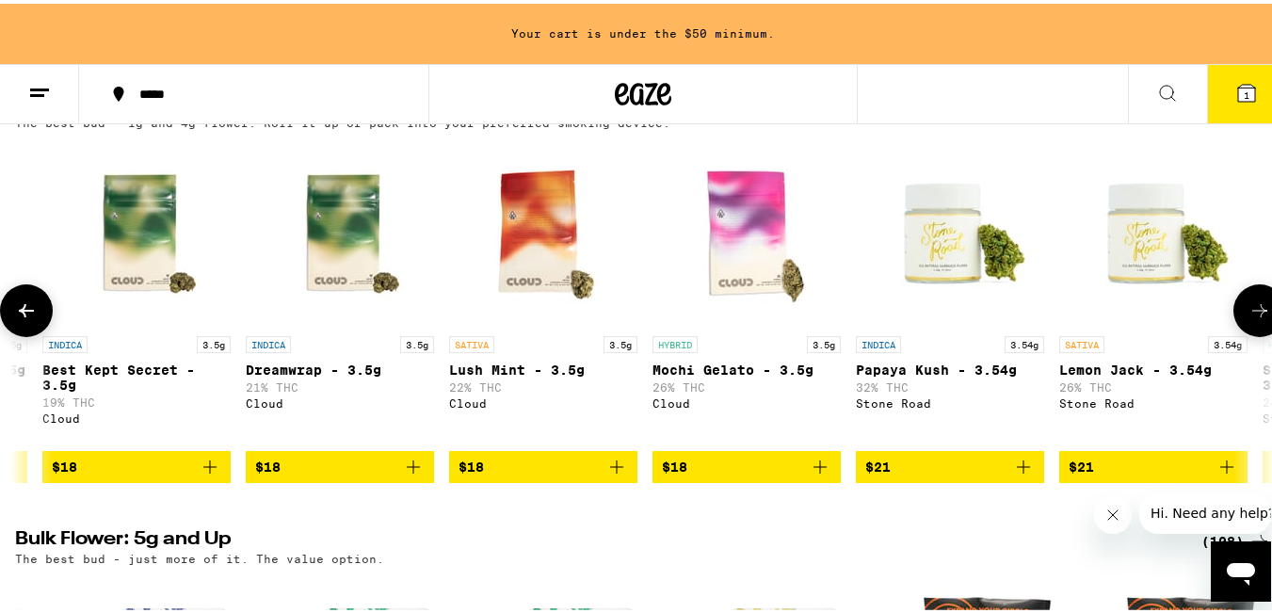
click at [24, 314] on icon at bounding box center [26, 306] width 15 height 13
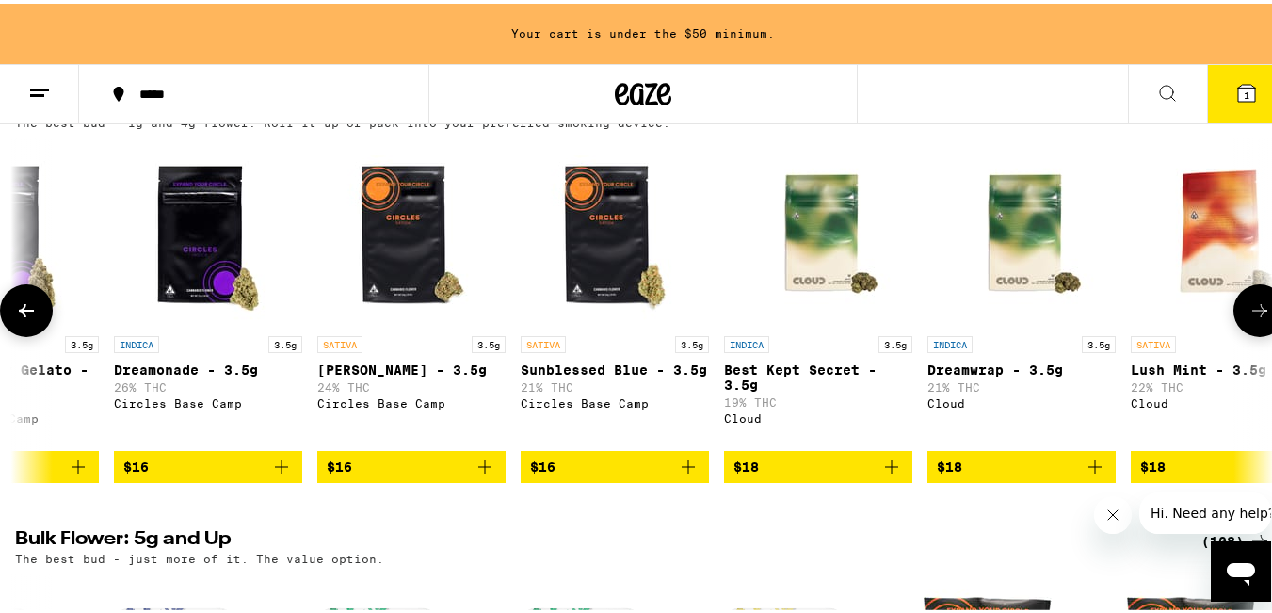
click at [24, 314] on icon at bounding box center [26, 306] width 15 height 13
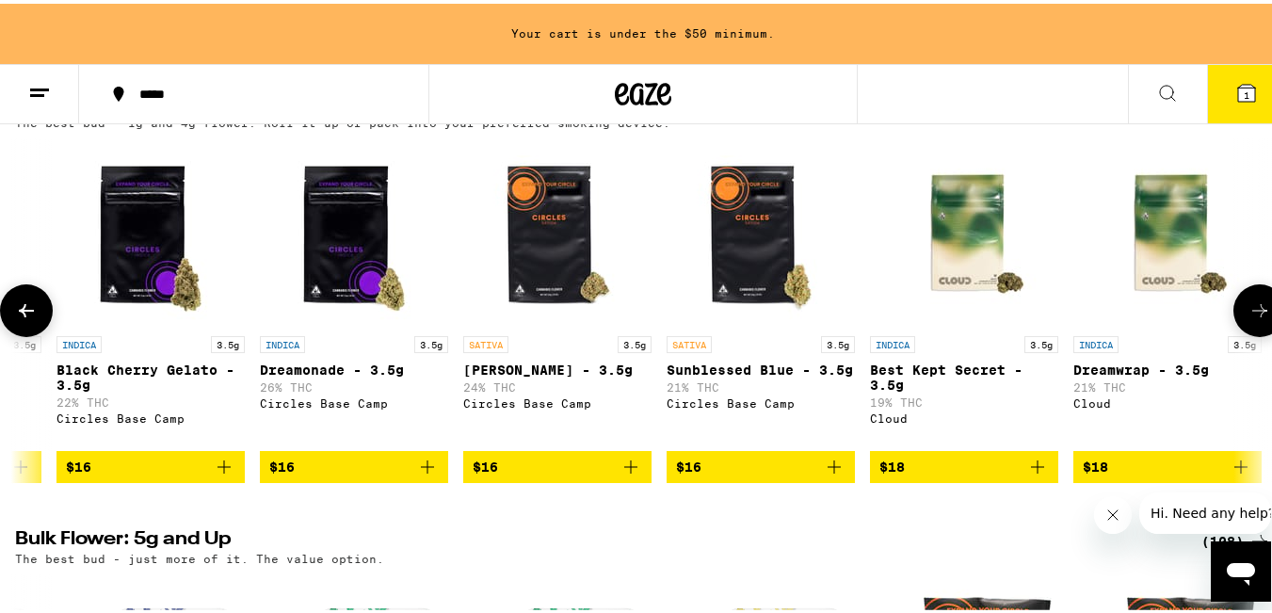
click at [24, 314] on icon at bounding box center [26, 306] width 15 height 13
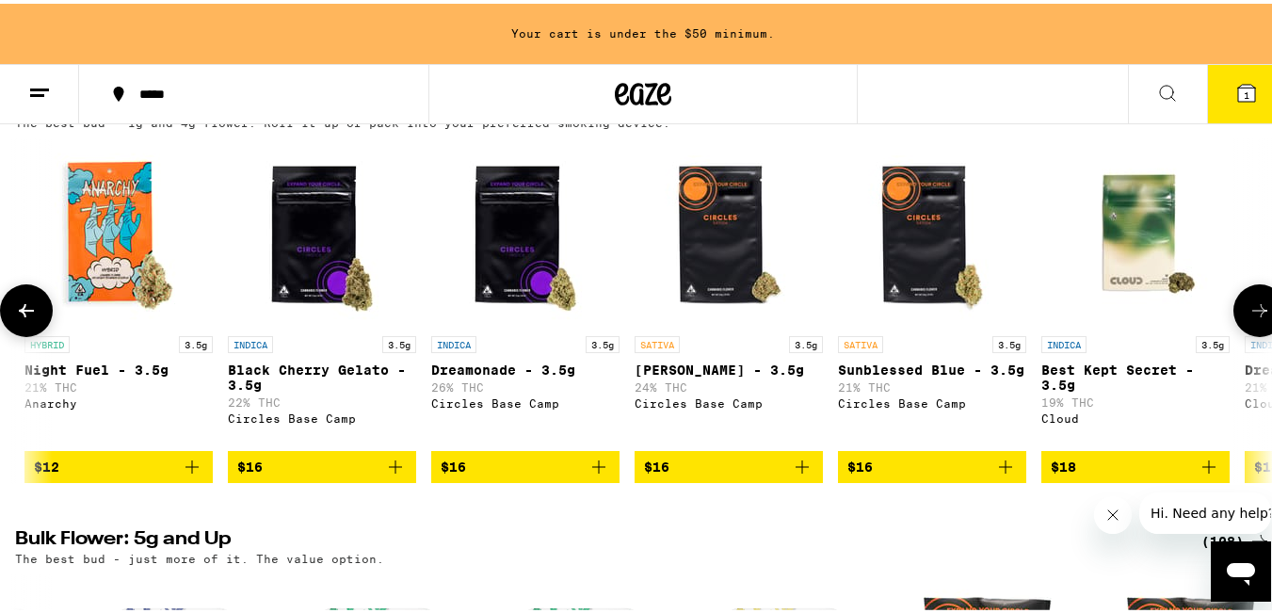
click at [24, 314] on icon at bounding box center [26, 306] width 15 height 13
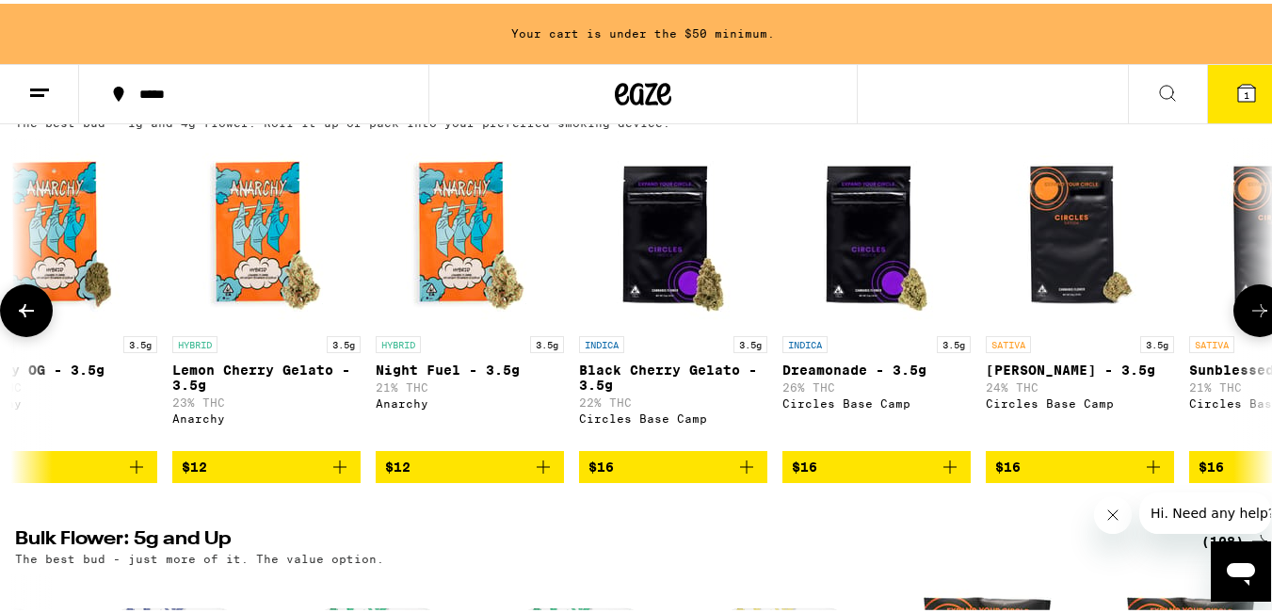
click at [24, 314] on icon at bounding box center [26, 306] width 15 height 13
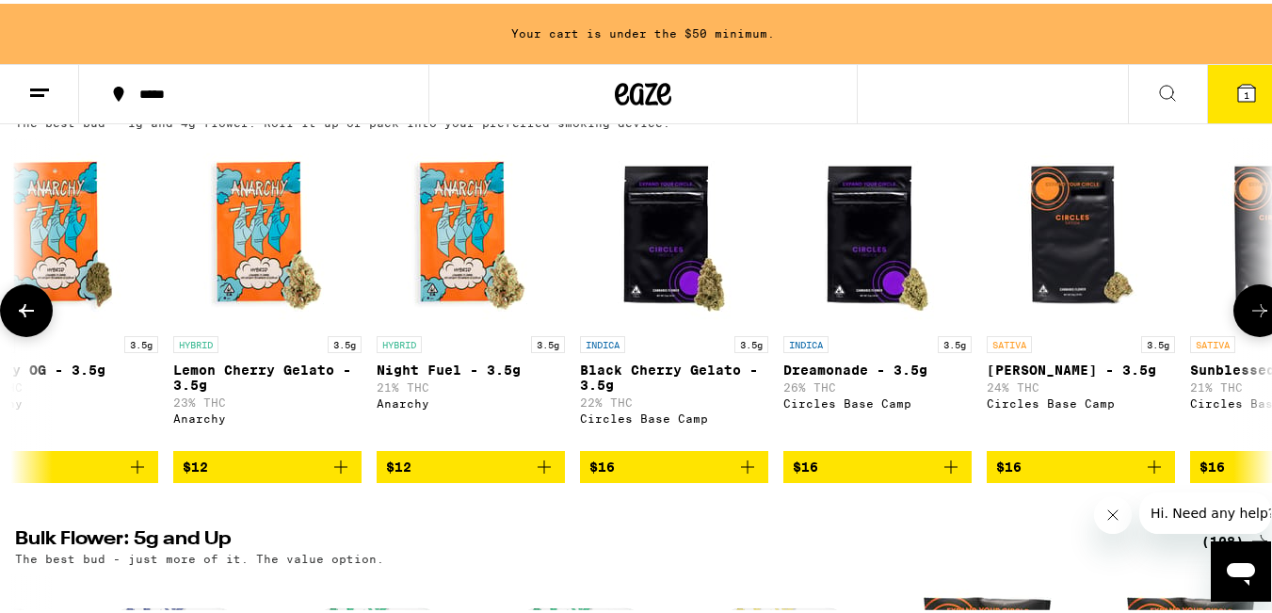
scroll to position [0, 230]
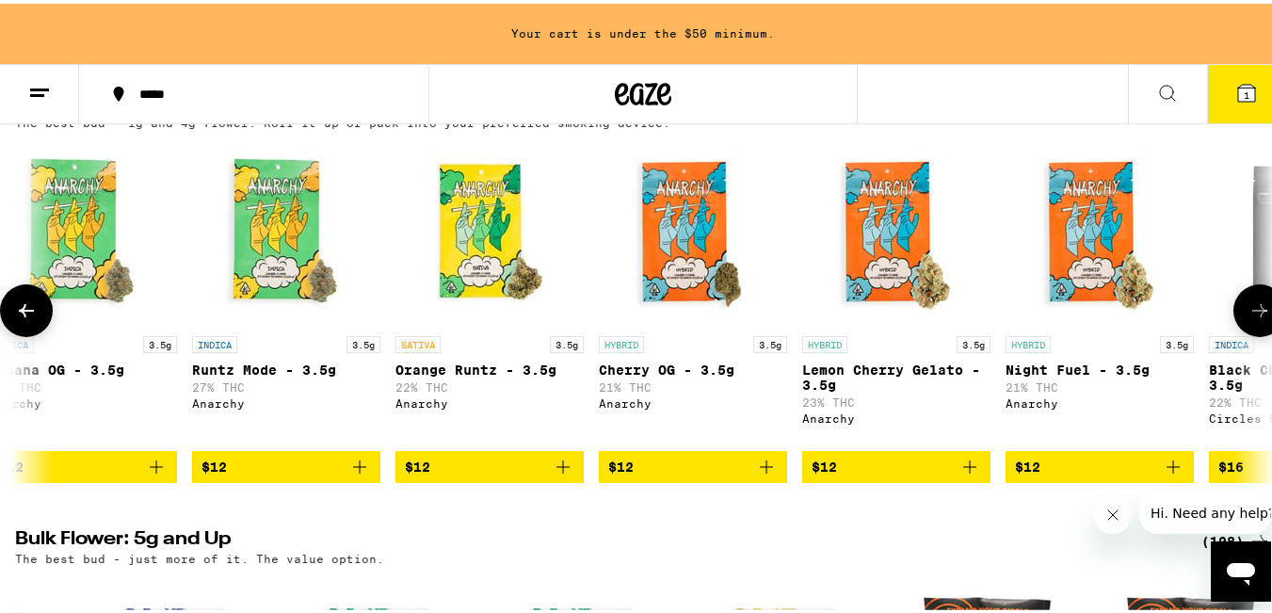
click at [24, 314] on icon at bounding box center [26, 306] width 15 height 13
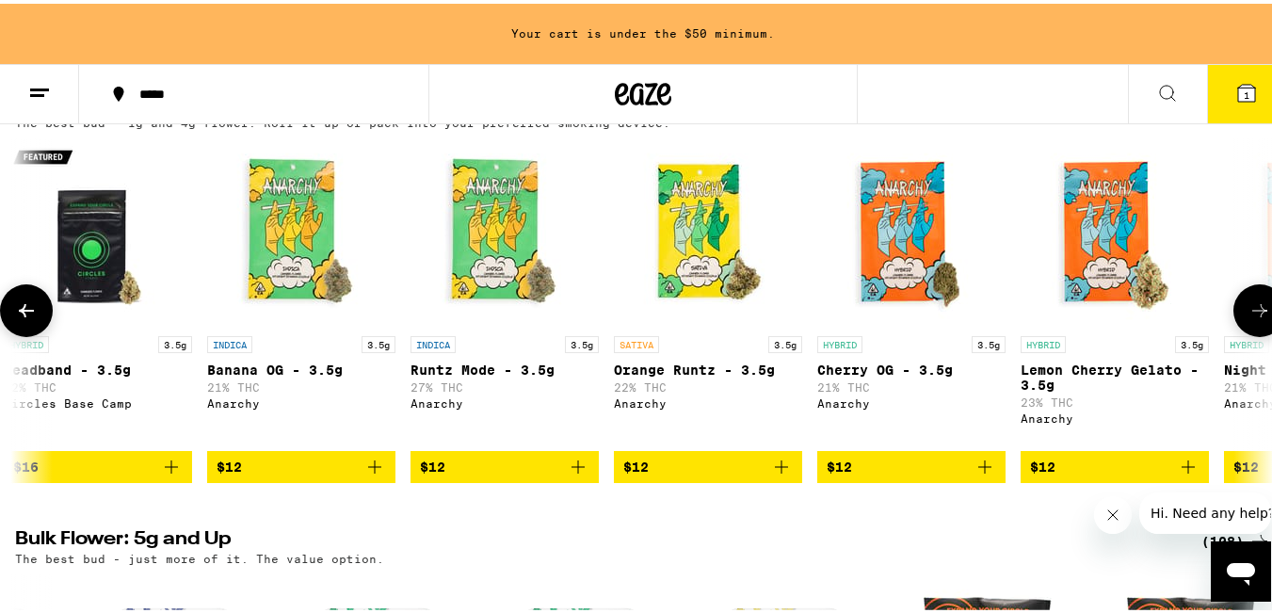
click at [24, 314] on icon at bounding box center [26, 306] width 15 height 13
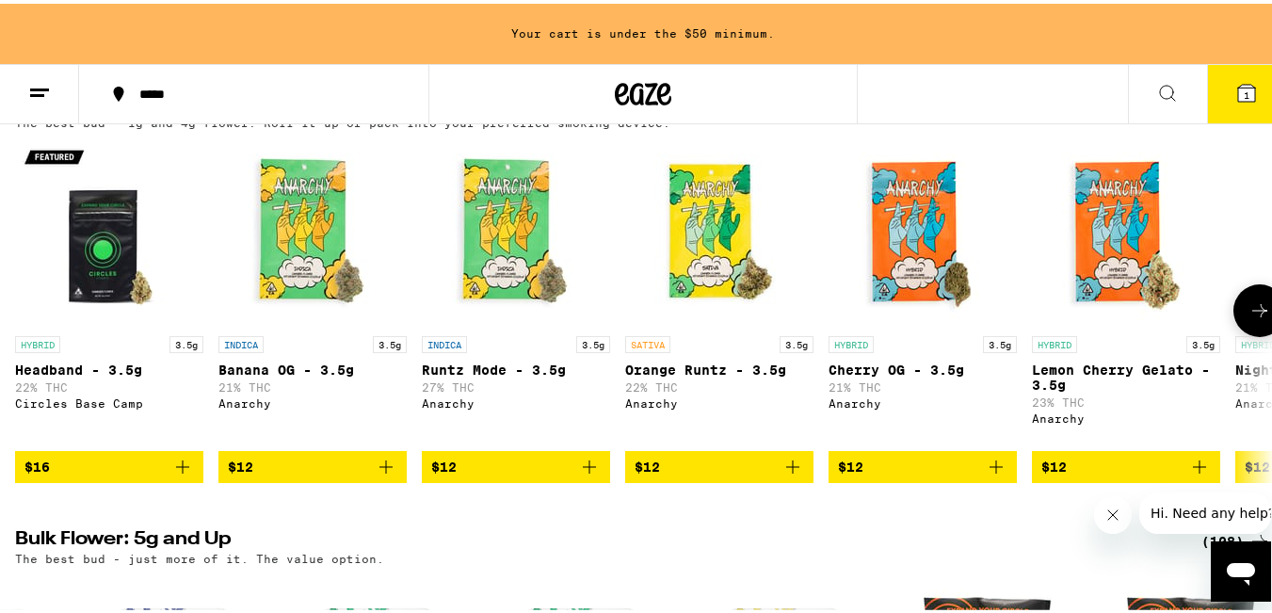
click at [24, 319] on div at bounding box center [26, 307] width 53 height 53
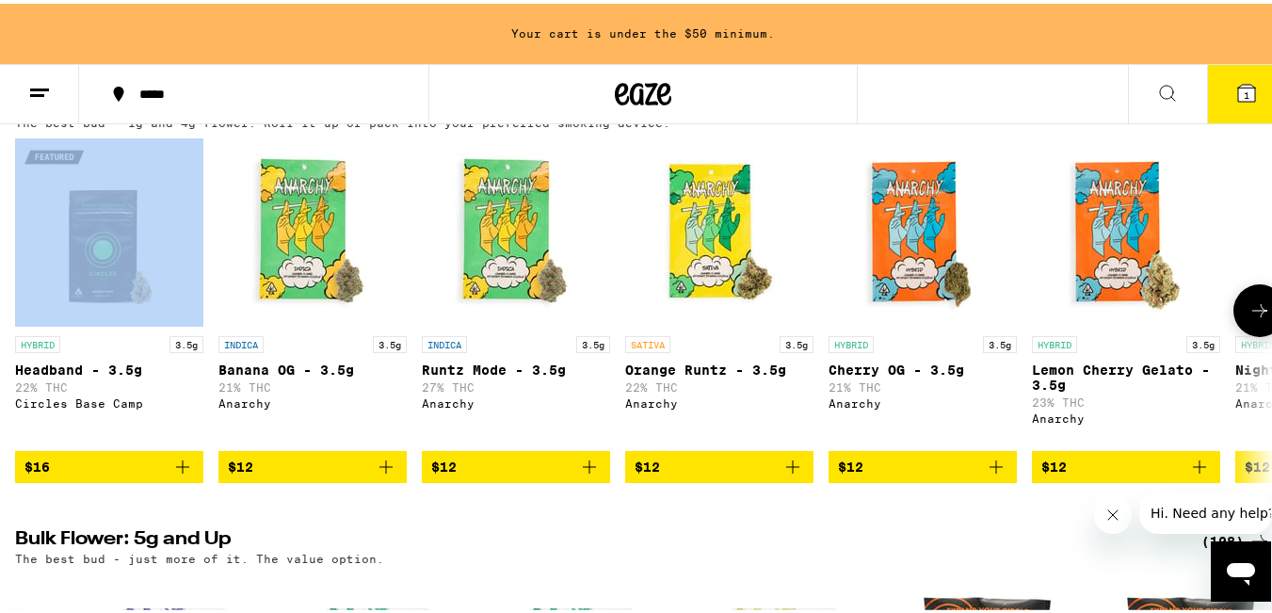
click at [24, 319] on div at bounding box center [26, 307] width 53 height 53
click at [588, 475] on icon "Add to bag" at bounding box center [589, 463] width 23 height 23
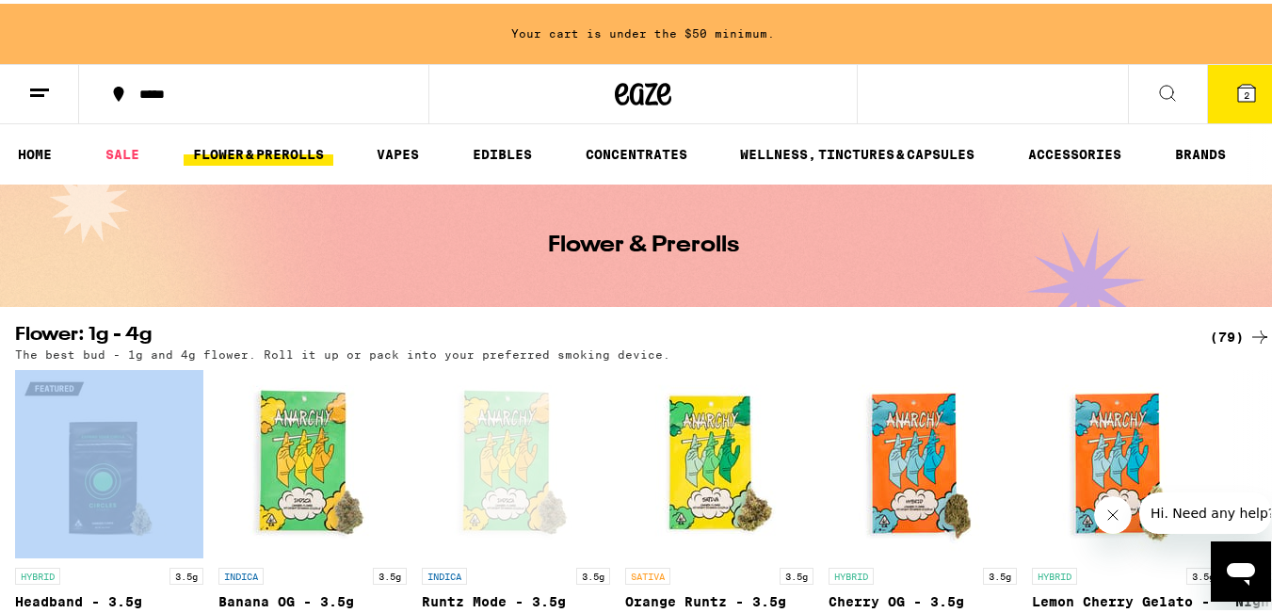
click at [1219, 94] on button "2" at bounding box center [1246, 90] width 79 height 58
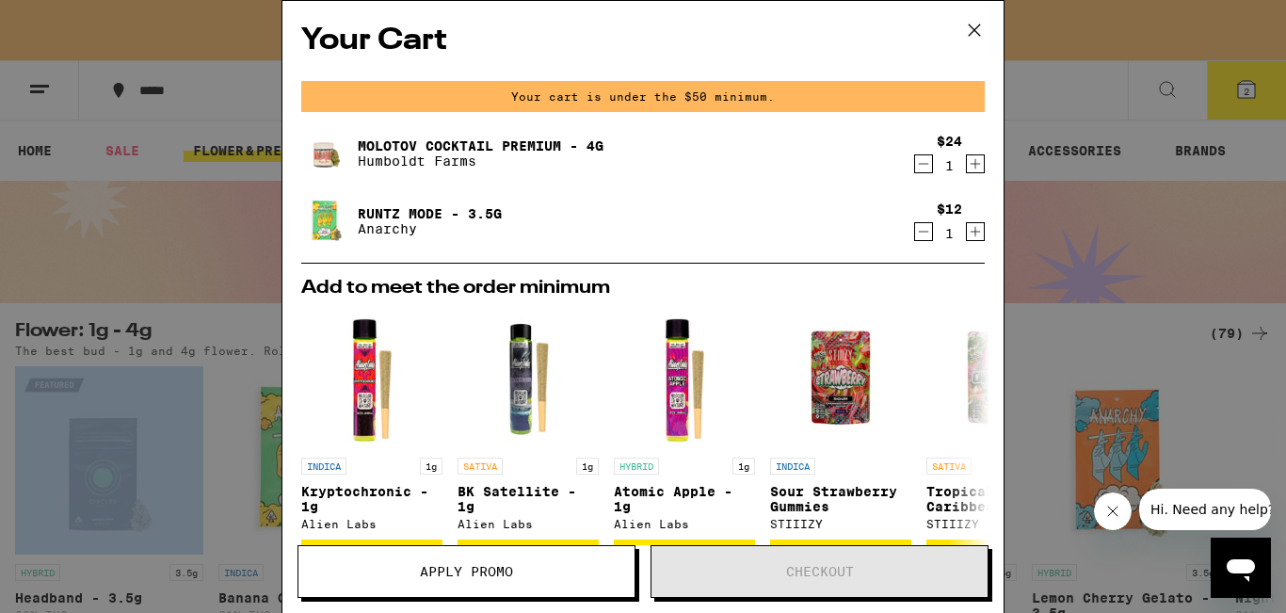
click at [967, 168] on icon "Increment" at bounding box center [975, 164] width 17 height 23
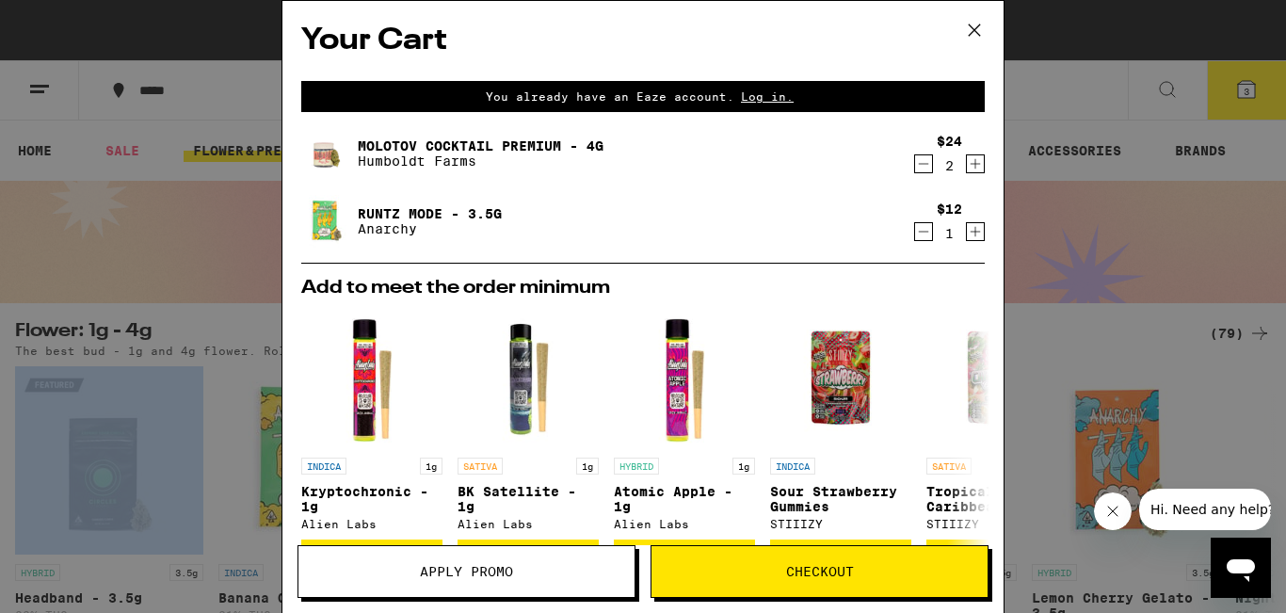
click at [588, 583] on button "Apply Promo" at bounding box center [467, 571] width 338 height 53
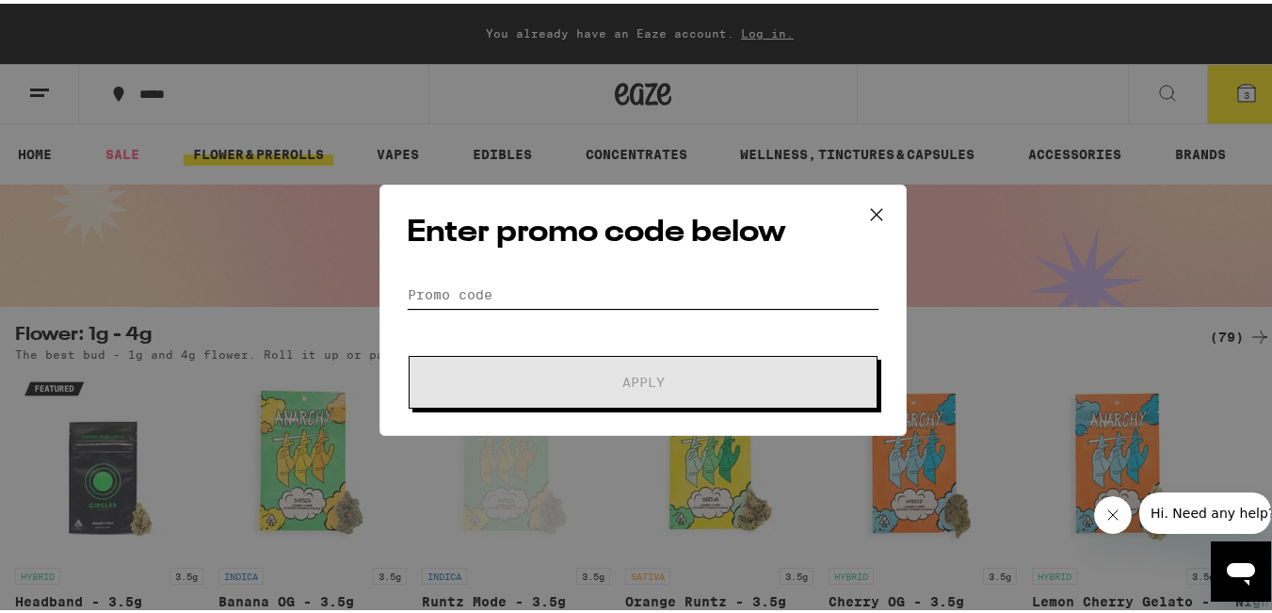
click at [632, 297] on input "Promo Code" at bounding box center [643, 291] width 473 height 28
paste input "EQNX30"
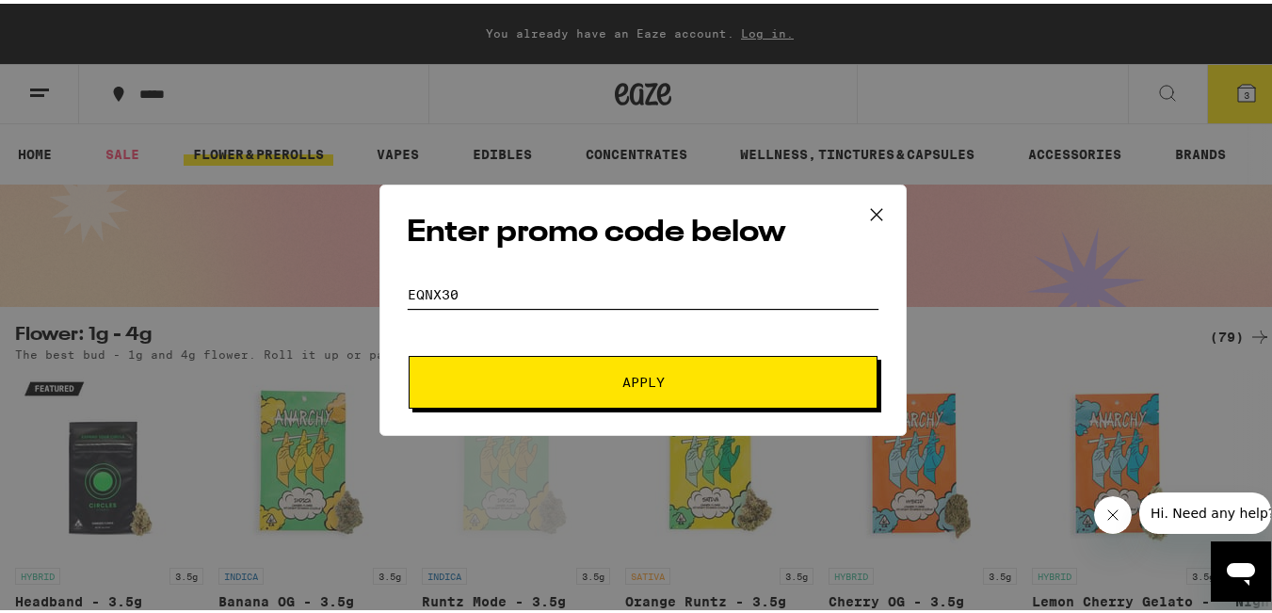
type input "EQNX30"
click at [676, 382] on span "Apply" at bounding box center [643, 378] width 339 height 13
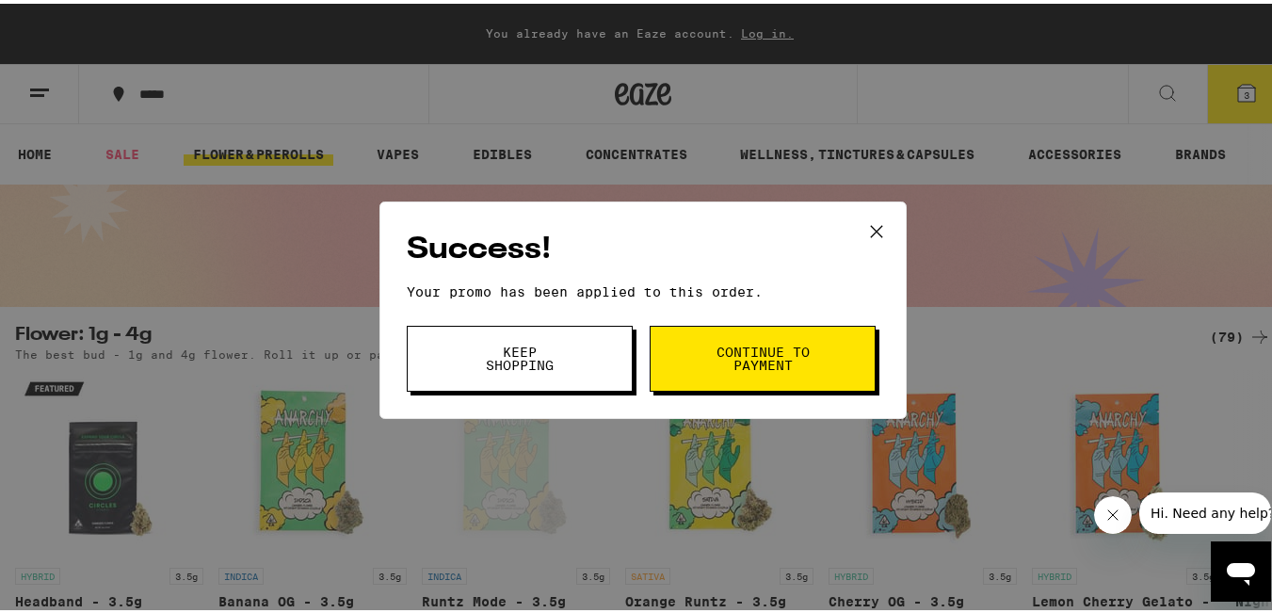
click at [730, 360] on span "Continue to payment" at bounding box center [763, 355] width 96 height 26
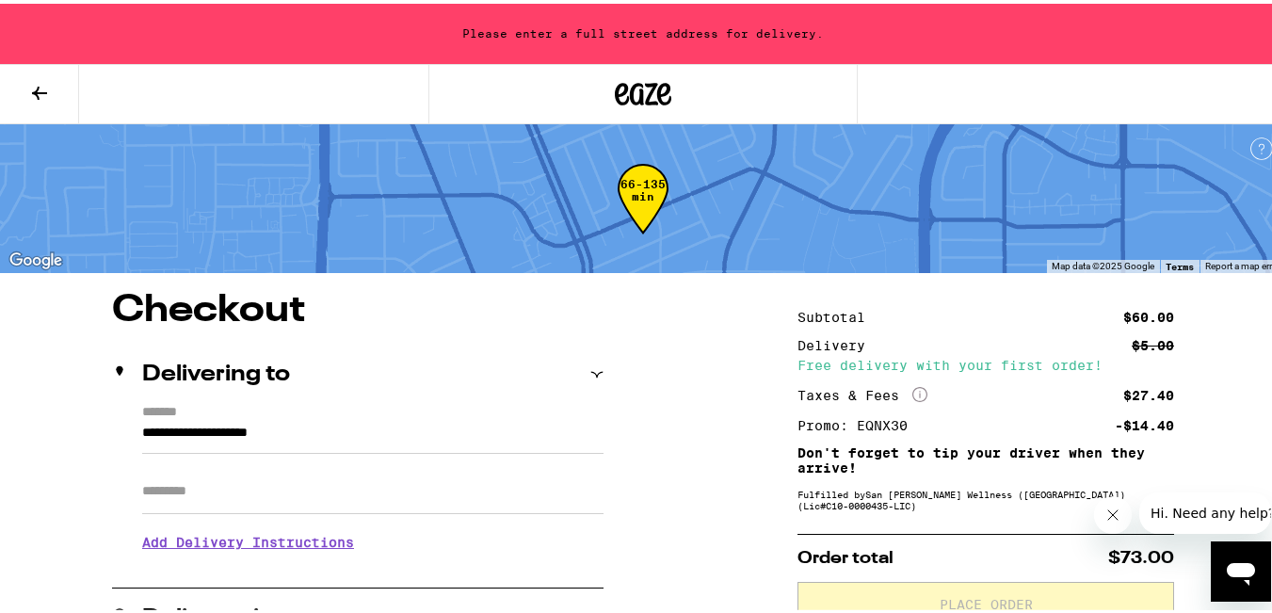
click at [47, 100] on button at bounding box center [39, 90] width 79 height 59
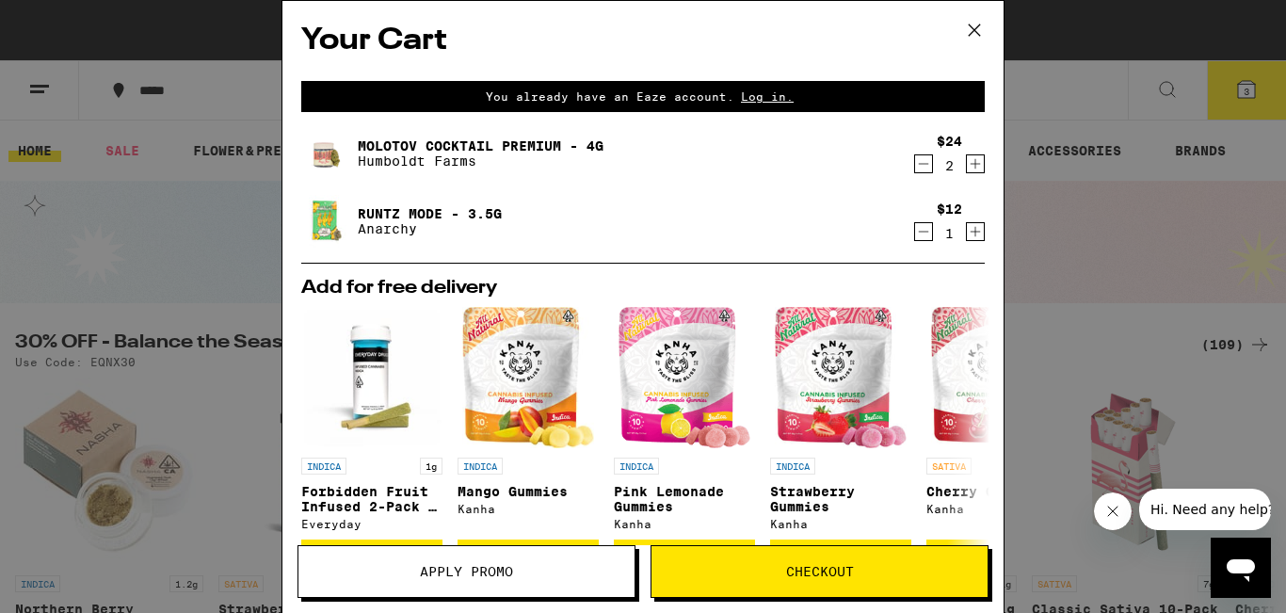
click at [915, 170] on icon "Decrement" at bounding box center [923, 164] width 17 height 23
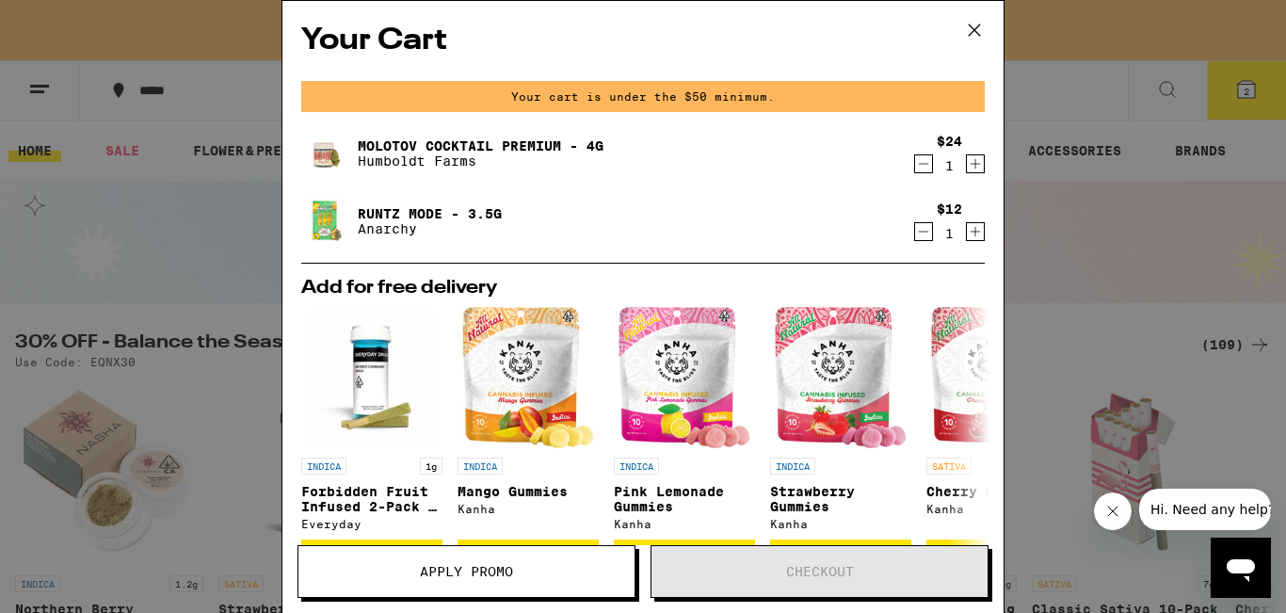
click at [915, 167] on icon "Decrement" at bounding box center [923, 164] width 17 height 23
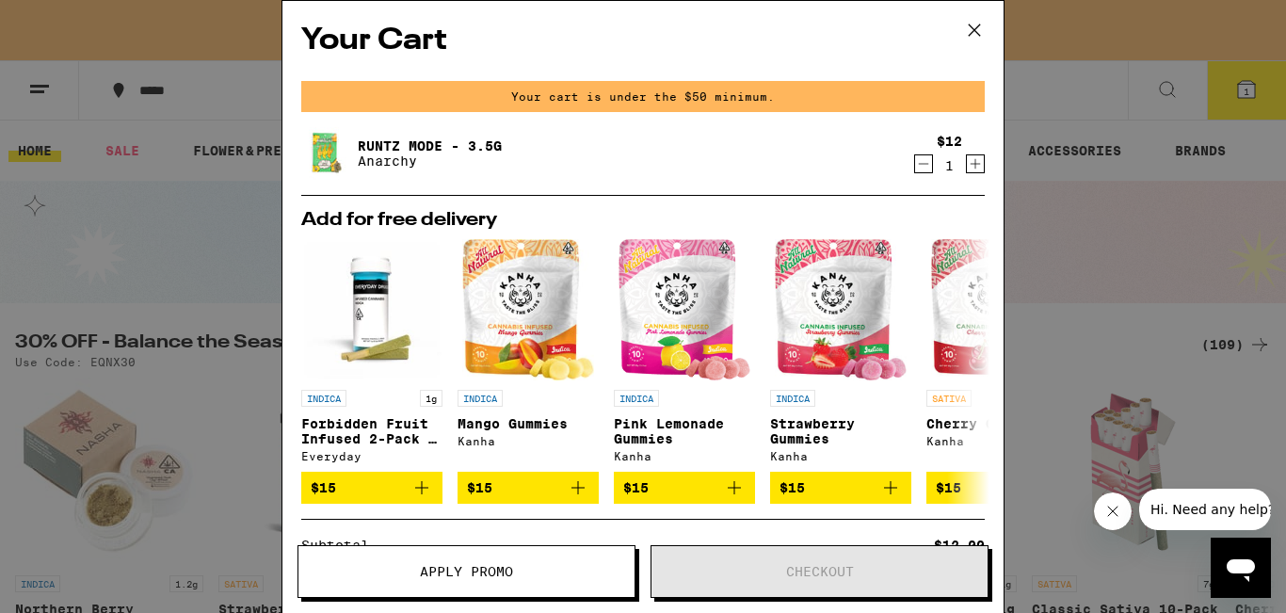
click at [915, 169] on icon "Decrement" at bounding box center [923, 164] width 17 height 23
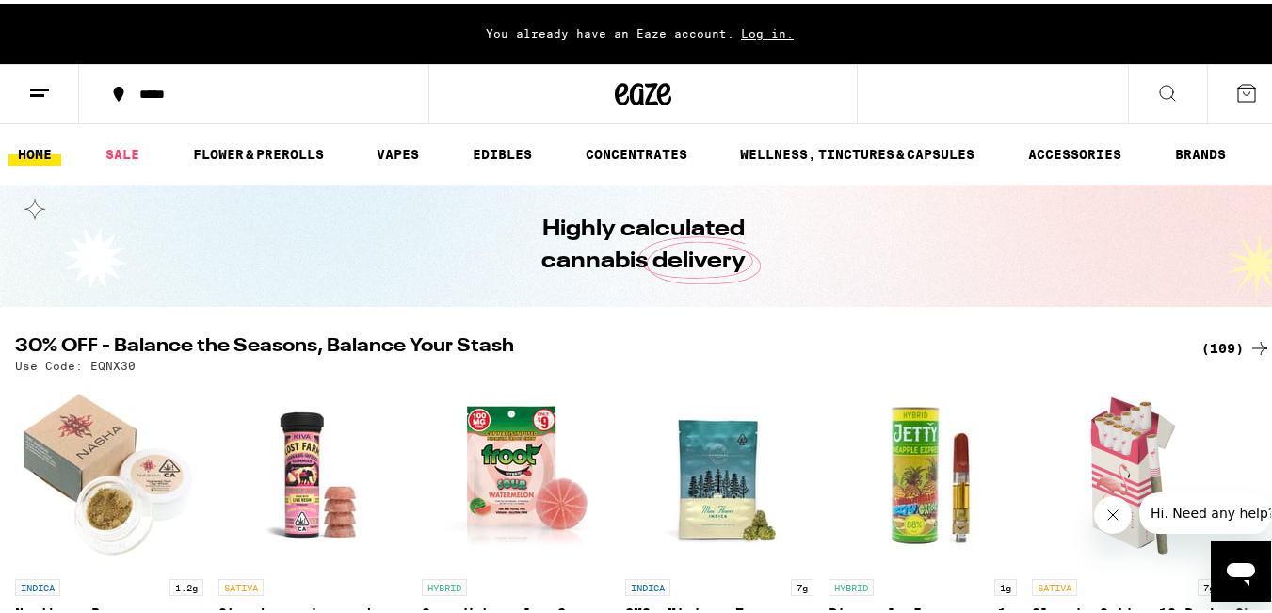
click at [23, 96] on button at bounding box center [39, 90] width 79 height 59
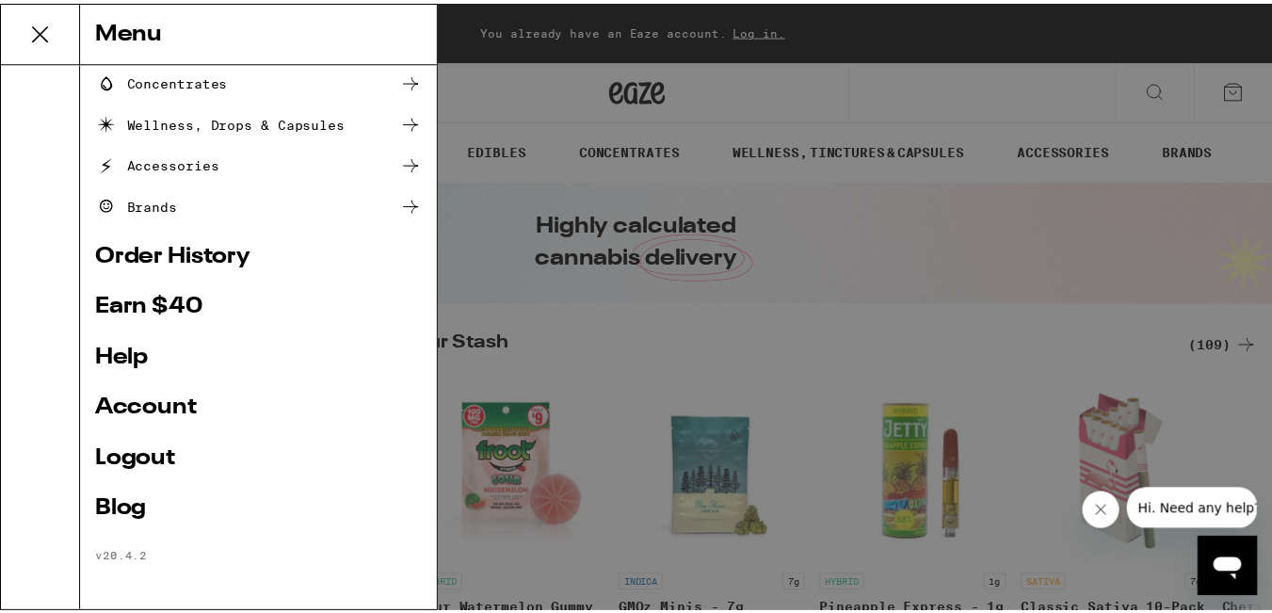
scroll to position [252, 0]
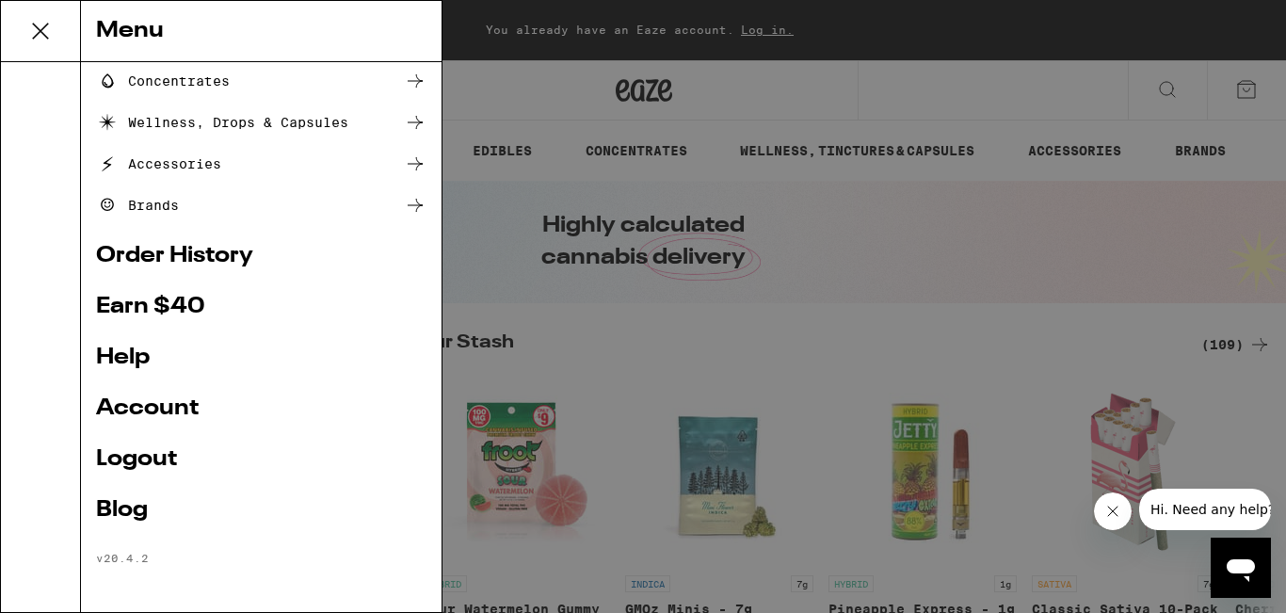
click at [160, 459] on link "Logout" at bounding box center [261, 459] width 330 height 23
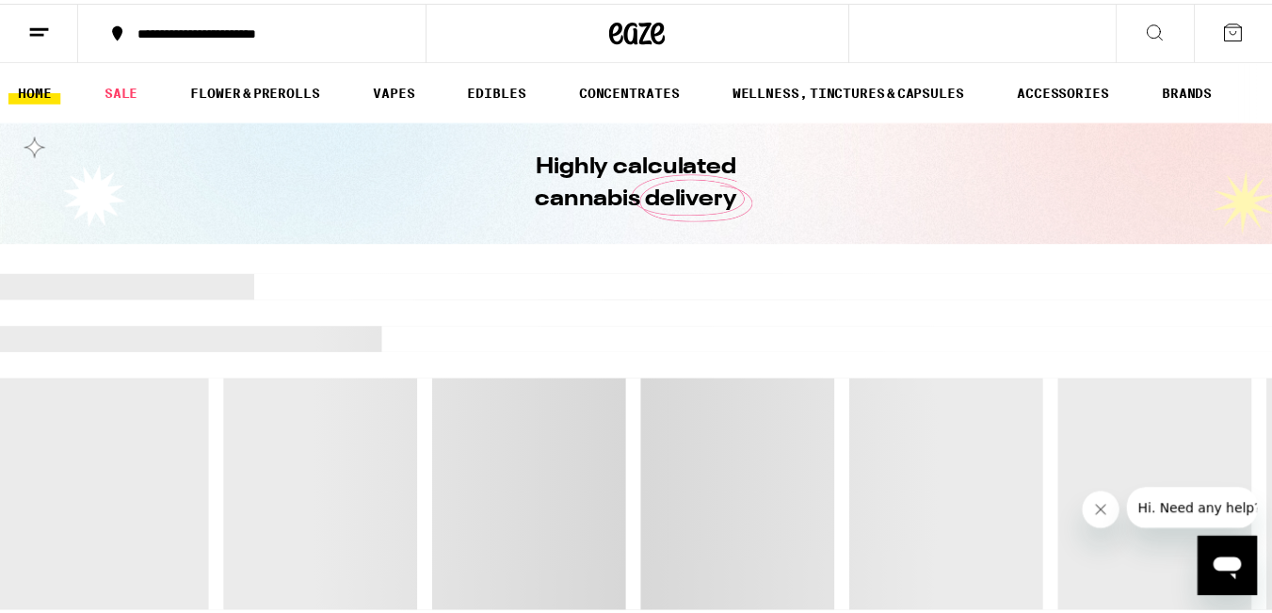
scroll to position [126, 0]
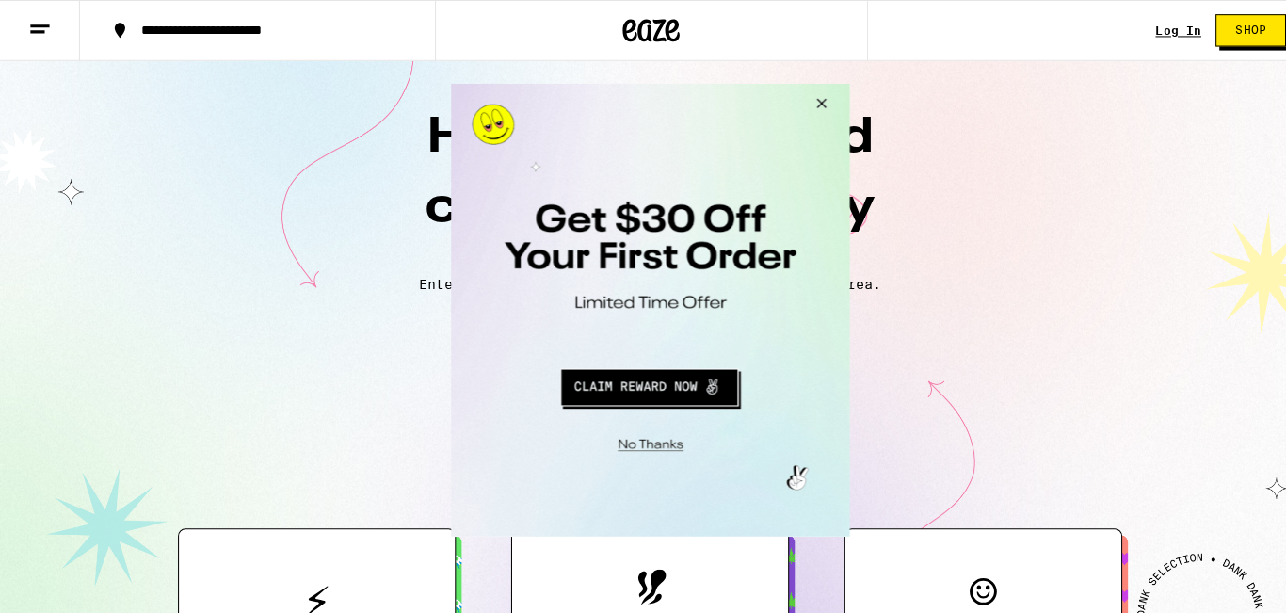
click at [814, 102] on button "Close Modal" at bounding box center [813, 105] width 51 height 45
